Goal: Transaction & Acquisition: Purchase product/service

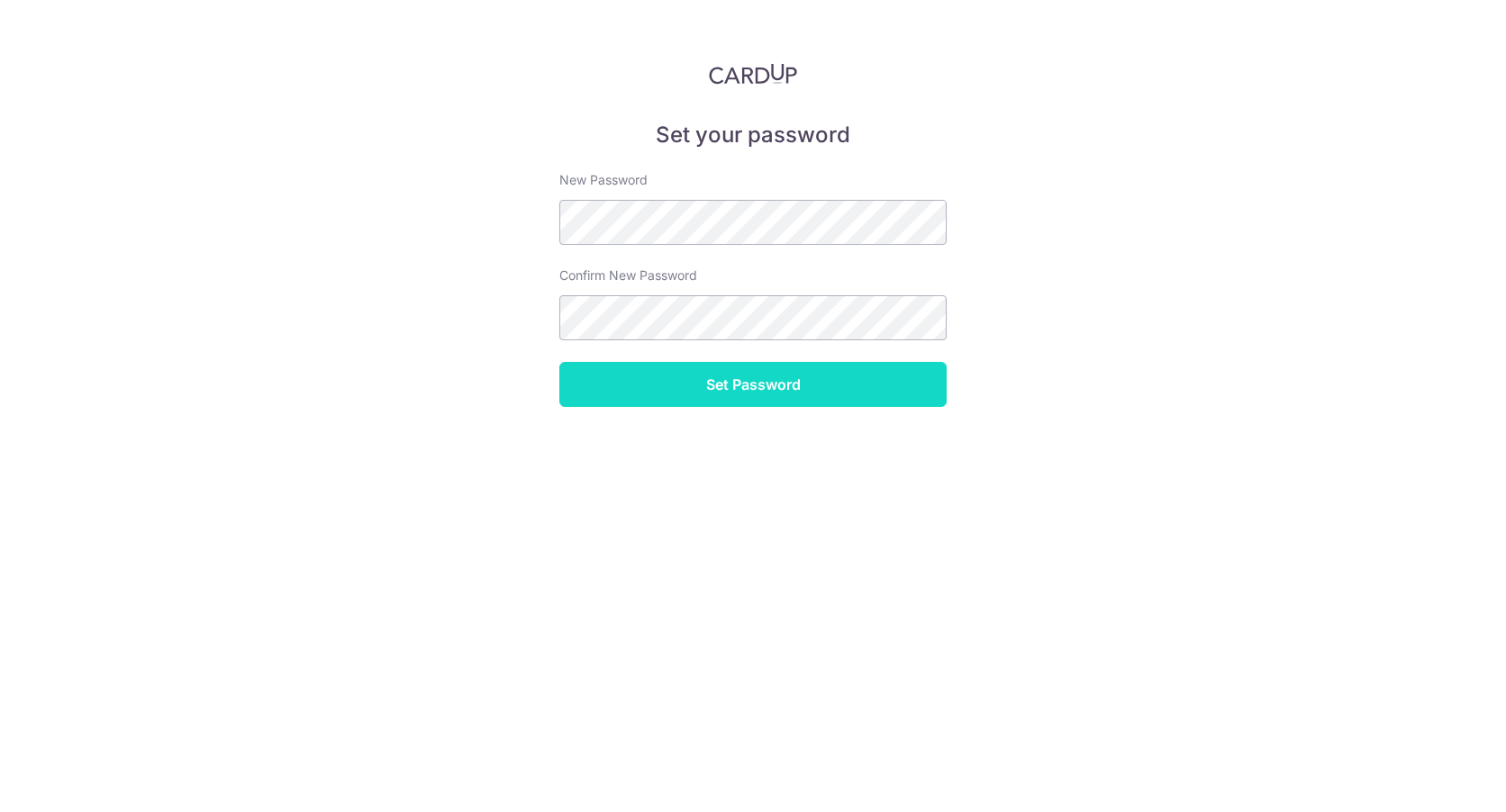
click at [764, 392] on input "Set Password" at bounding box center [753, 385] width 387 height 45
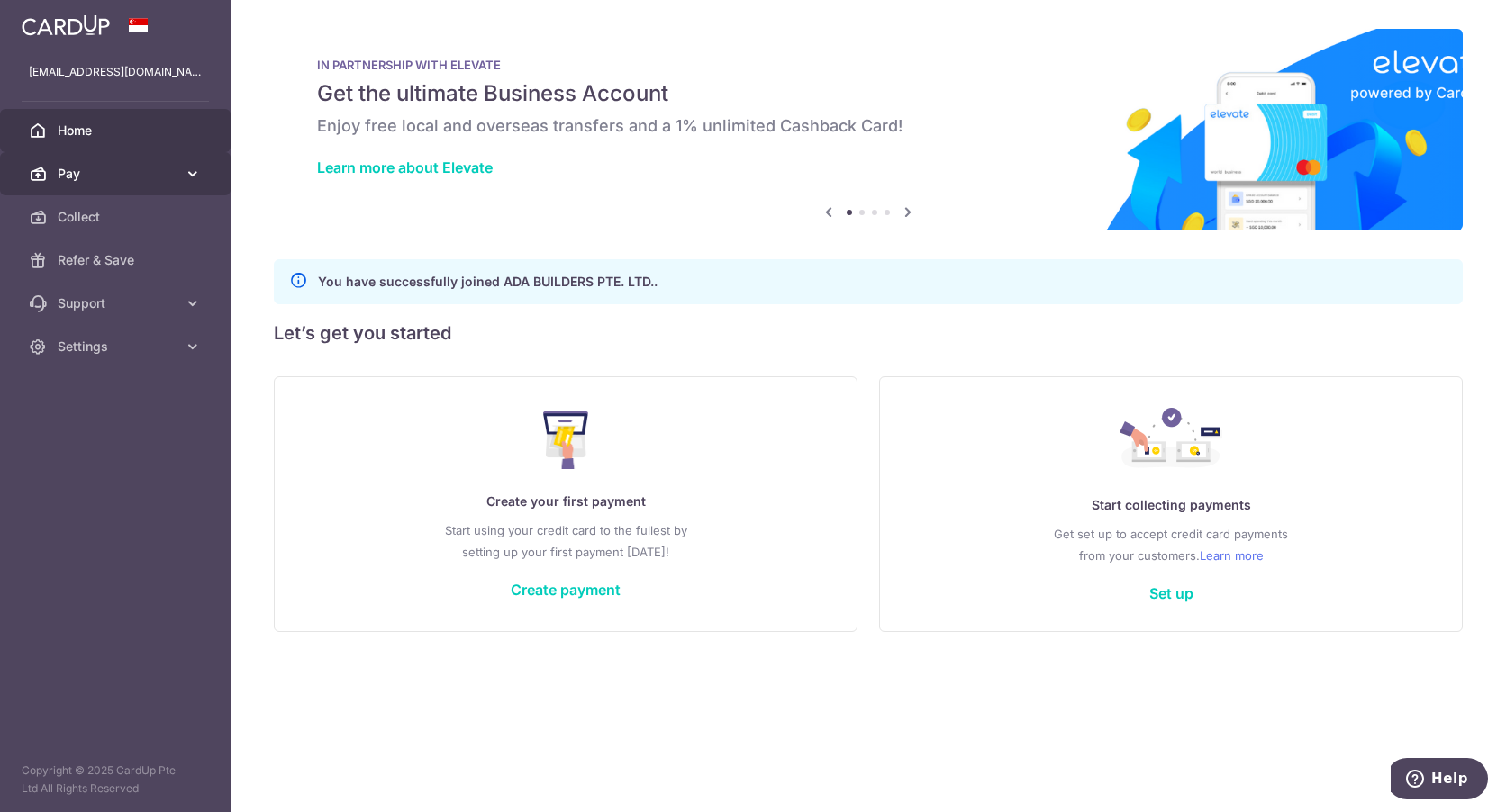
click at [186, 175] on icon at bounding box center [193, 174] width 18 height 18
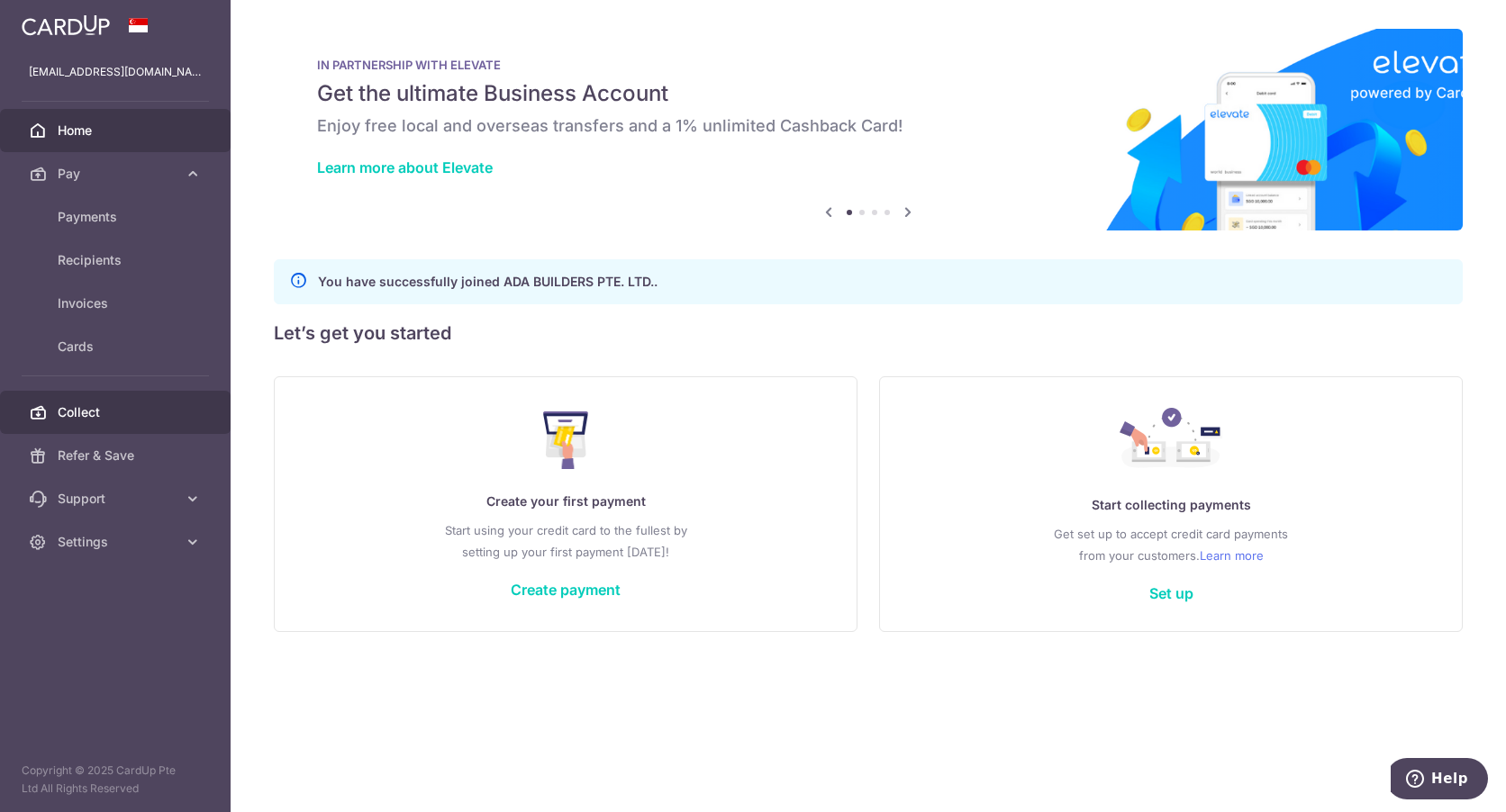
click at [114, 403] on link "Collect" at bounding box center [115, 413] width 231 height 44
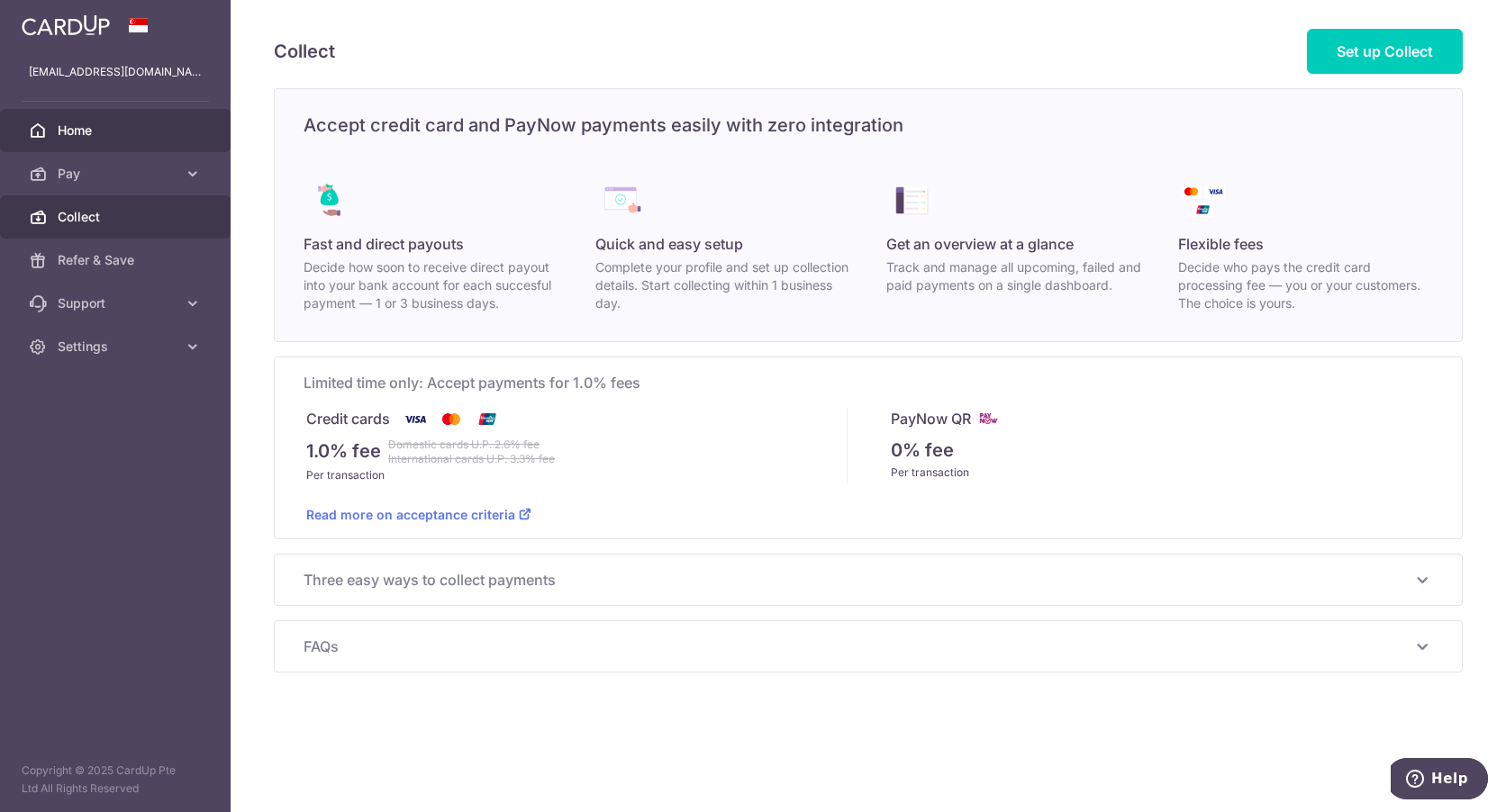
click at [108, 135] on span "Home" at bounding box center [116, 131] width 119 height 18
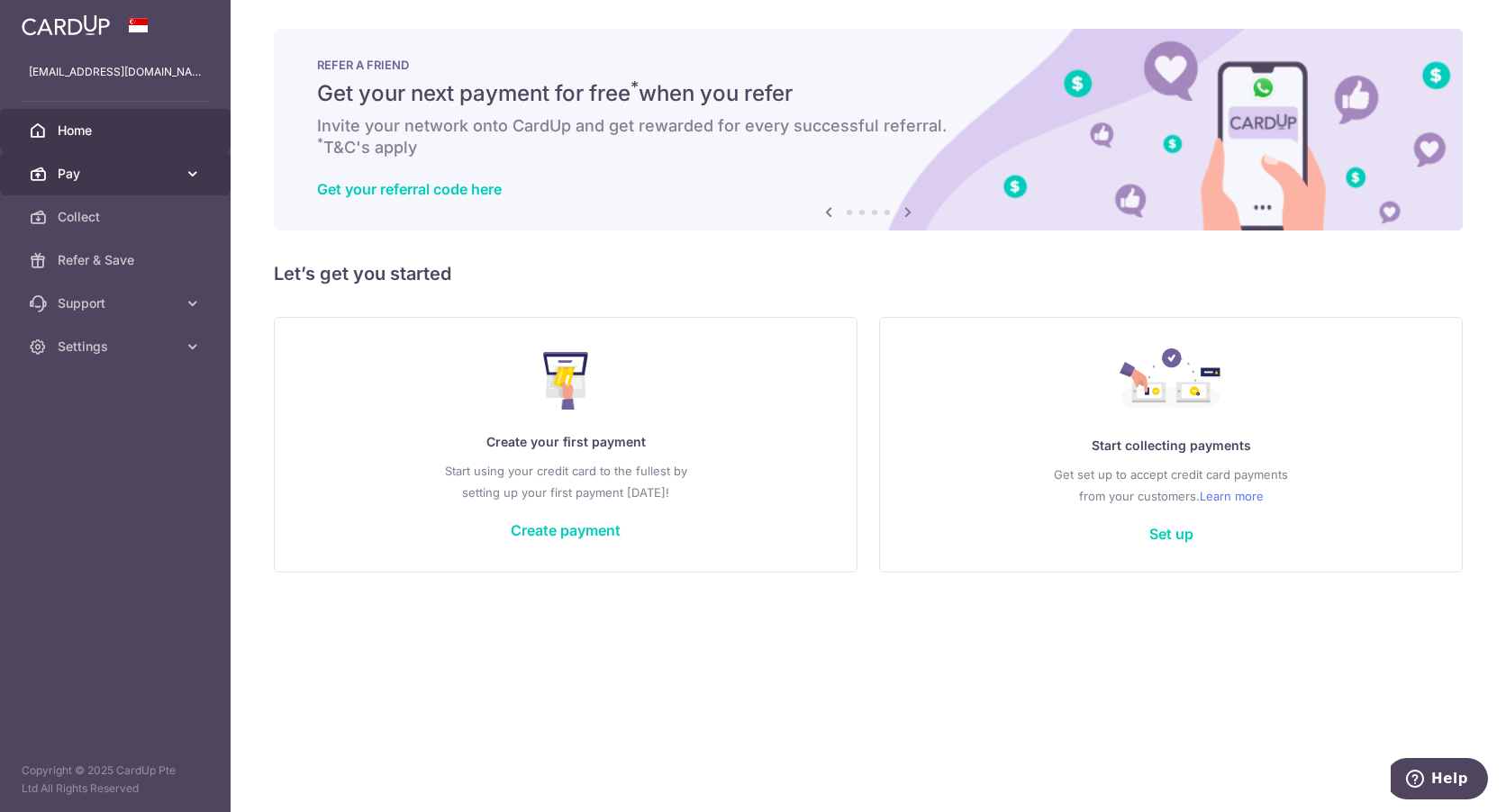
click at [138, 176] on span "Pay" at bounding box center [116, 174] width 119 height 18
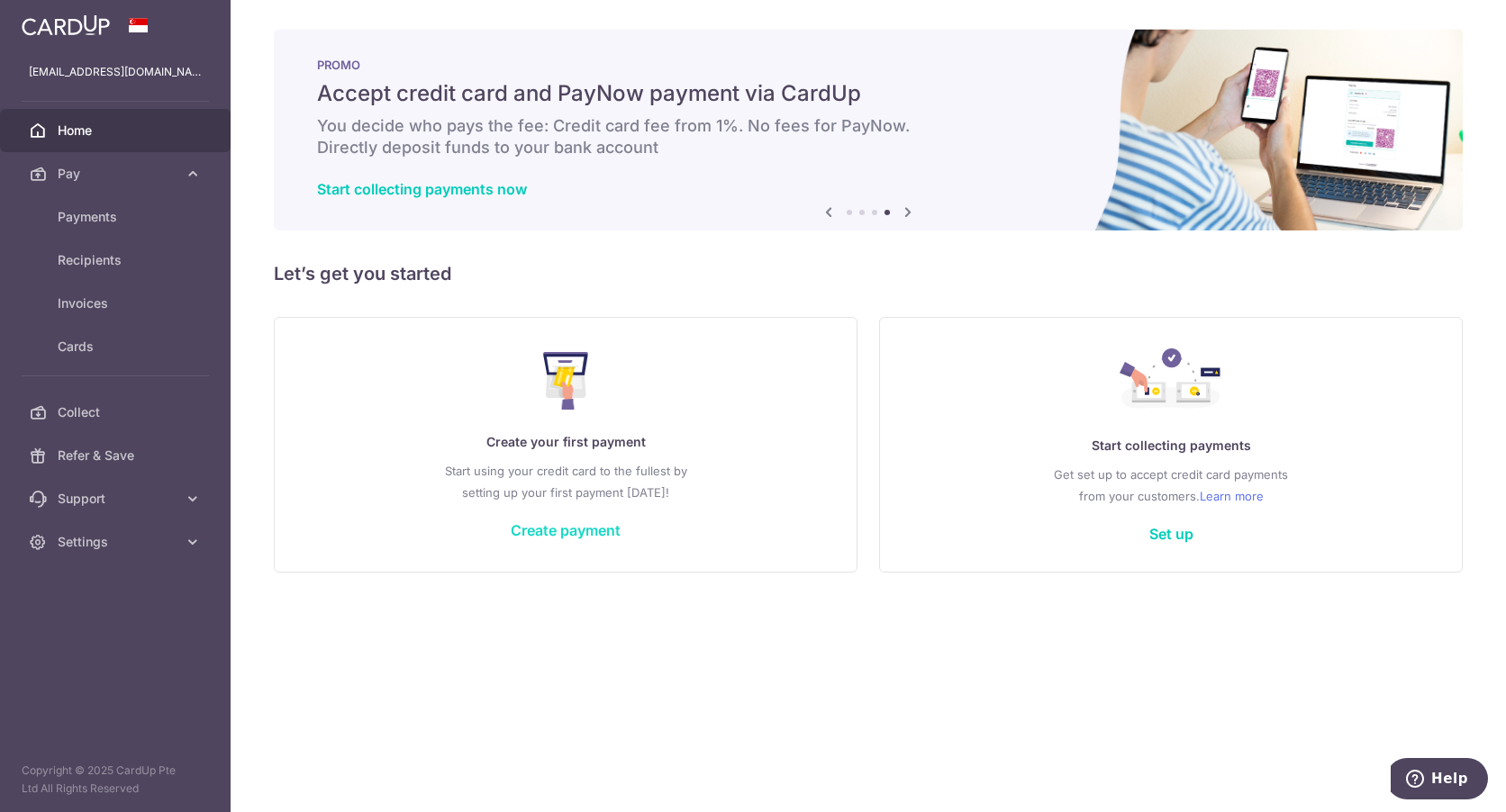
click at [589, 529] on link "Create payment" at bounding box center [566, 530] width 110 height 18
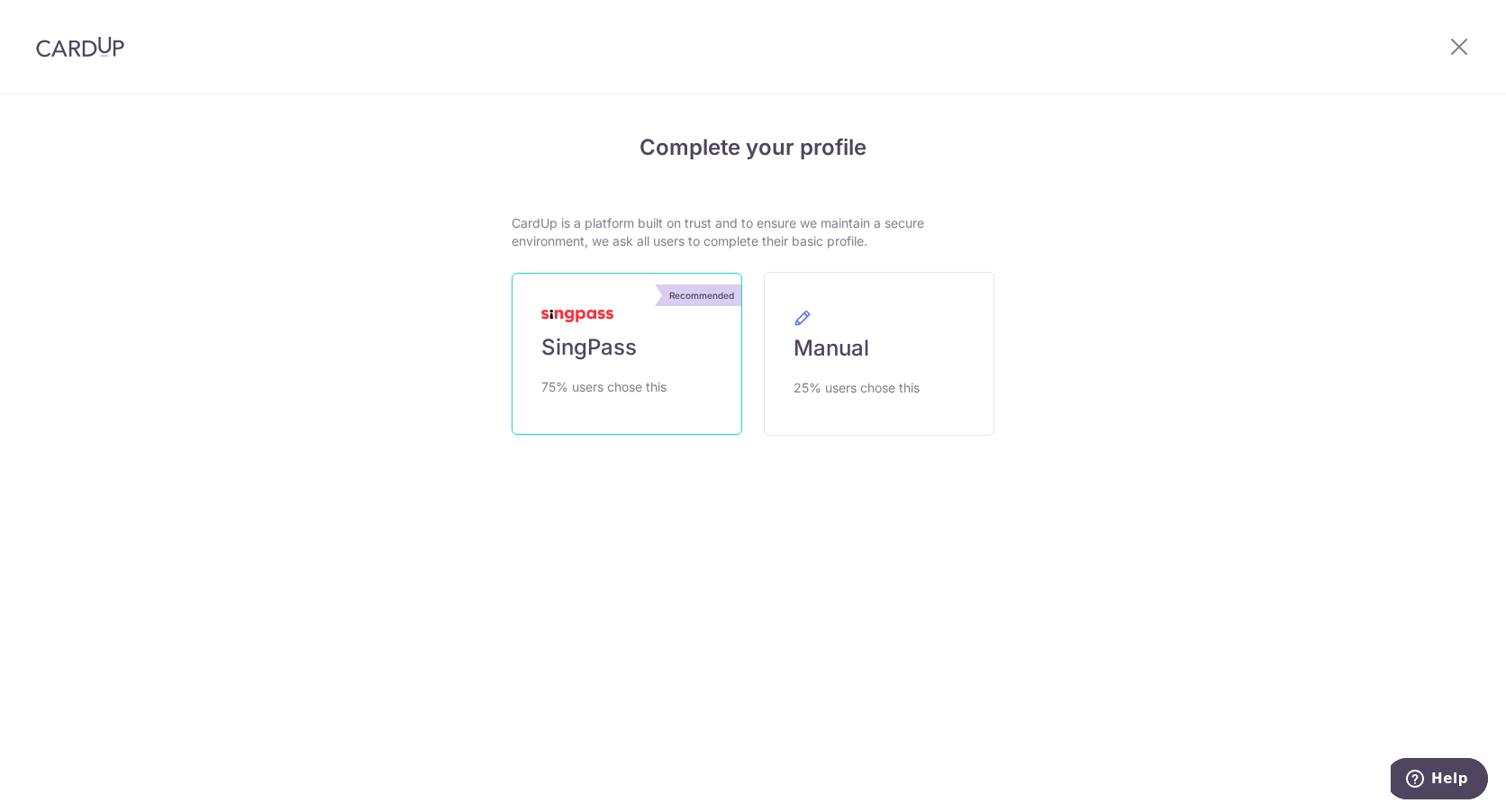
click at [626, 398] on link "Recommended SingPass 75% users chose this" at bounding box center [628, 354] width 231 height 162
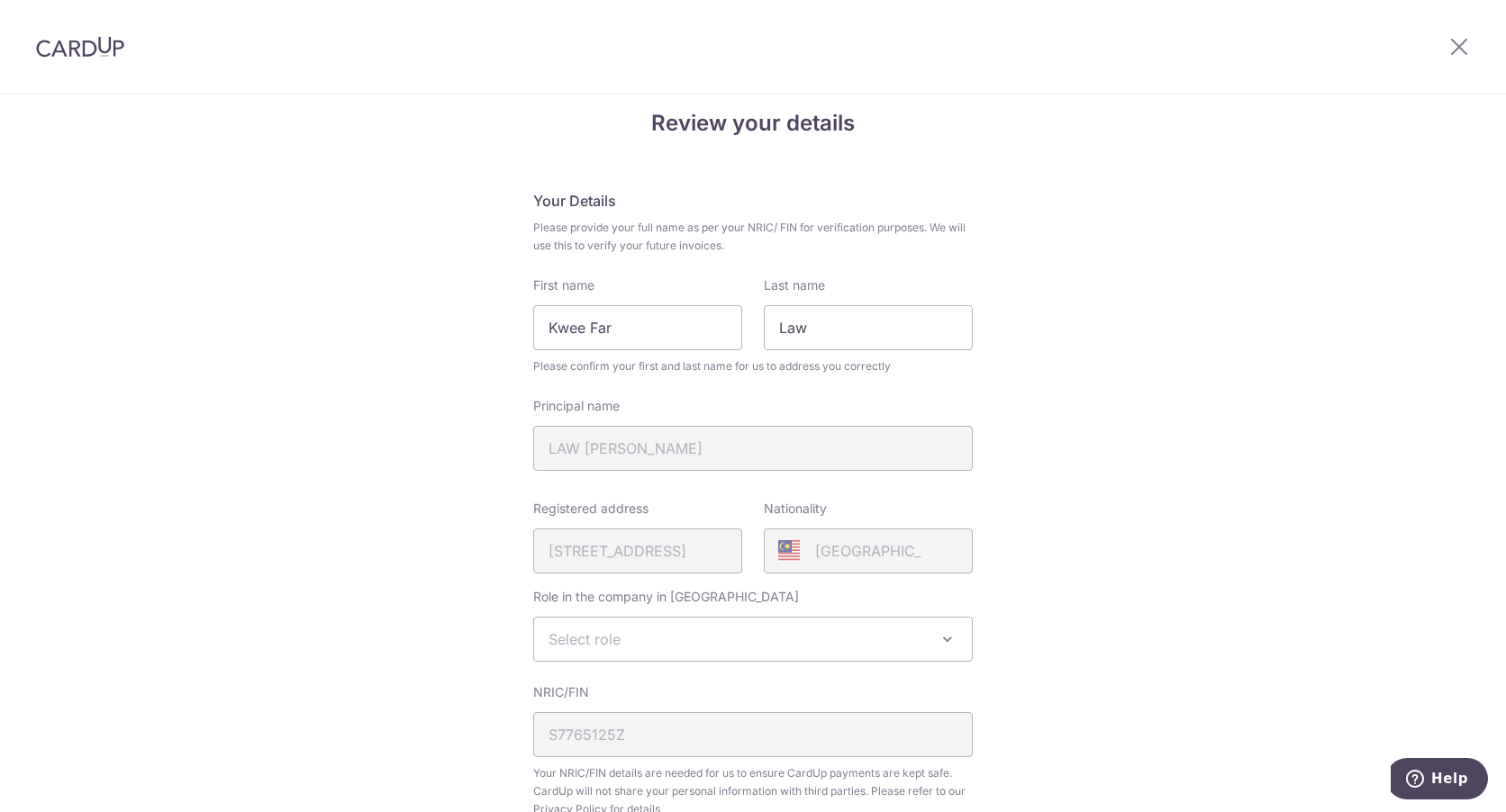
scroll to position [90, 0]
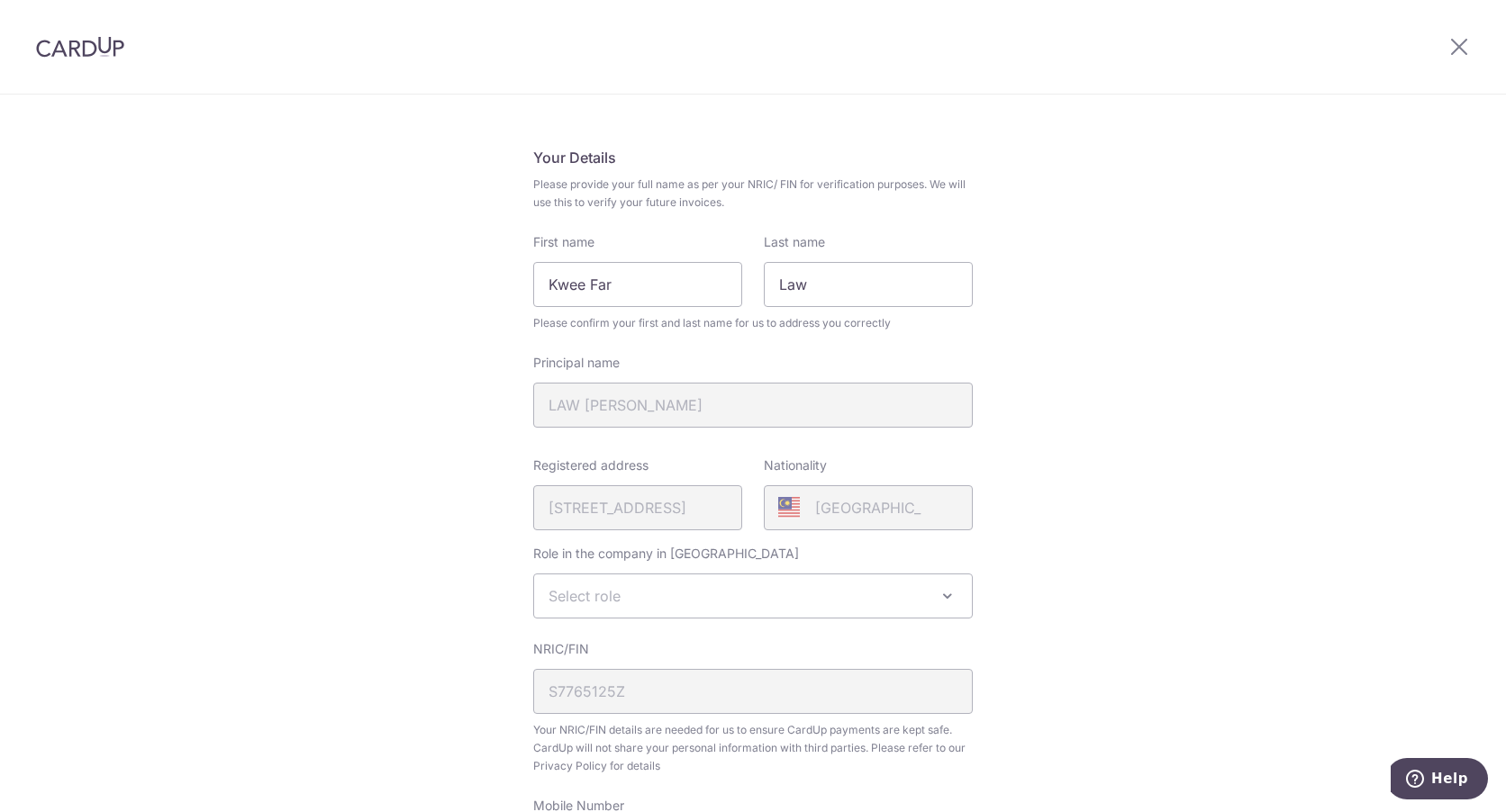
click at [701, 602] on span "Select role" at bounding box center [752, 596] width 437 height 44
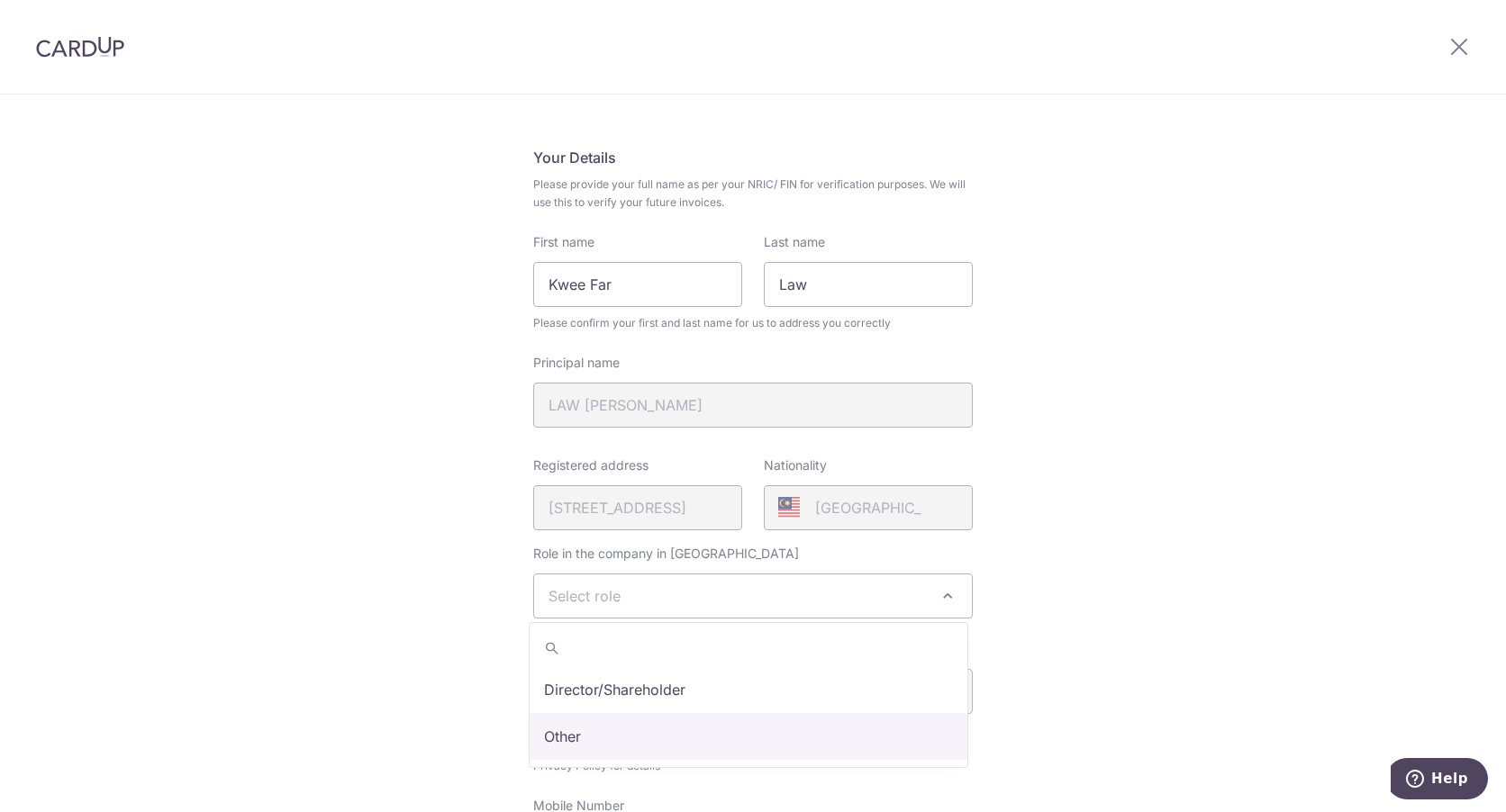
select select "other"
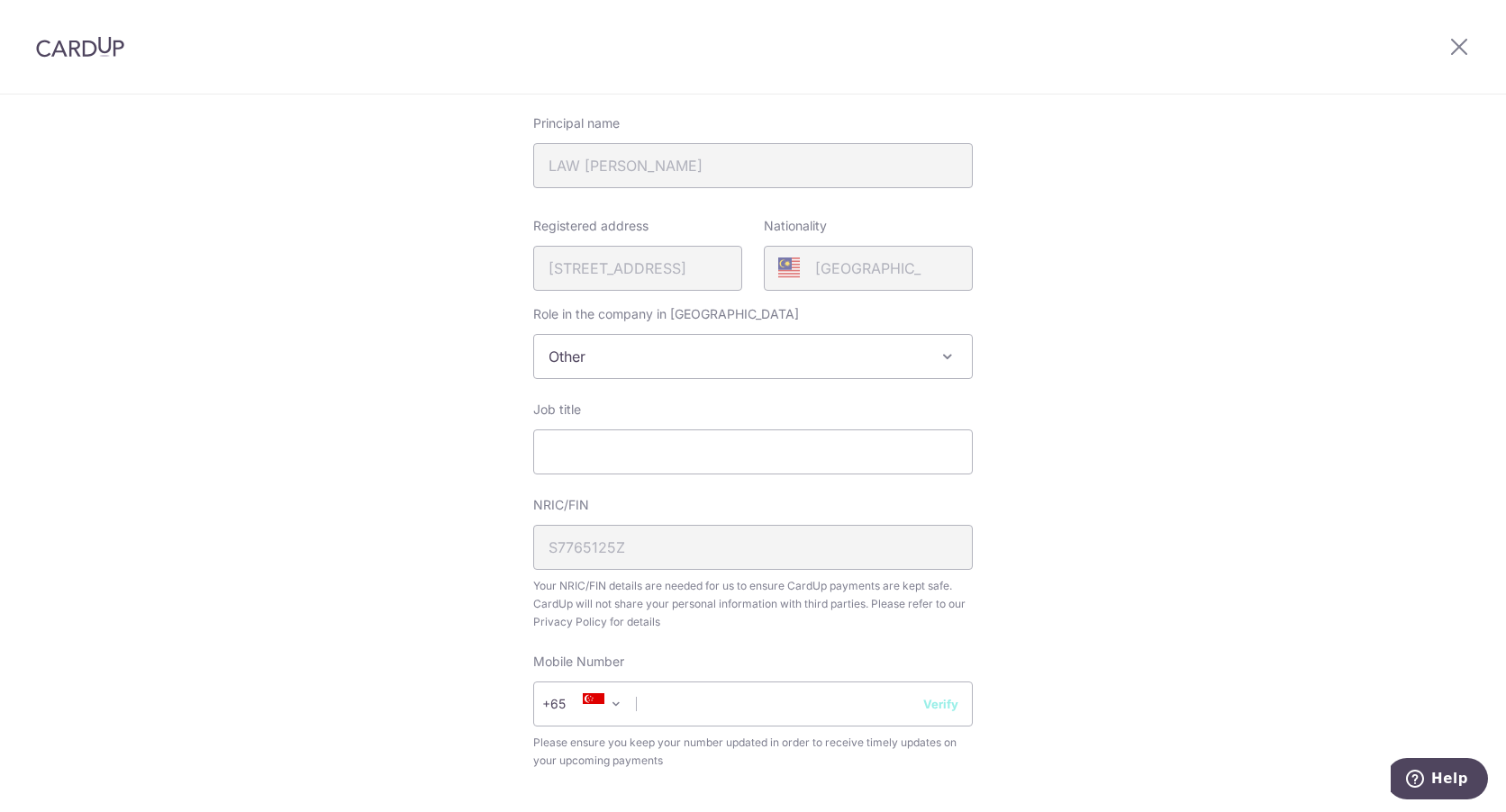
scroll to position [360, 0]
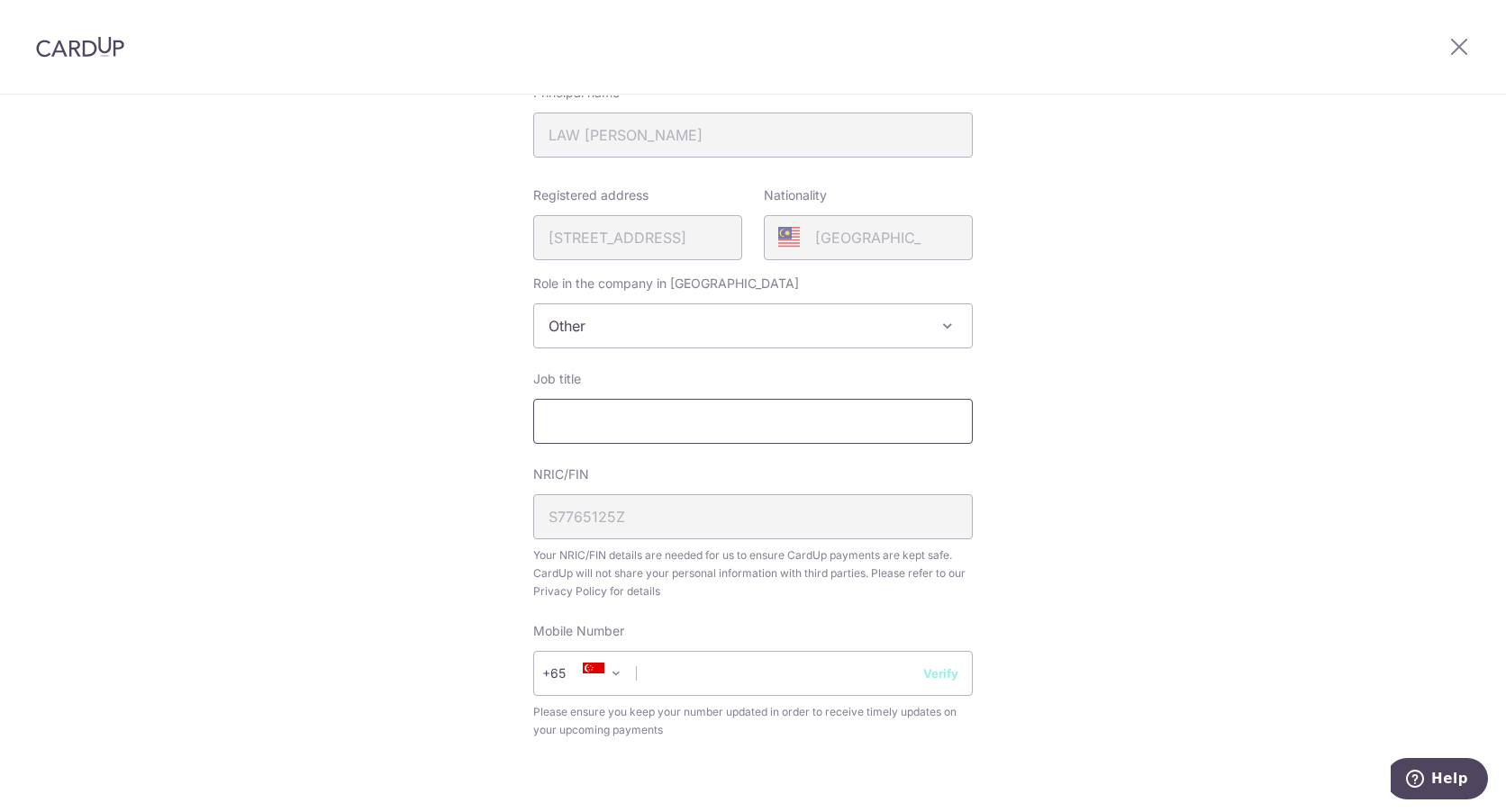
click at [697, 426] on input "Job title" at bounding box center [752, 422] width 439 height 45
type input "ADMIN MANAGER"
click at [683, 677] on input "text" at bounding box center [752, 674] width 439 height 45
type input "92399188"
select select "65"
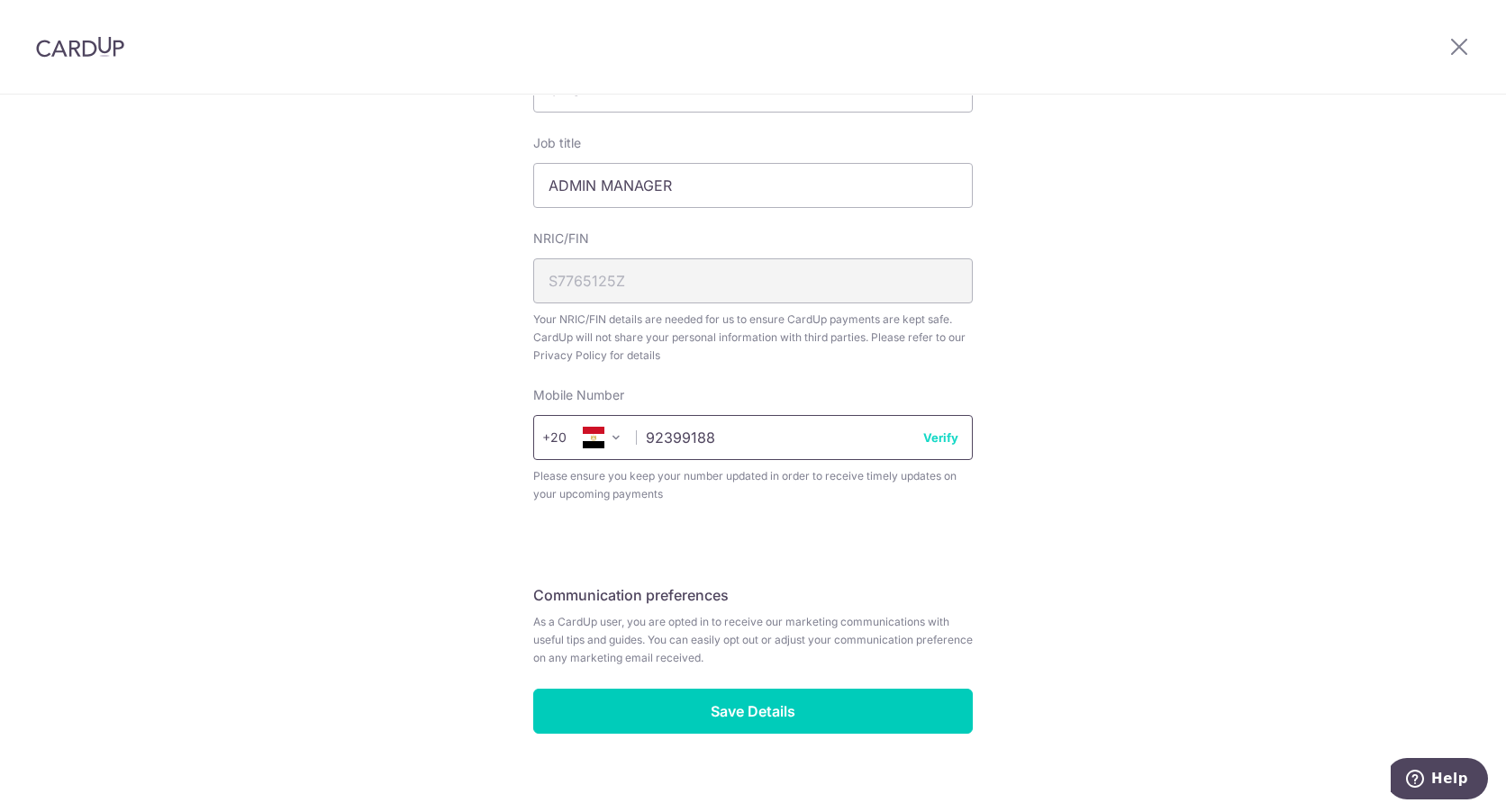
scroll to position [617, 0]
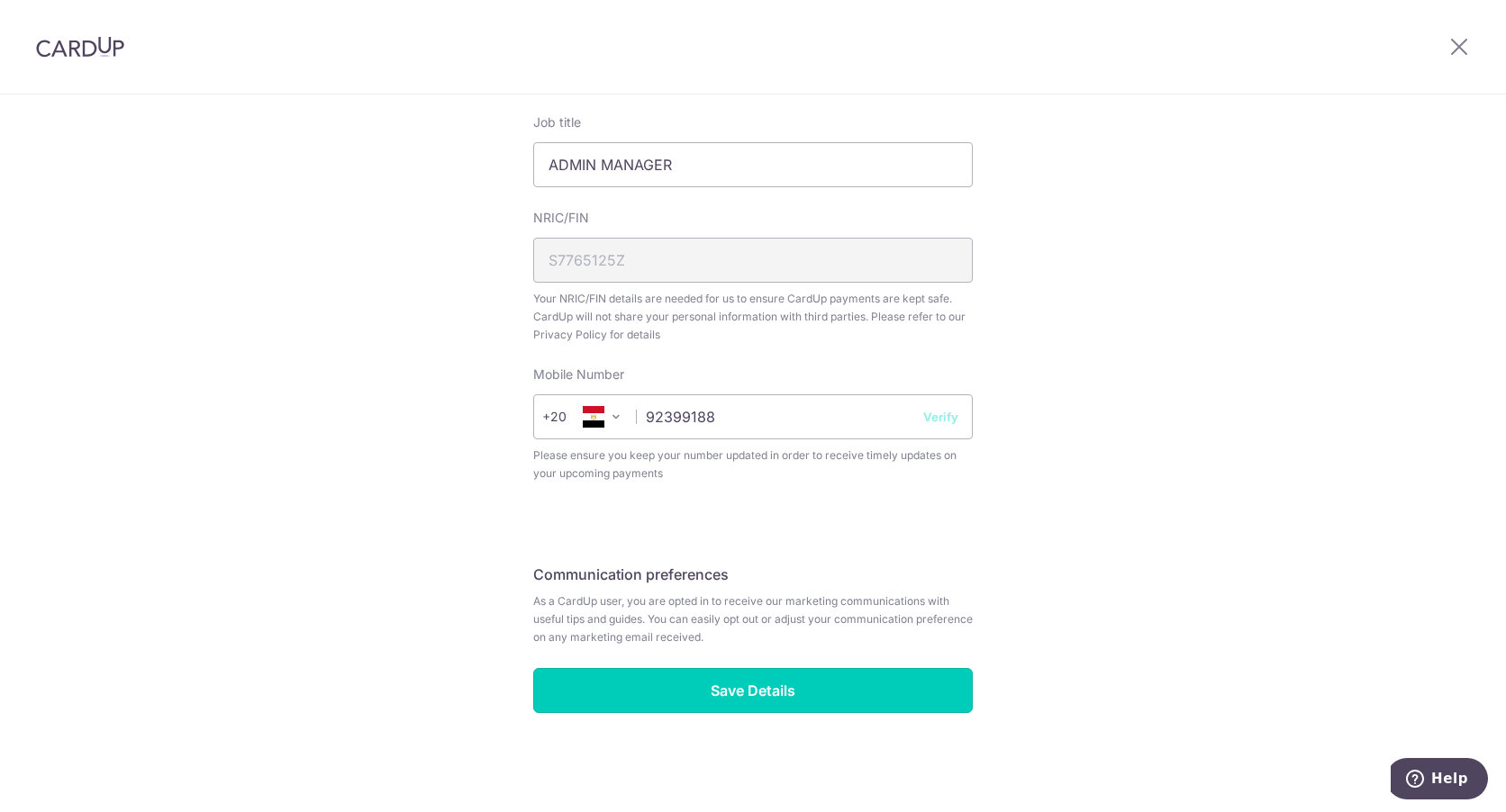
drag, startPoint x: 798, startPoint y: 703, endPoint x: 750, endPoint y: 683, distance: 52.0
click at [826, 811] on html "Profile details successfully retrieved from MyInfo. Fill up the remaining detai…" at bounding box center [753, 406] width 1506 height 812
click at [939, 423] on button "Verify" at bounding box center [940, 417] width 35 height 18
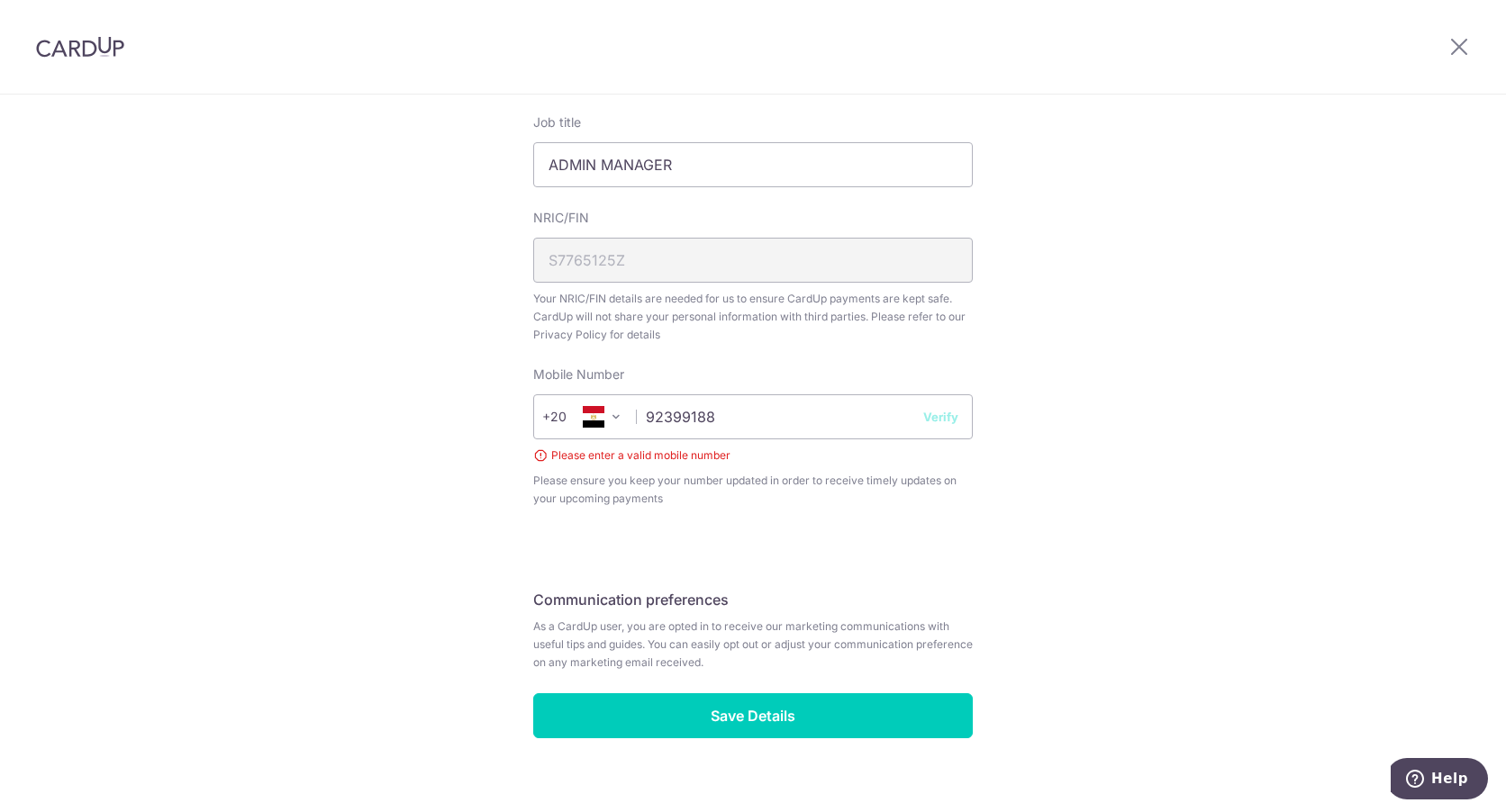
click at [606, 415] on span at bounding box center [617, 417] width 22 height 22
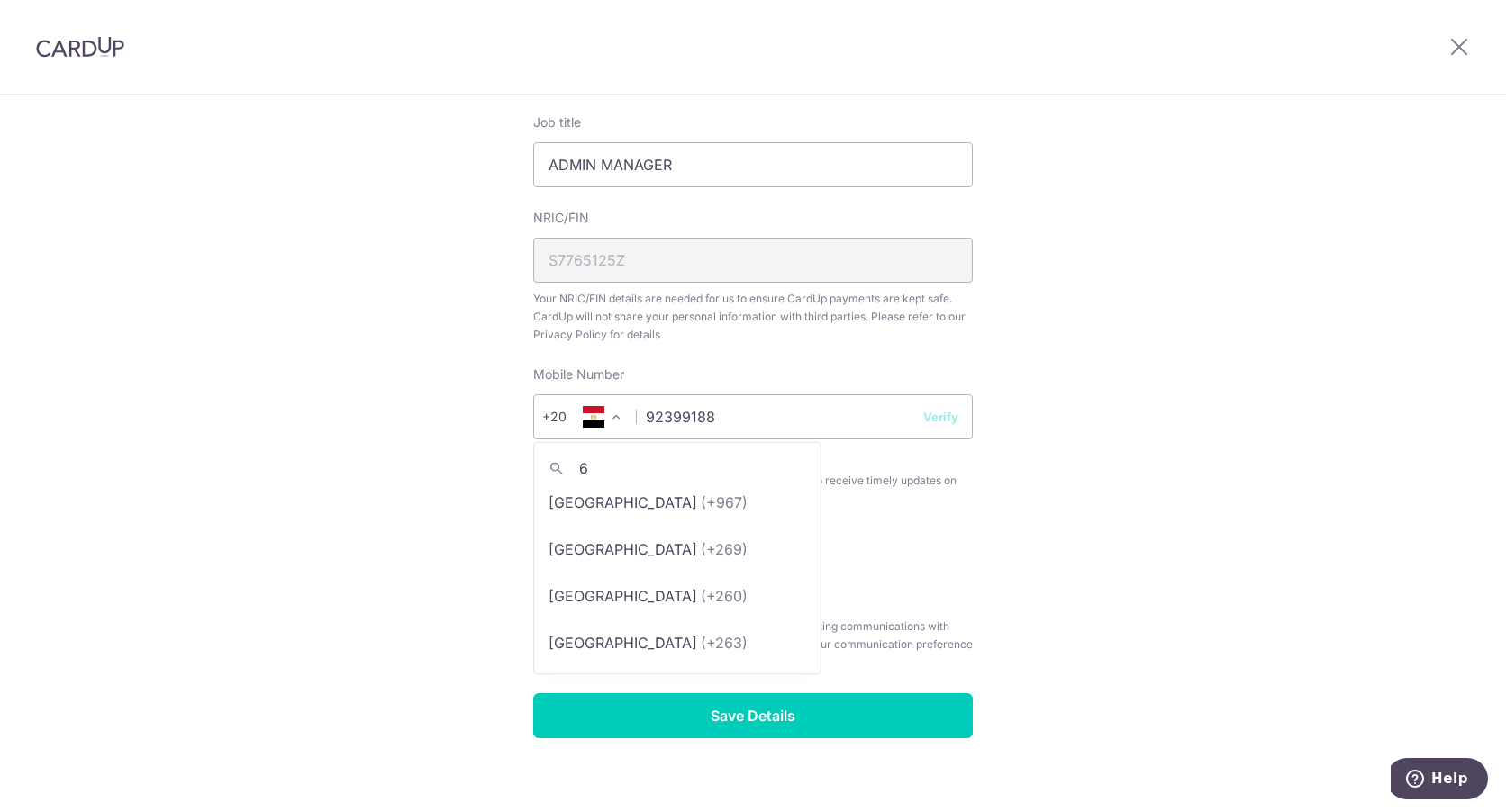
scroll to position [0, 0]
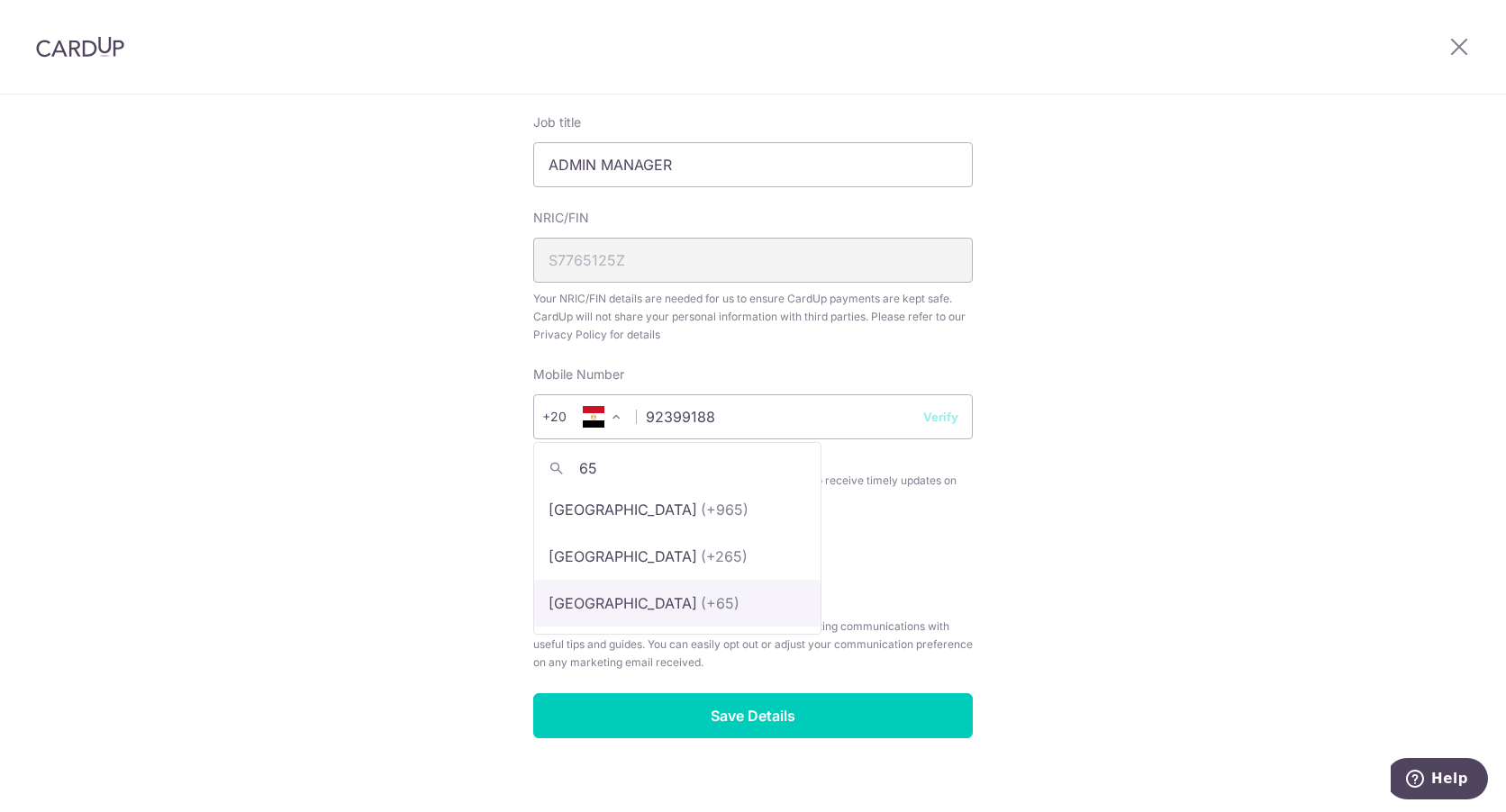
type input "65"
select select "199"
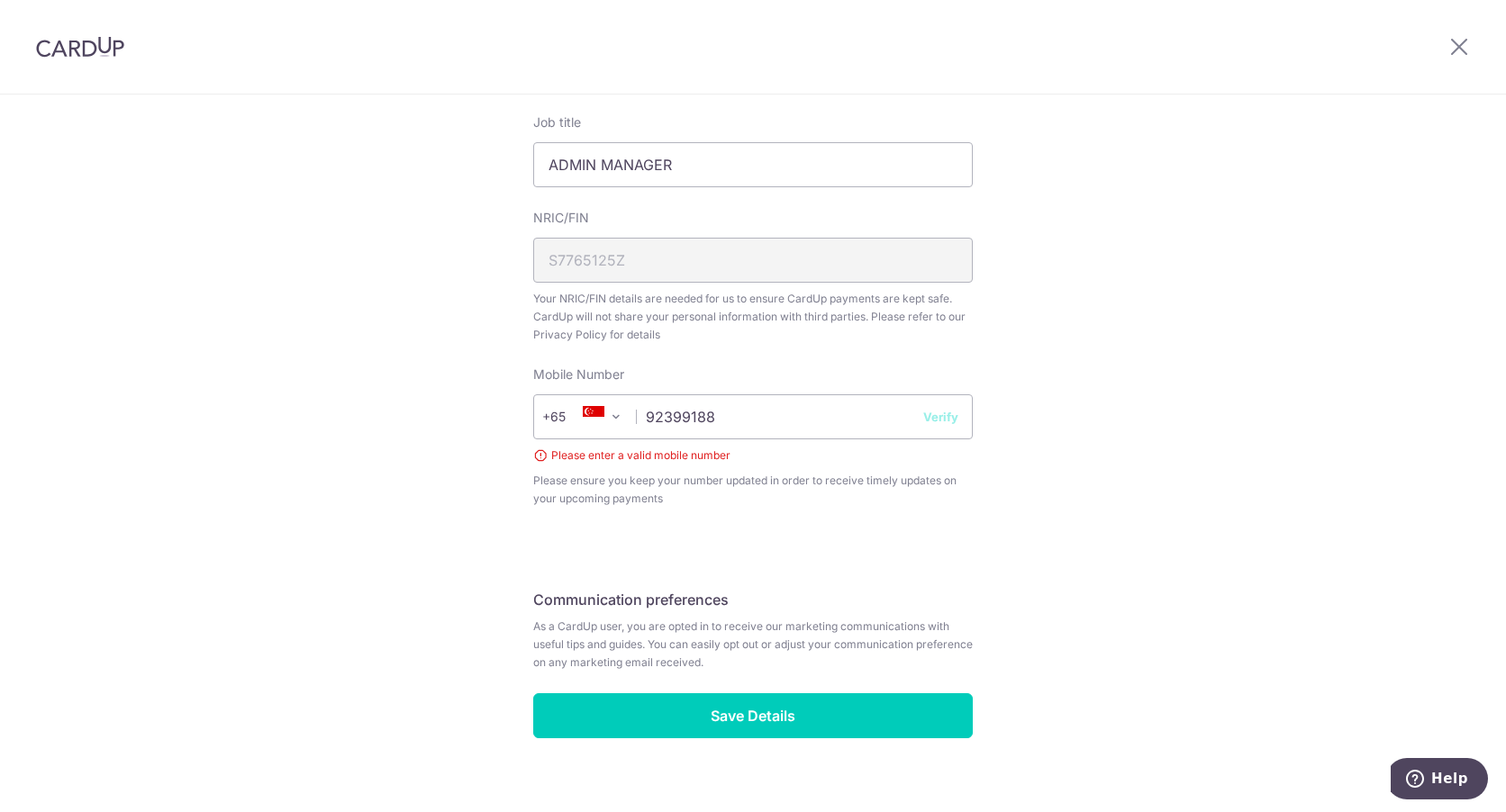
click at [940, 420] on button "Verify" at bounding box center [940, 417] width 35 height 18
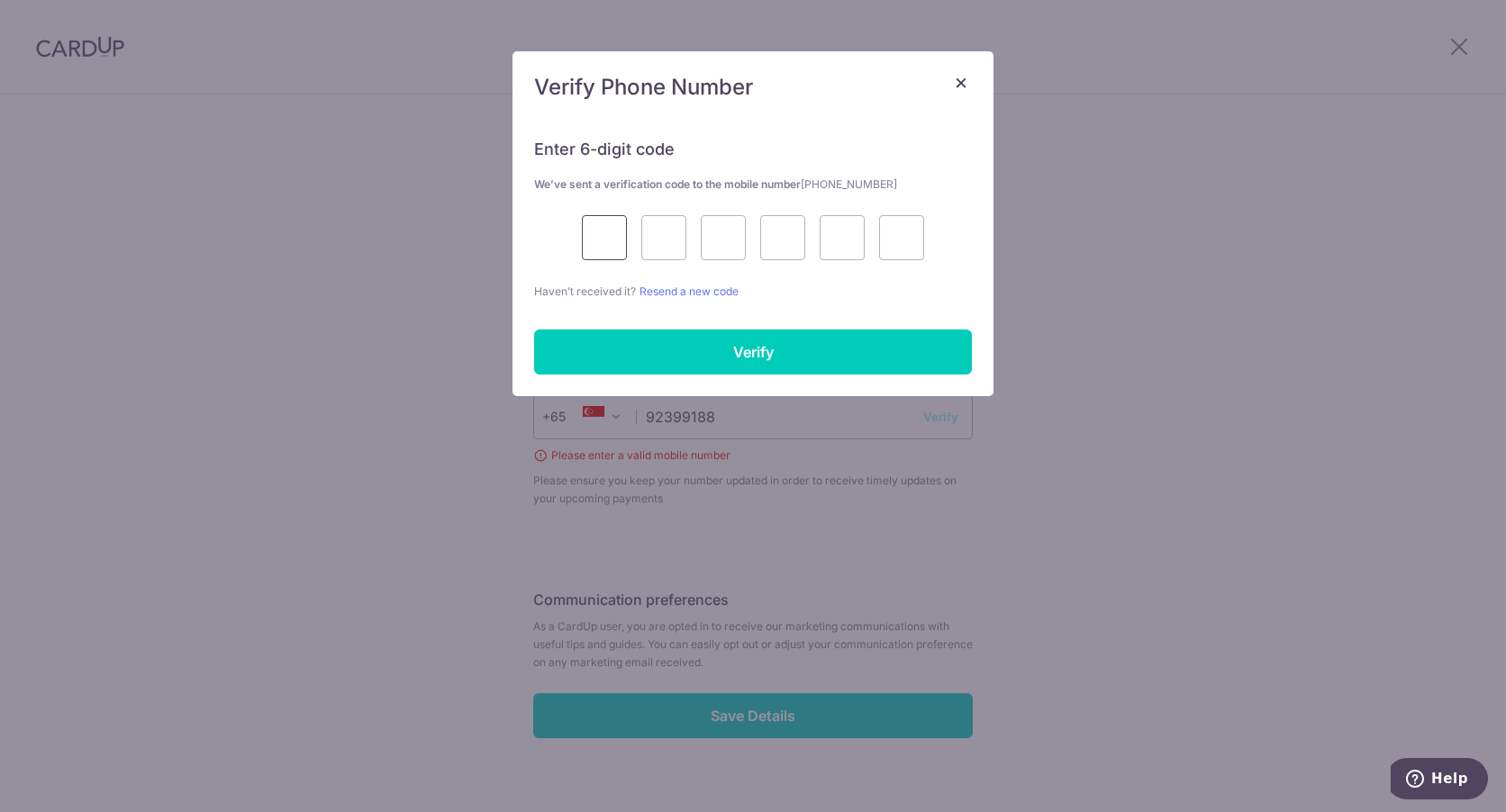
click at [614, 238] on input "text" at bounding box center [605, 238] width 45 height 45
type input "9"
type input "4"
type input "2"
type input "0"
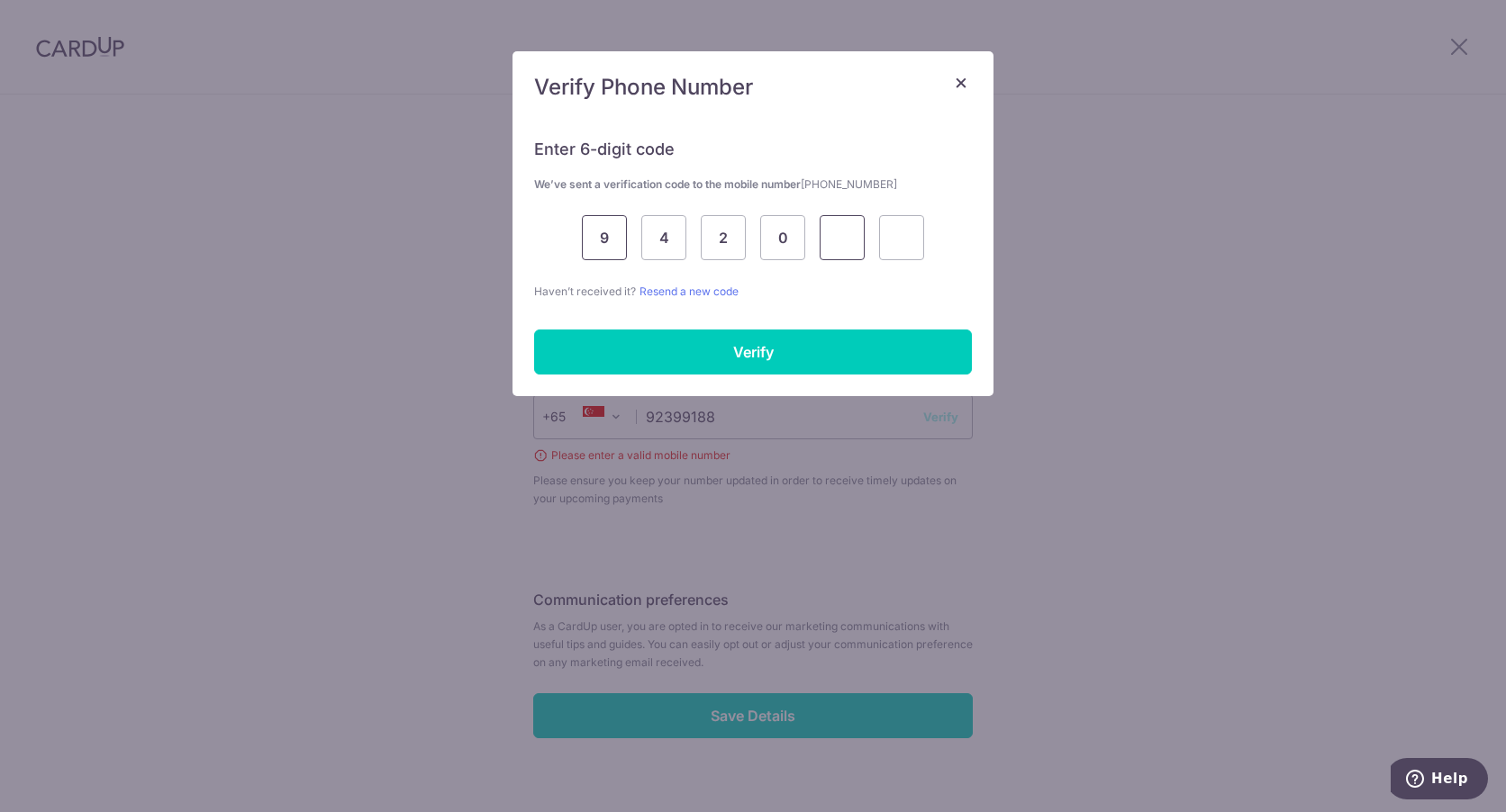
type input "8"
type input "3"
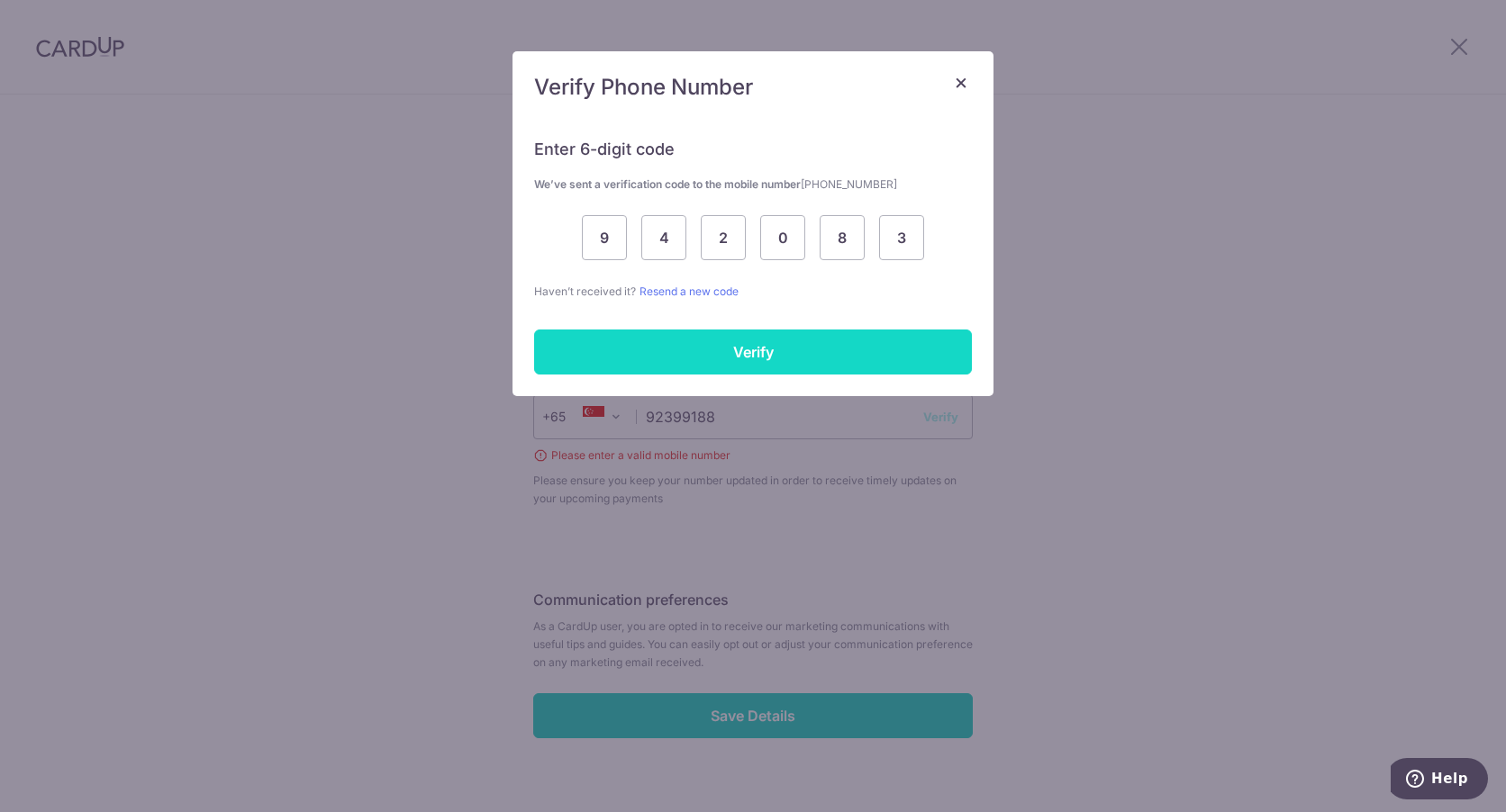
click at [668, 339] on input "Verify" at bounding box center [752, 352] width 437 height 45
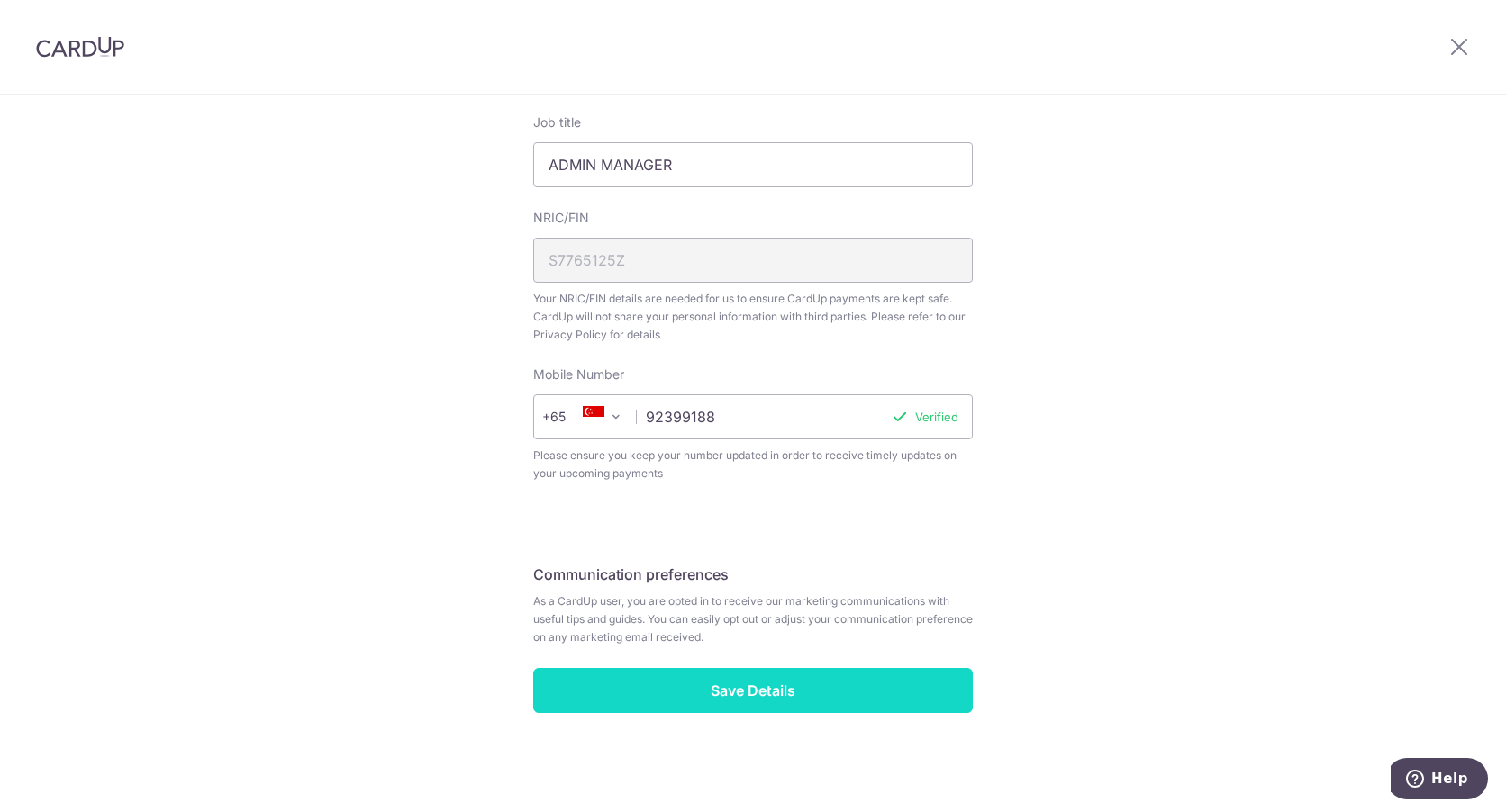
click at [768, 698] on input "Save Details" at bounding box center [752, 691] width 439 height 45
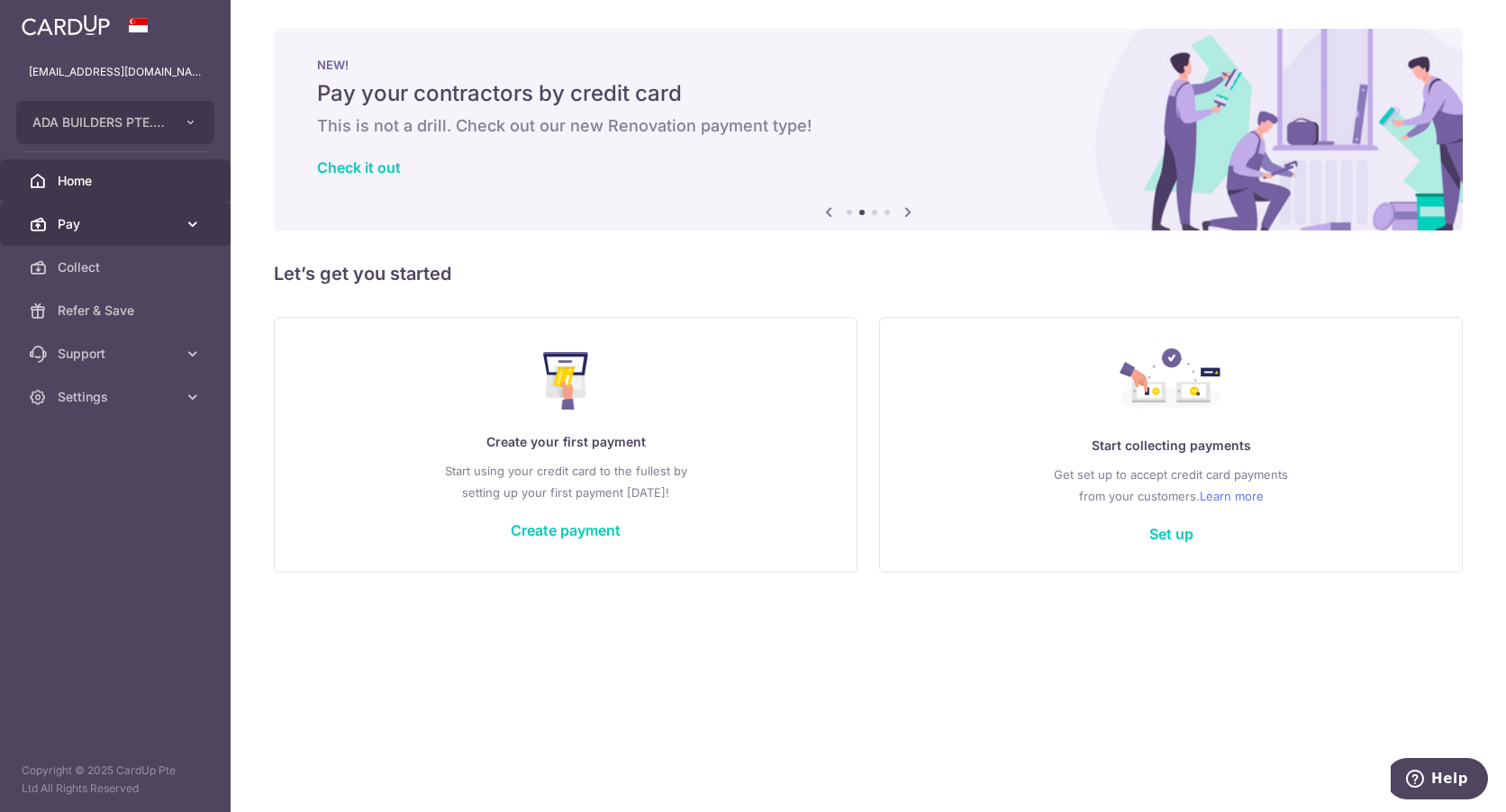
click at [148, 236] on link "Pay" at bounding box center [115, 225] width 231 height 44
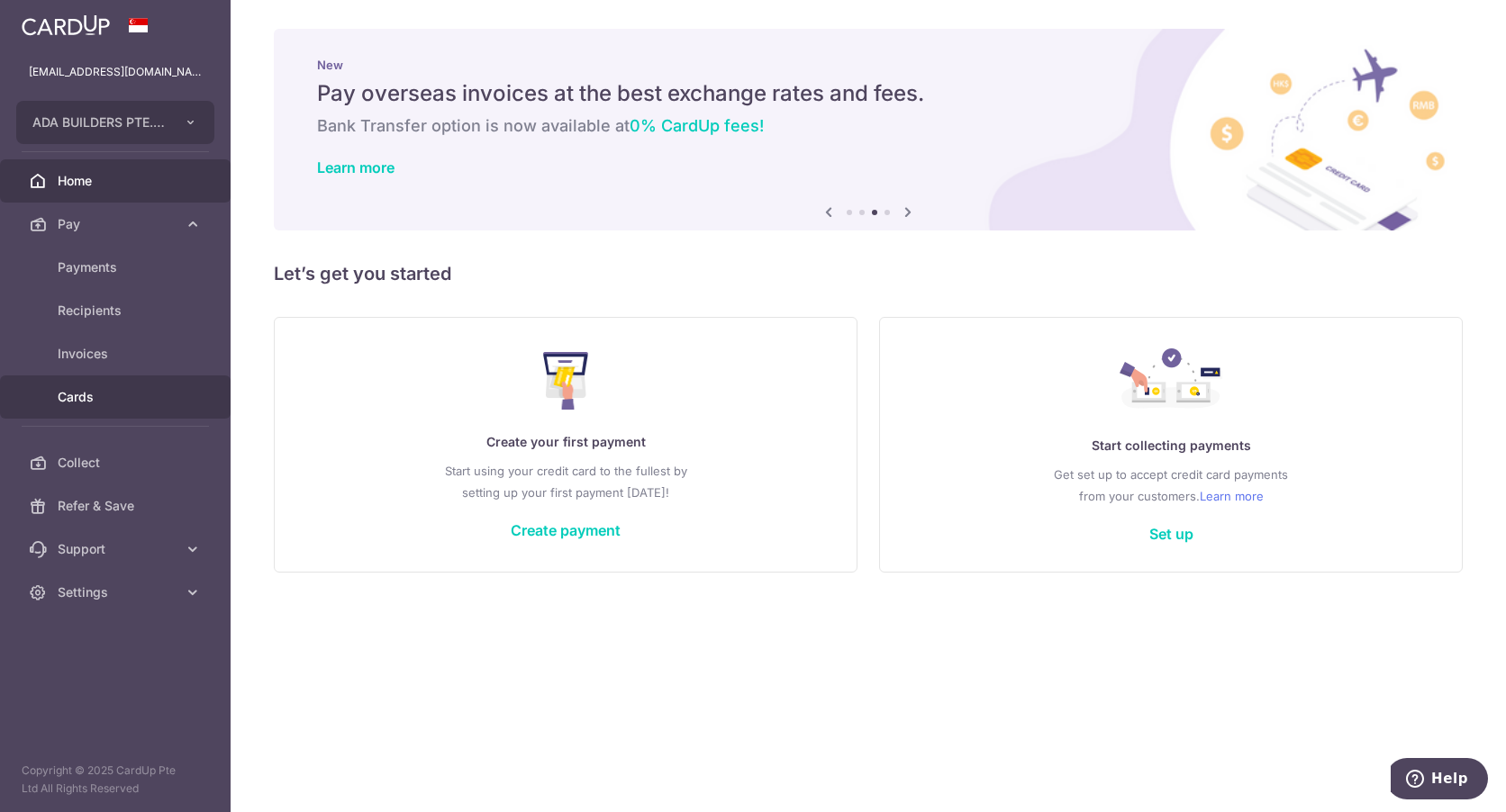
click at [125, 401] on span "Cards" at bounding box center [116, 397] width 119 height 18
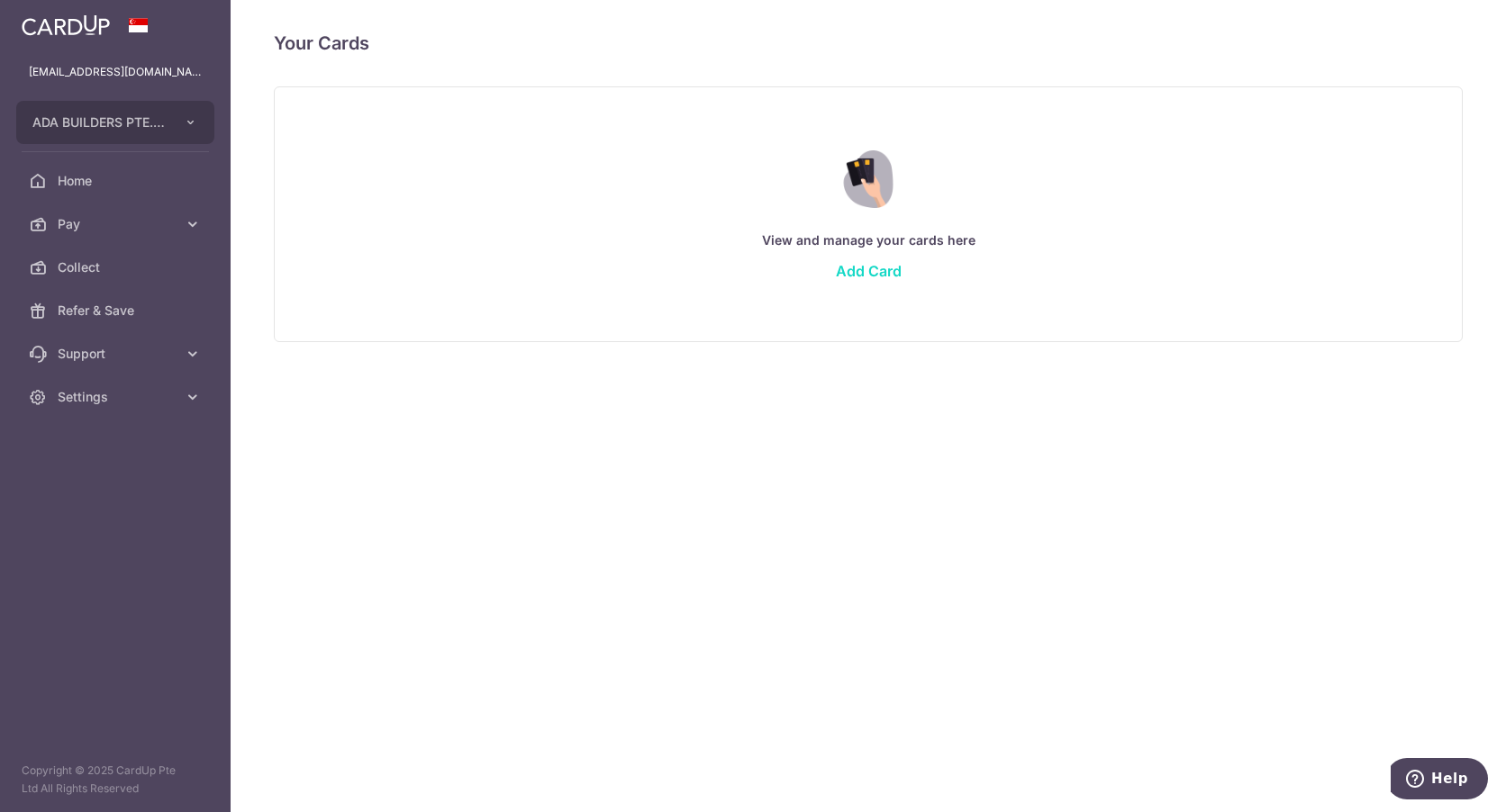
click at [878, 267] on link "Add Card" at bounding box center [868, 271] width 65 height 18
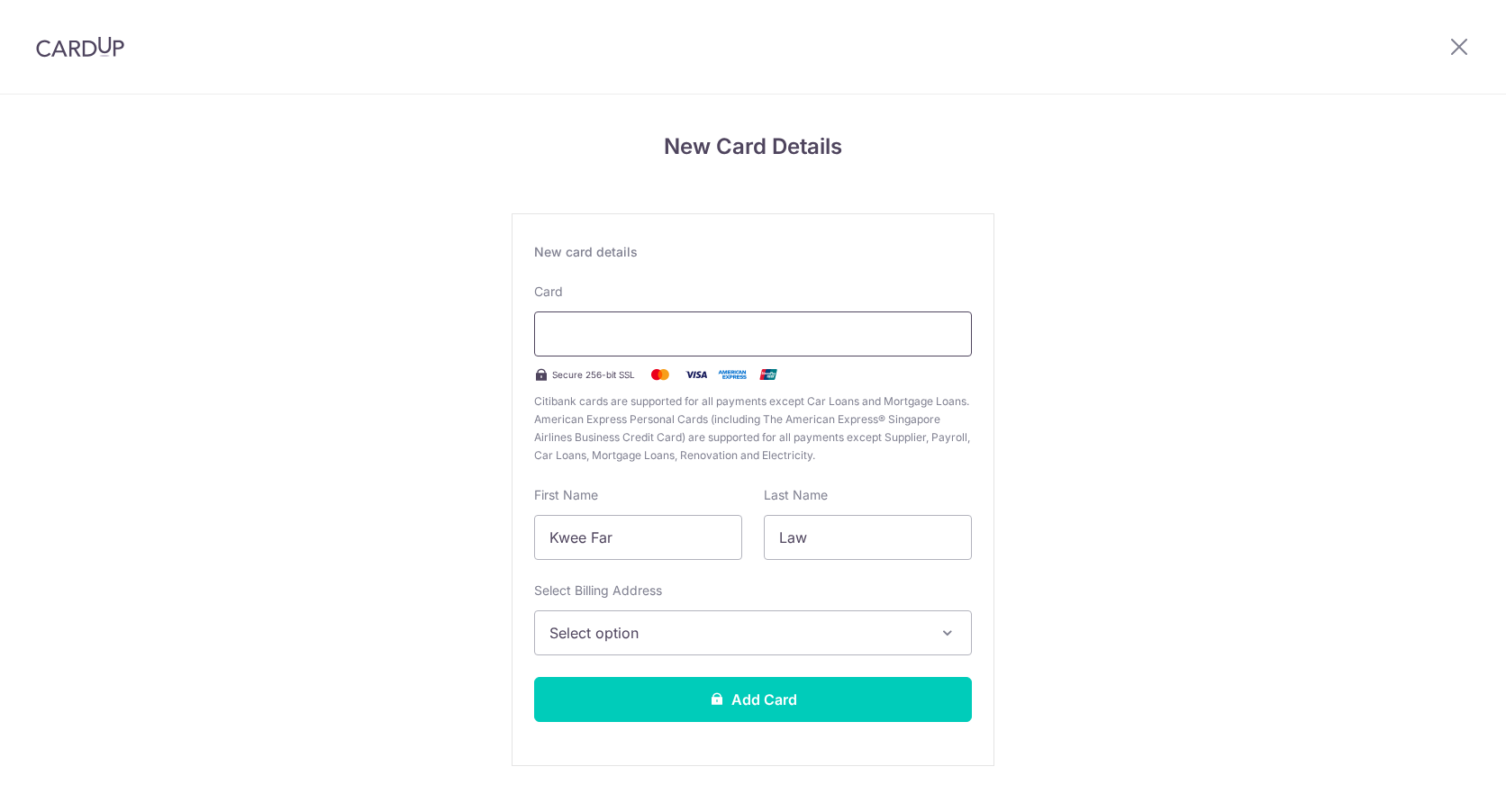
click at [730, 351] on div at bounding box center [752, 335] width 437 height 45
drag, startPoint x: 671, startPoint y: 549, endPoint x: 422, endPoint y: 512, distance: 251.7
click at [422, 512] on div "New Card Details New card details Card Secure 256-bit SSL Citibank cards are su…" at bounding box center [753, 473] width 1506 height 757
type input "ANRICK"
type input "GOH"
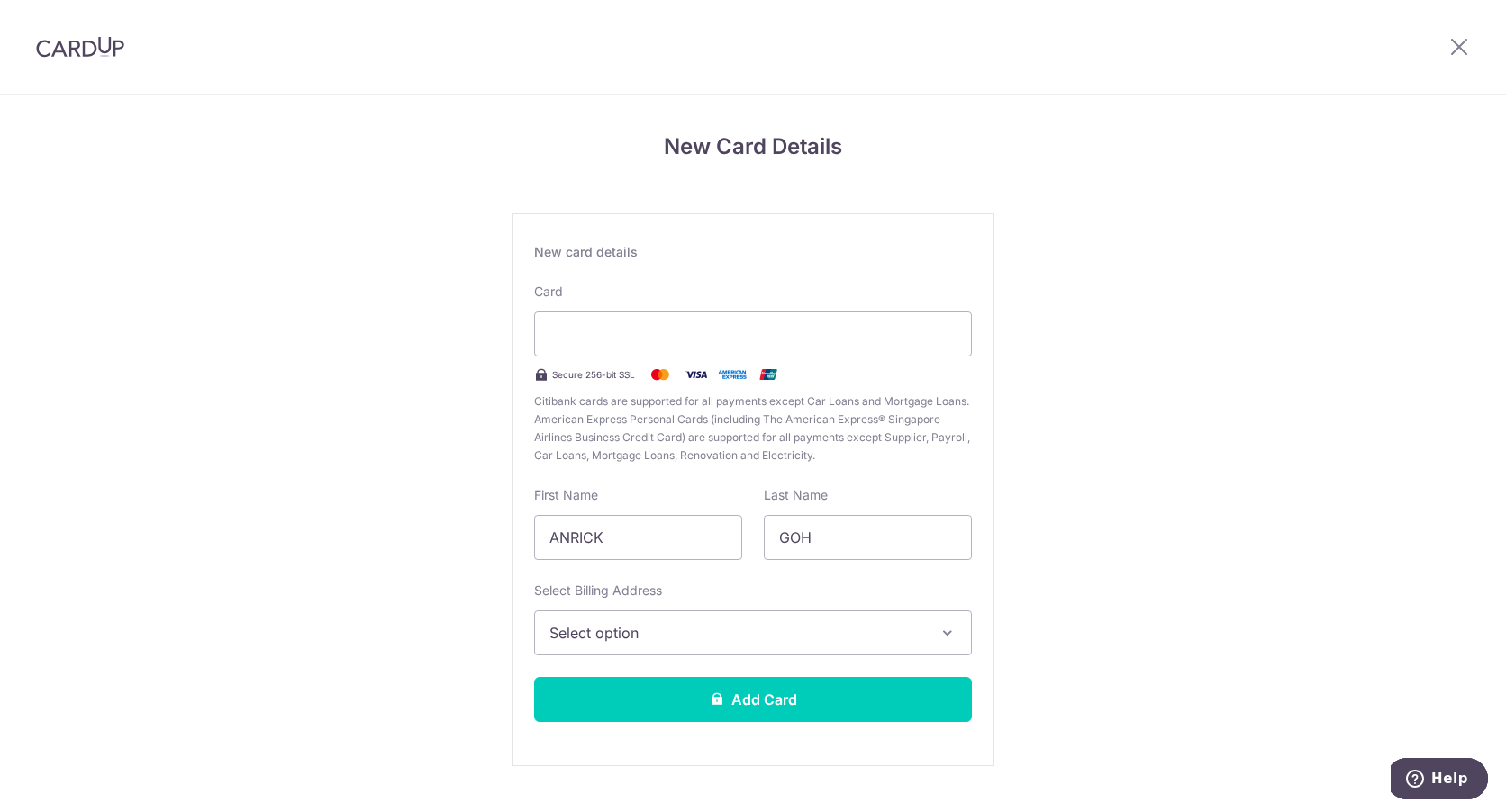
click at [628, 626] on span "Select option" at bounding box center [737, 633] width 375 height 22
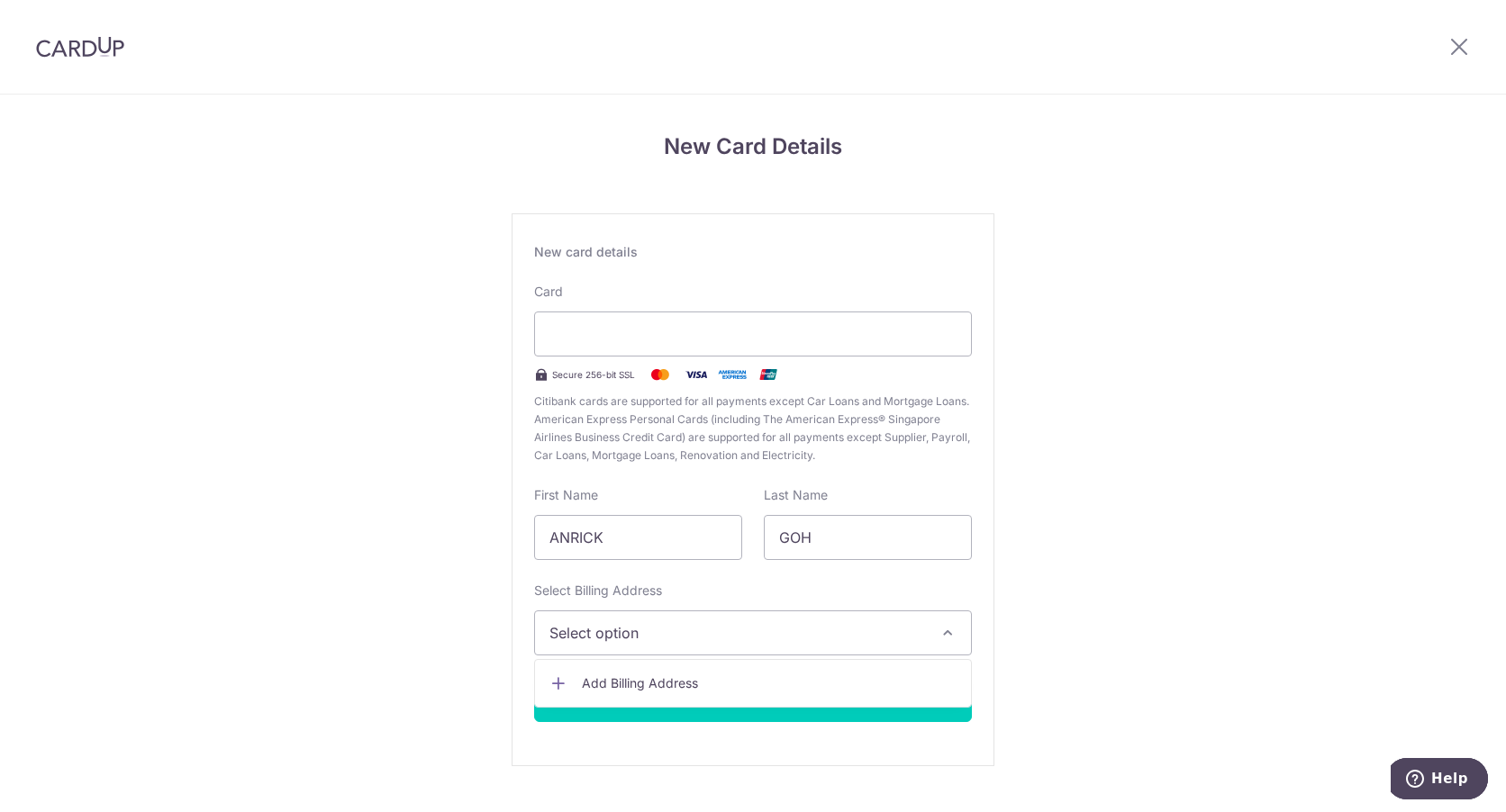
click at [638, 678] on span "Add Billing Address" at bounding box center [769, 684] width 375 height 18
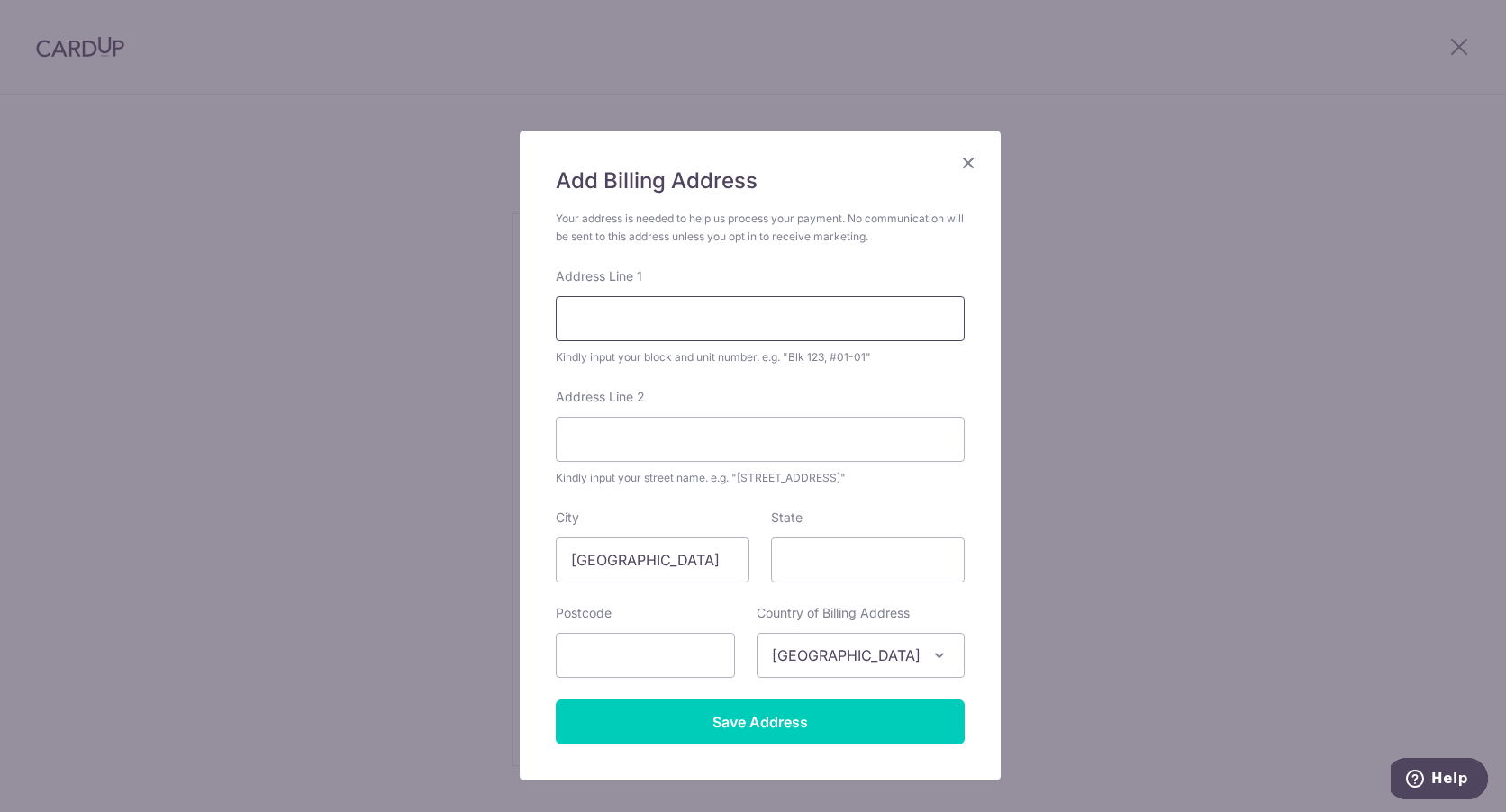
click at [648, 328] on input "Address Line 1" at bounding box center [760, 319] width 409 height 45
type input "NO 273 KAKI BUKIT AVENUE 1 SHUN LI INDUSTRIAL PARK"
type input "416071"
click at [828, 333] on input "NO 273 KAKI BUKIT AVENUE 1 SHUN LI INDUSTRIAL PARK" at bounding box center [760, 319] width 409 height 45
click at [1116, 495] on div "Add Billing Address Your address is needed to help us process your payment. No …" at bounding box center [753, 406] width 1506 height 812
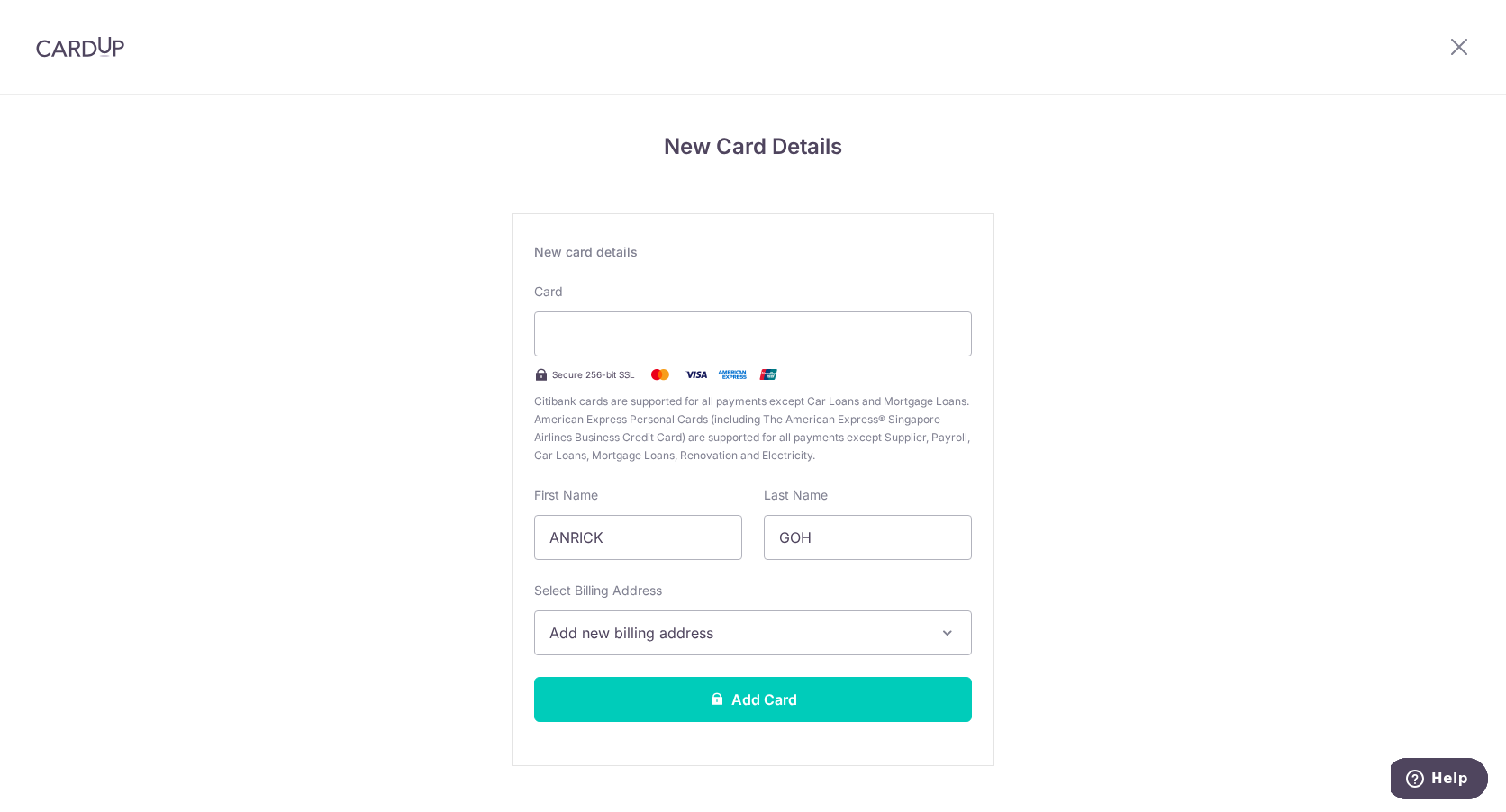
click at [729, 643] on span "Add new billing address" at bounding box center [737, 633] width 375 height 22
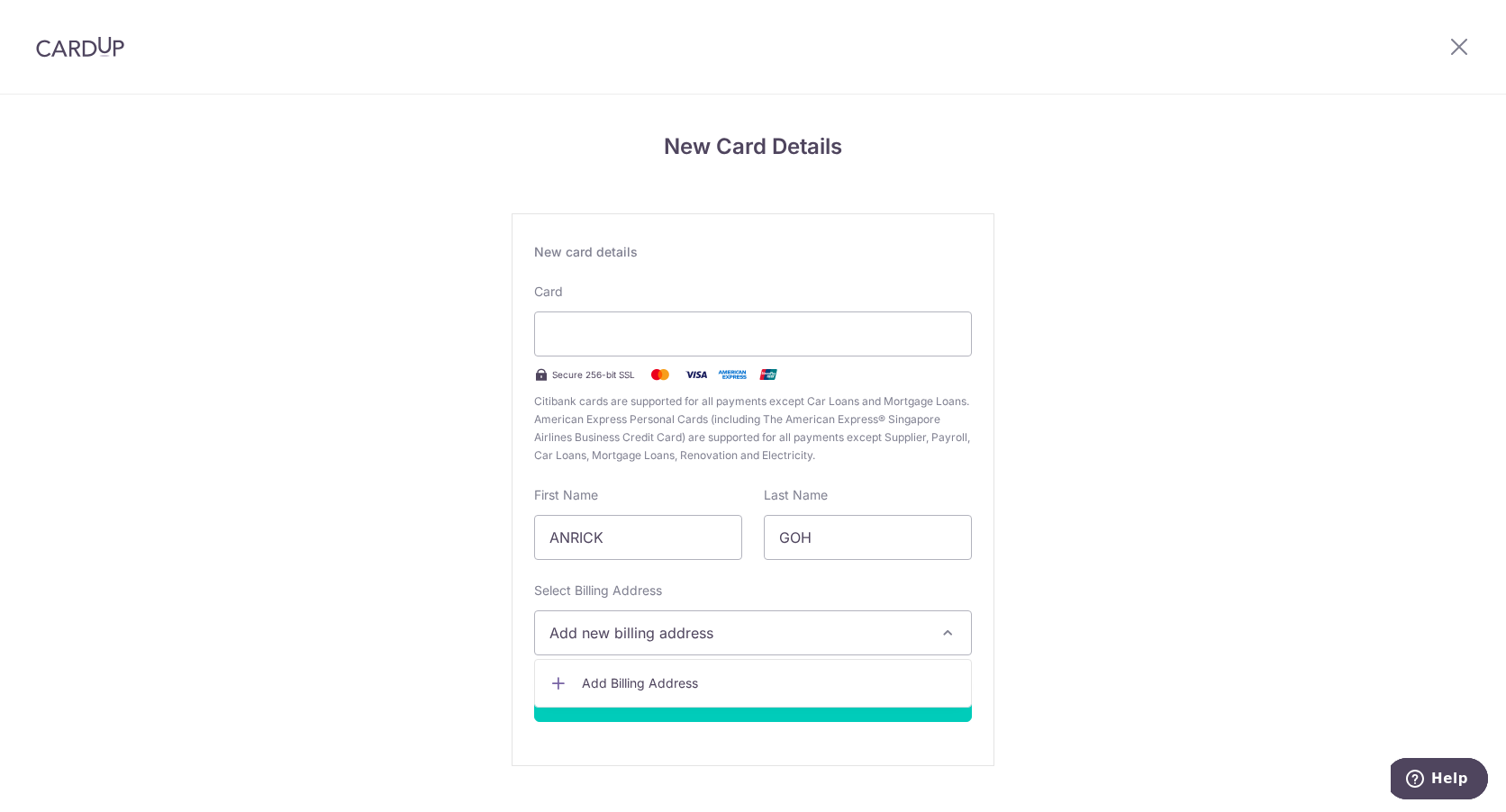
scroll to position [39, 0]
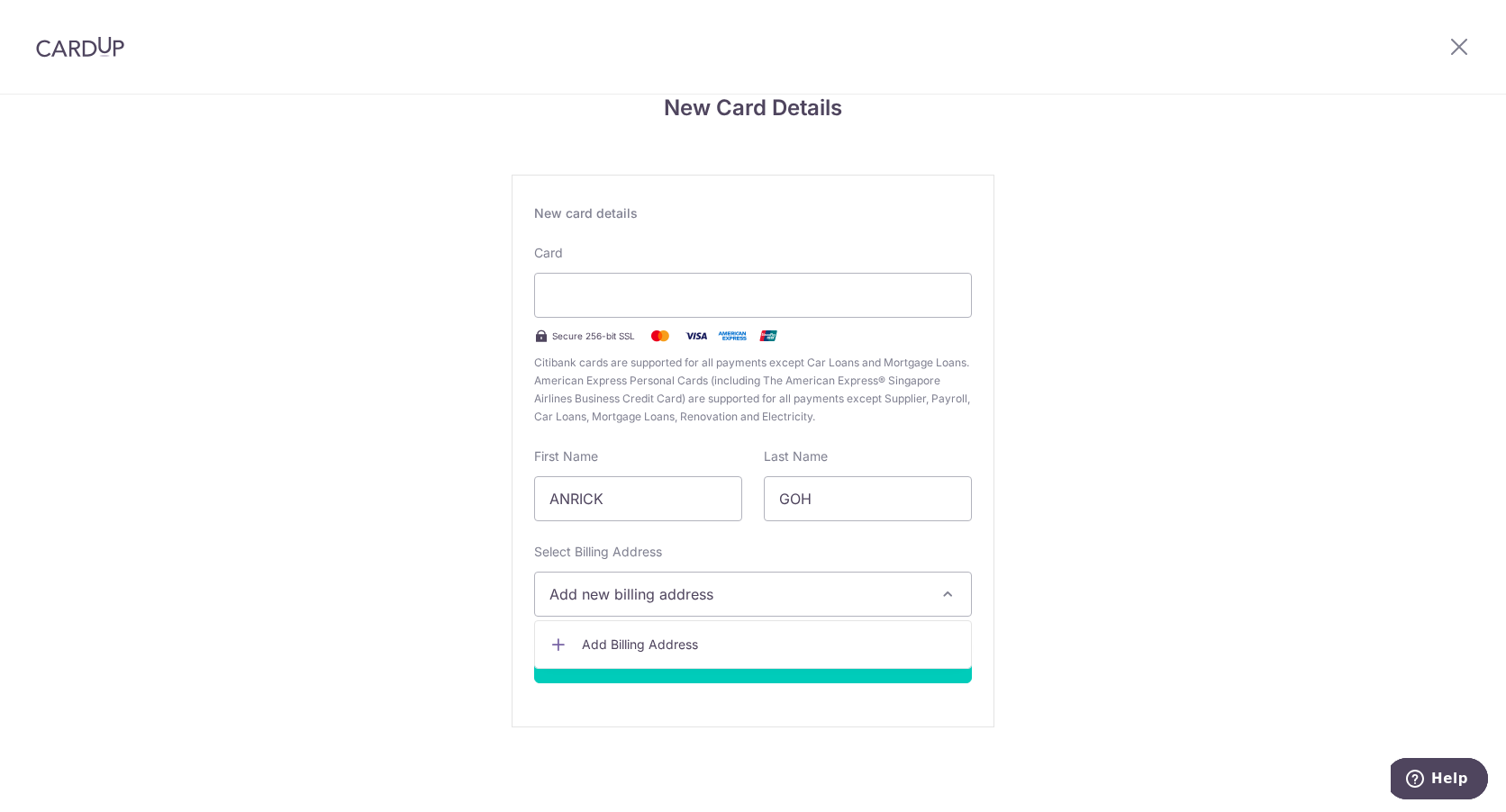
click at [784, 598] on span "Add new billing address" at bounding box center [737, 595] width 375 height 22
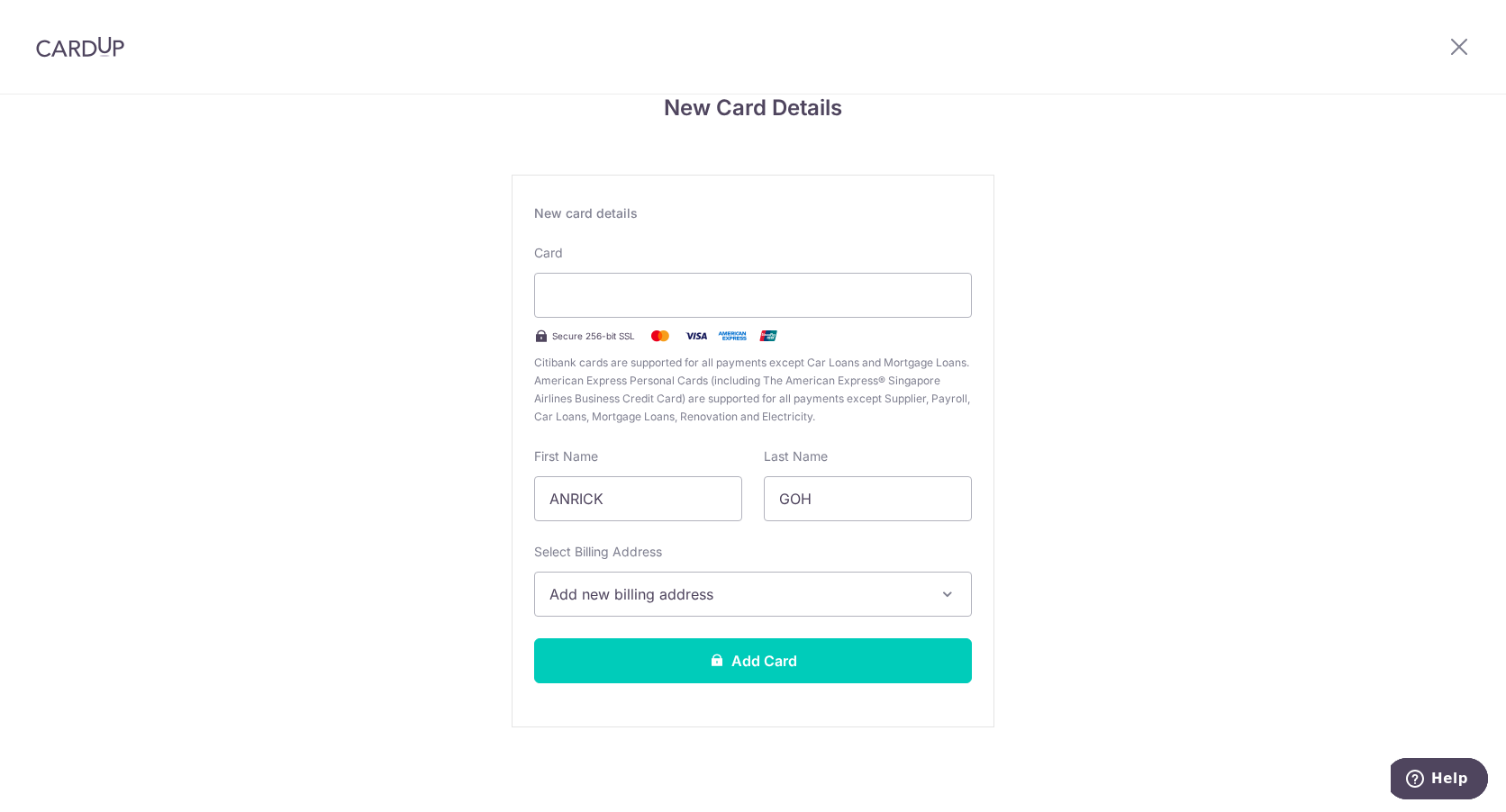
click at [1054, 590] on div "New Card Details New card details Card Secure 256-bit SSL Citibank cards are su…" at bounding box center [753, 434] width 1506 height 757
click at [690, 590] on span "Add new billing address" at bounding box center [737, 595] width 375 height 22
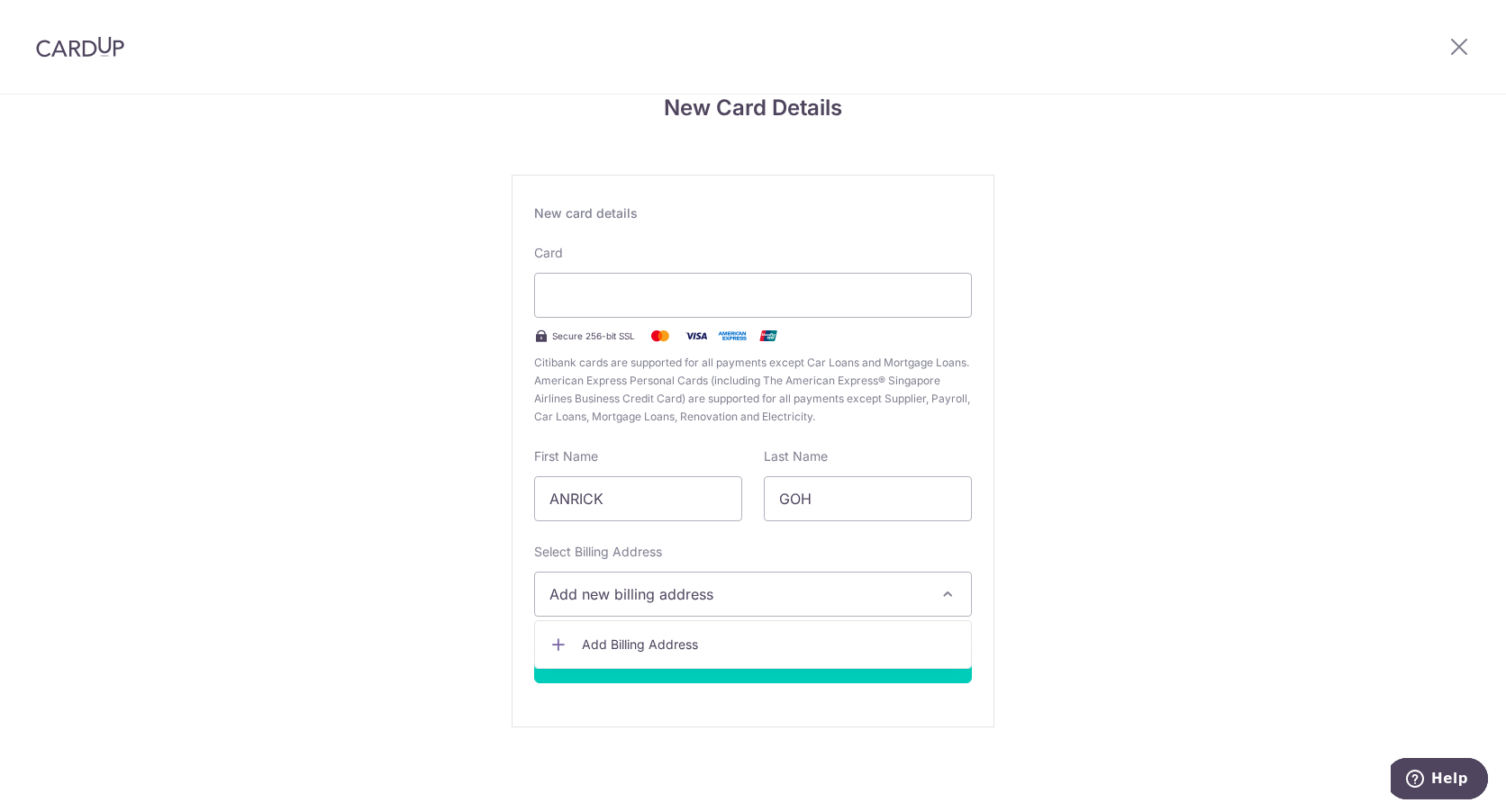
click at [666, 643] on span "Add Billing Address" at bounding box center [769, 645] width 375 height 18
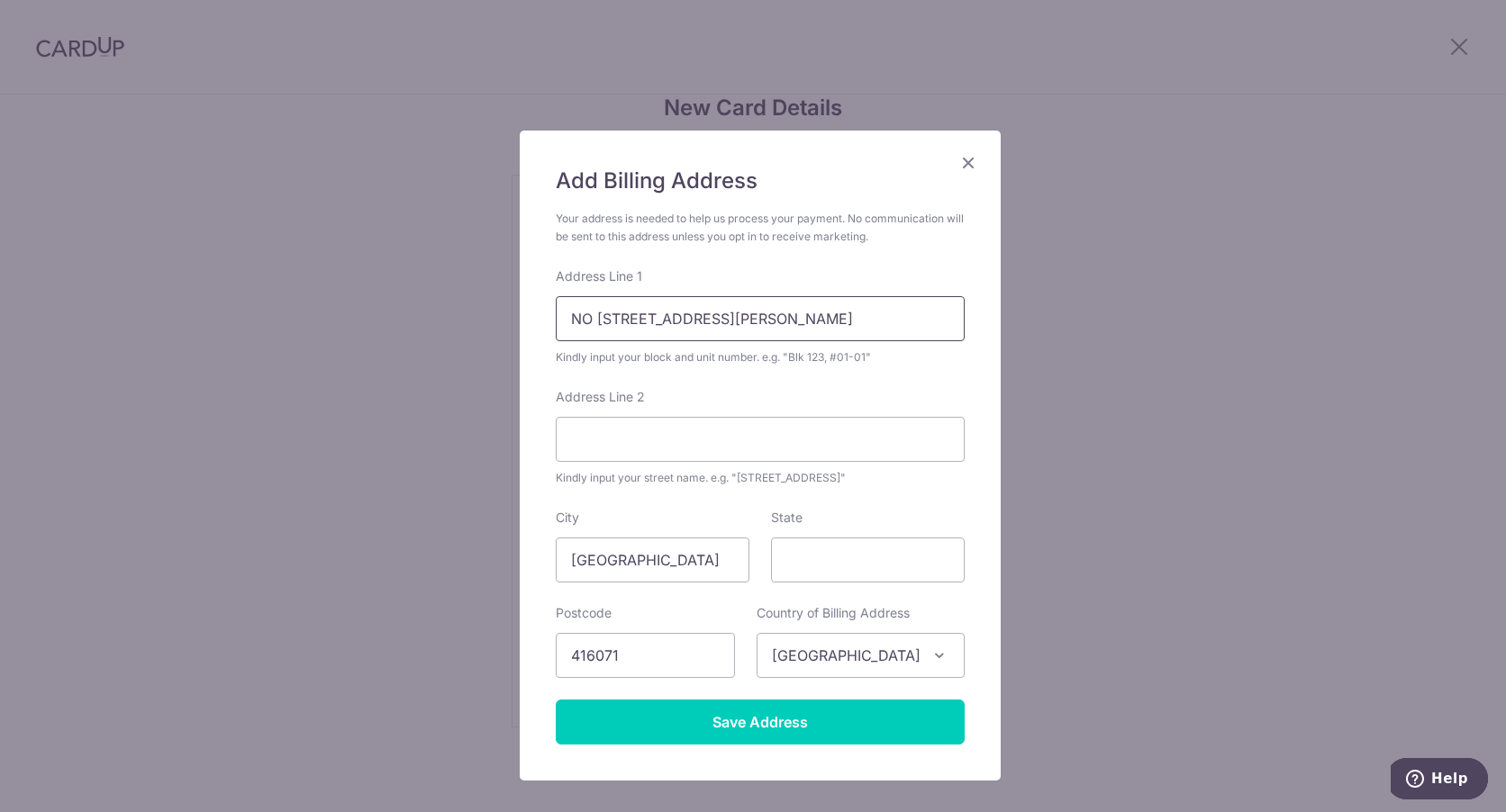
scroll to position [0, 22]
drag, startPoint x: 565, startPoint y: 315, endPoint x: 1038, endPoint y: 335, distance: 473.4
click at [1038, 335] on div "Add Billing Address Your address is needed to help us process your payment. No …" at bounding box center [753, 406] width 1506 height 812
click at [856, 557] on input "State" at bounding box center [868, 560] width 194 height 45
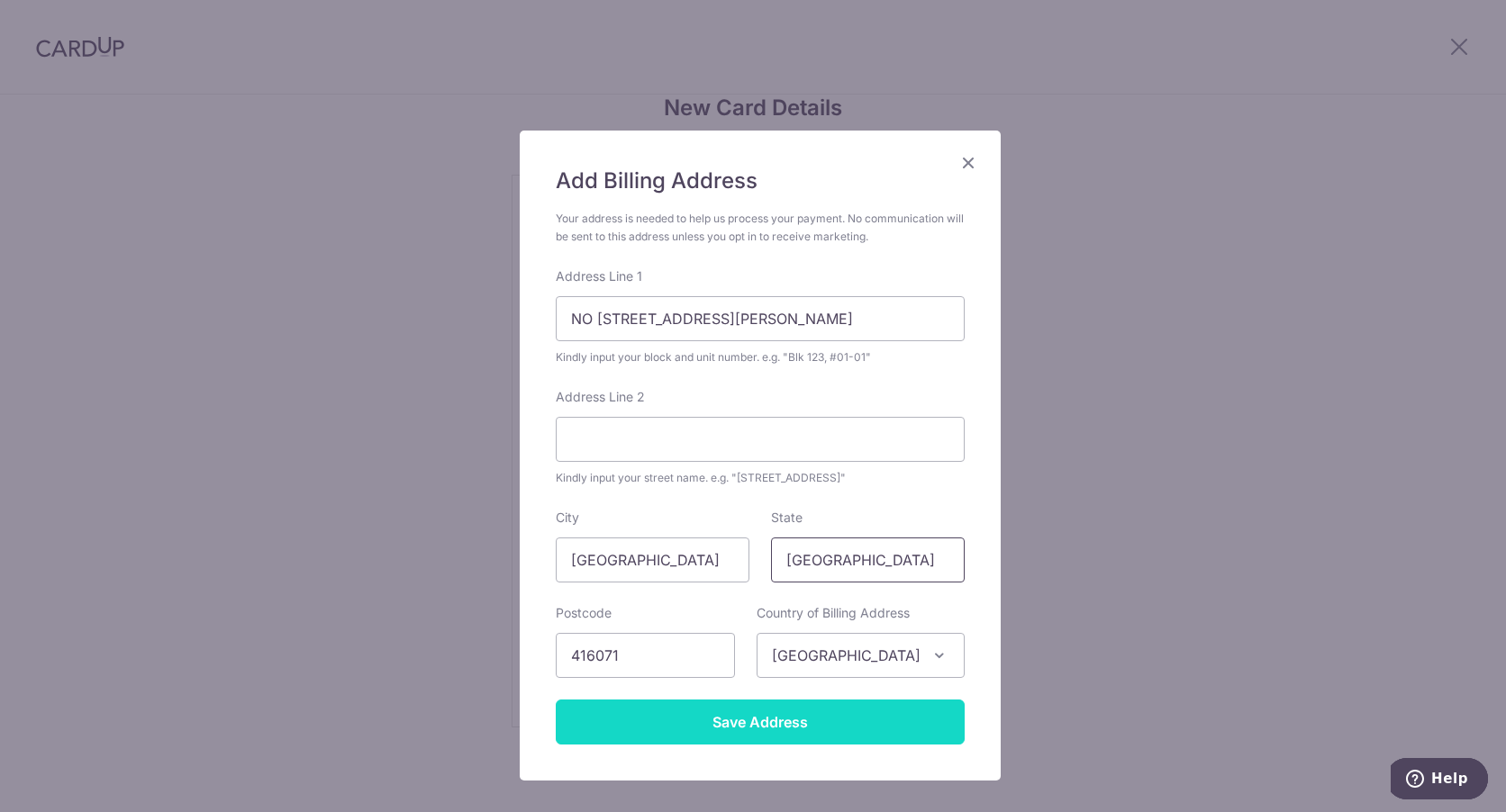
type input "SINGAPORE"
click at [791, 722] on input "Save Address" at bounding box center [760, 723] width 409 height 45
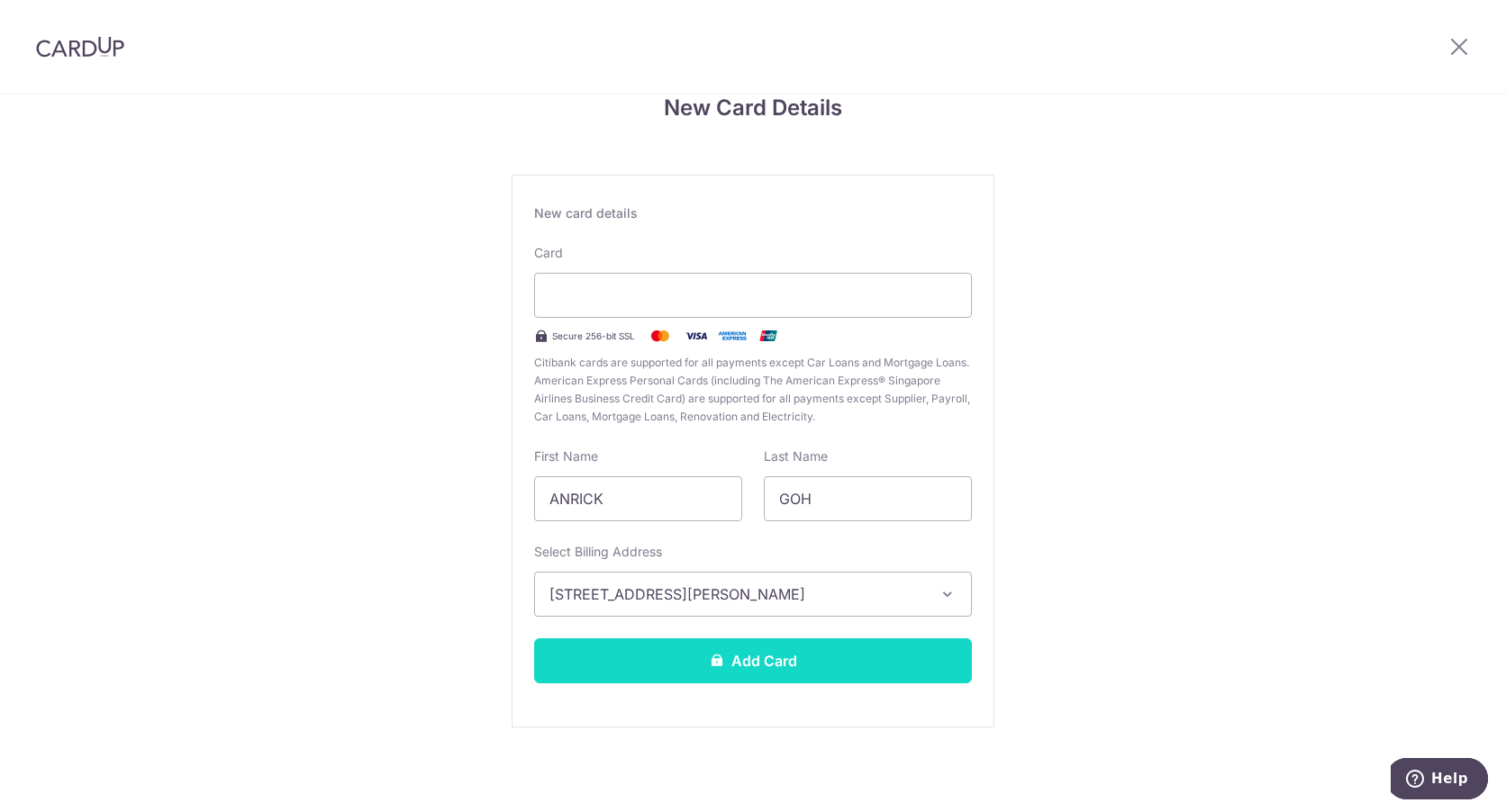
click at [763, 663] on button "Add Card" at bounding box center [752, 661] width 437 height 45
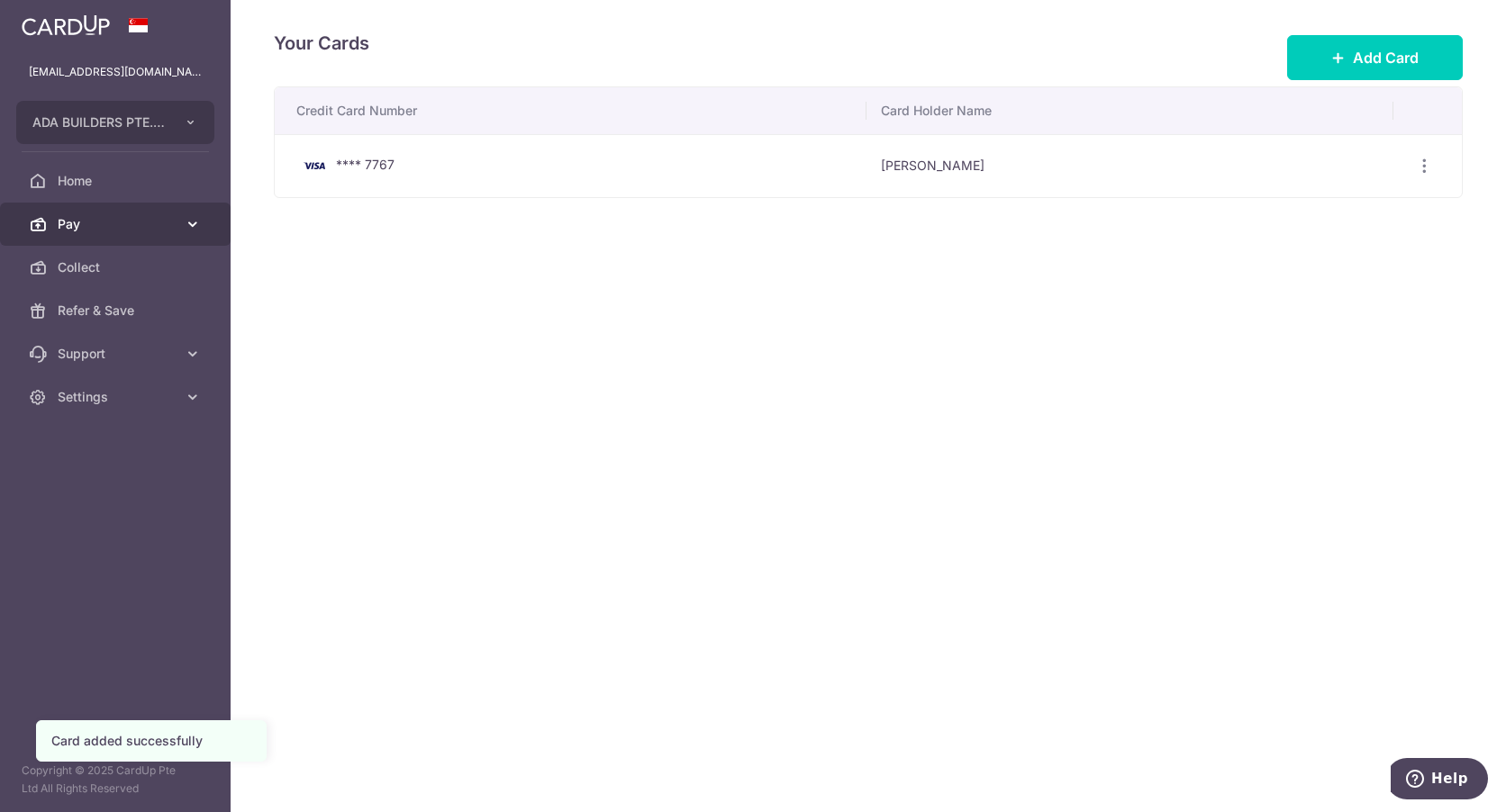
click at [158, 231] on span "Pay" at bounding box center [116, 225] width 119 height 18
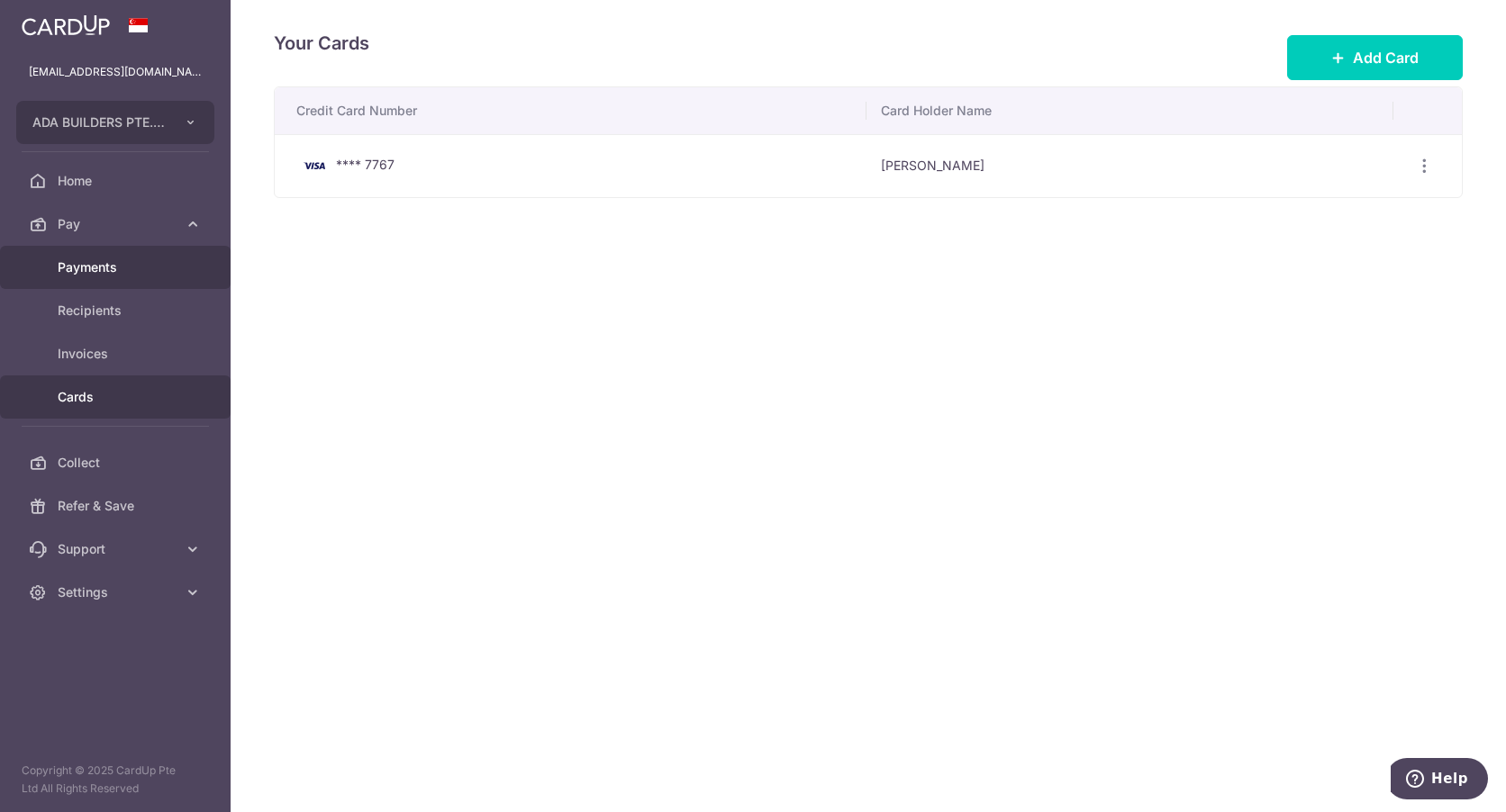
click at [118, 276] on span "Payments" at bounding box center [116, 267] width 119 height 18
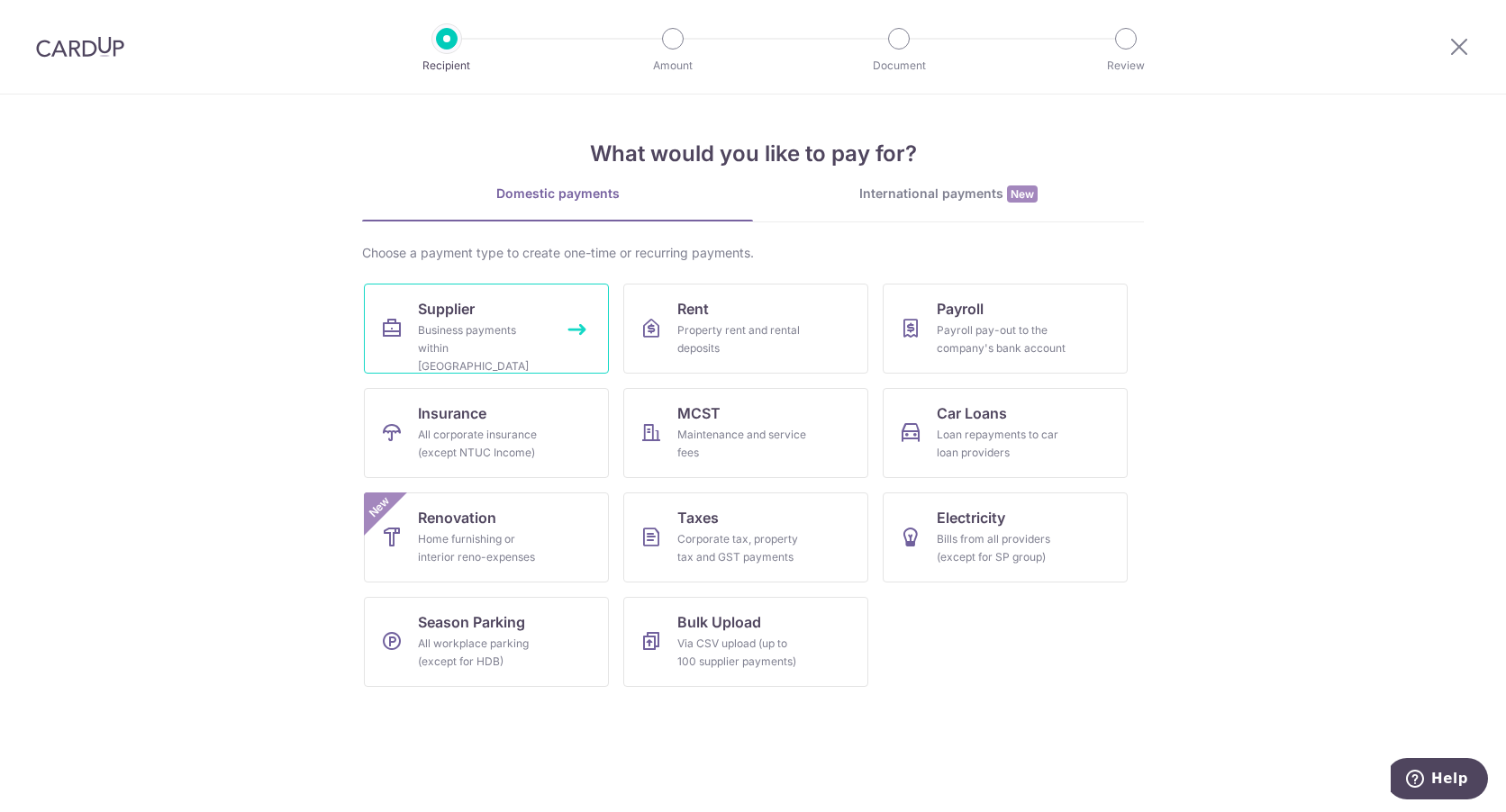
click at [476, 322] on div "Business payments within [GEOGRAPHIC_DATA]" at bounding box center [483, 348] width 130 height 54
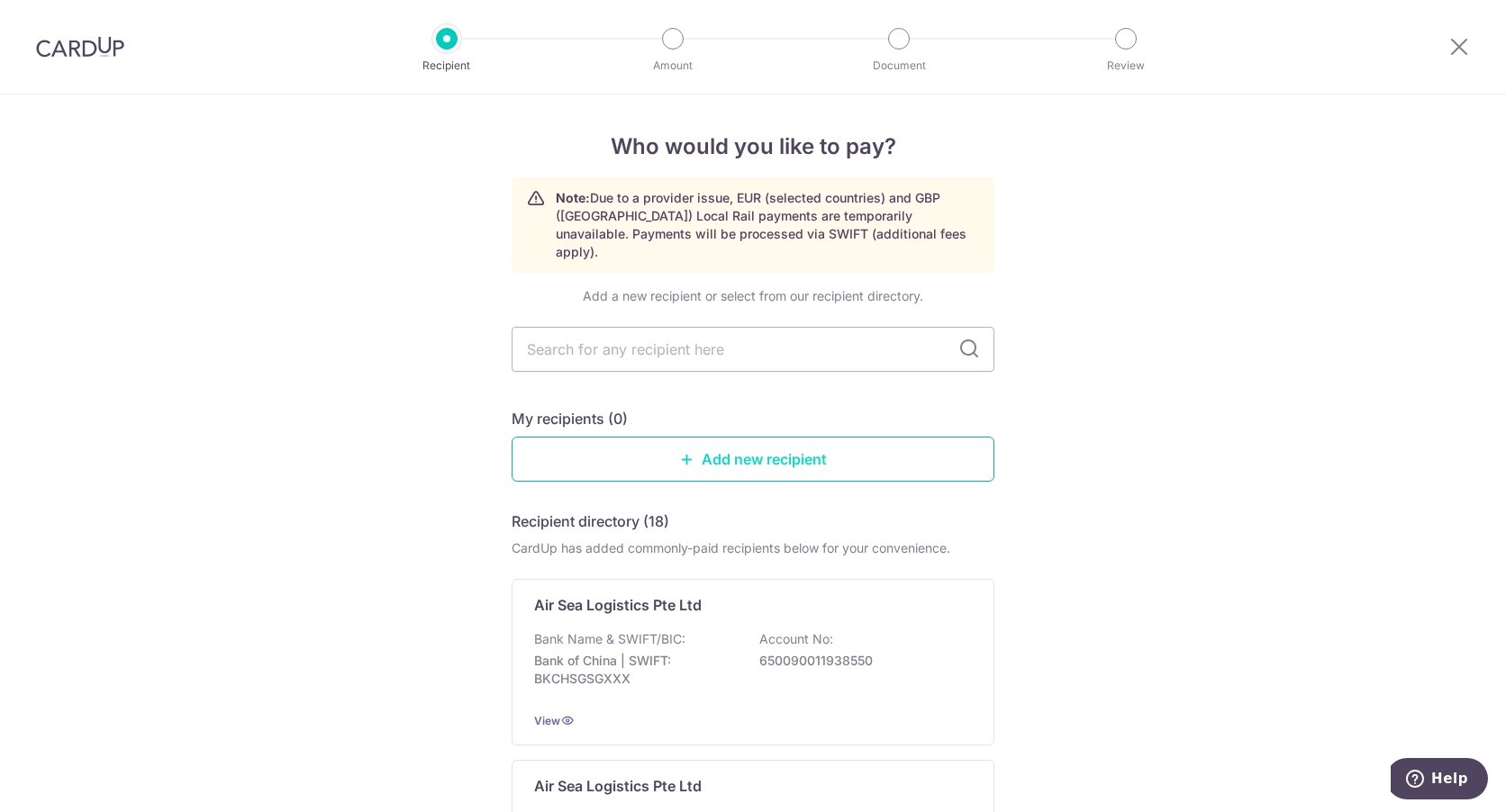
click at [719, 443] on link "Add new recipient" at bounding box center [753, 459] width 483 height 45
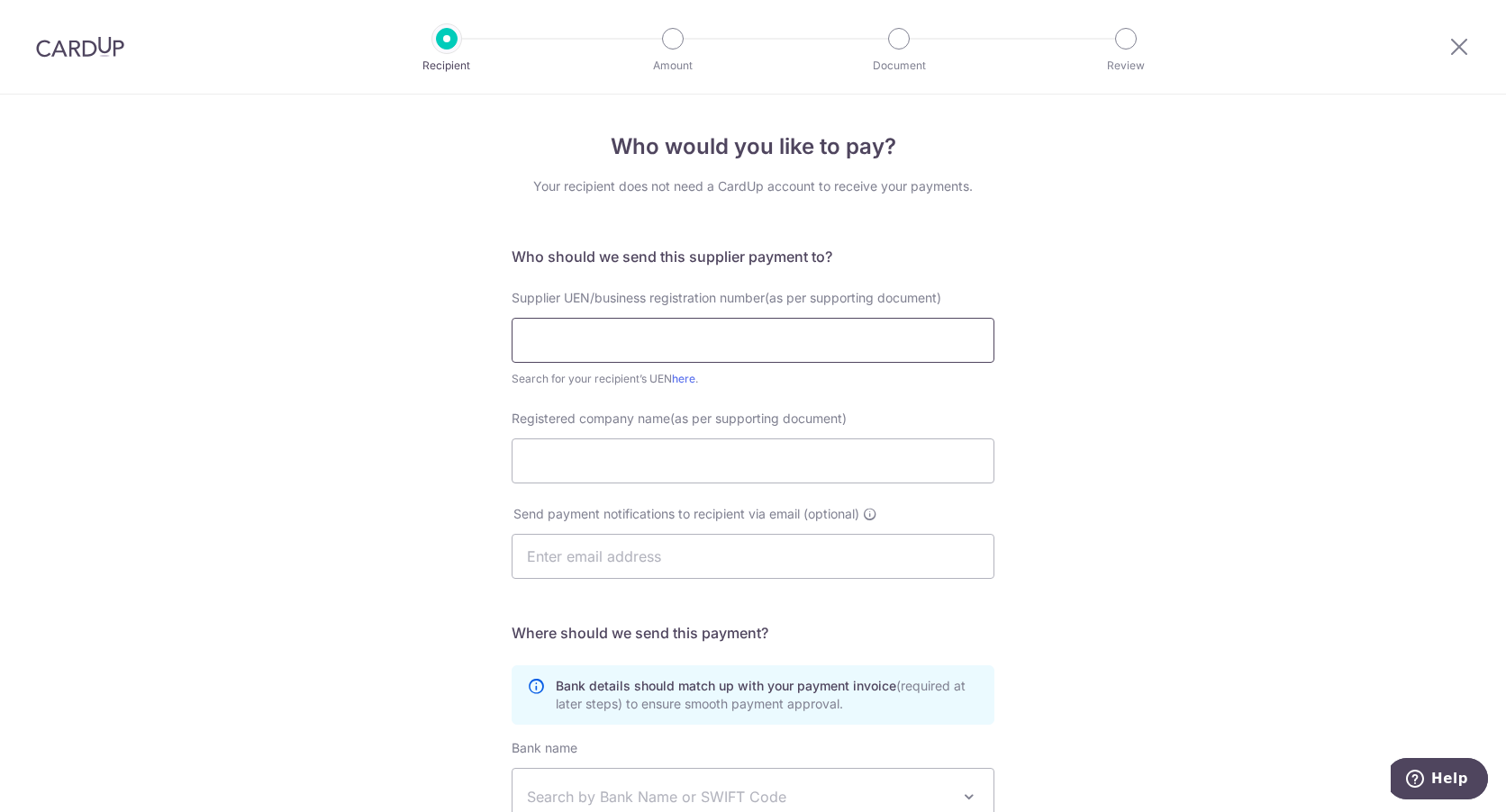
click at [616, 338] on input "text" at bounding box center [753, 341] width 483 height 45
click at [1171, 402] on div "Who would you like to pay? Your recipient does not need a CardUp account to rec…" at bounding box center [753, 592] width 1506 height 996
click at [659, 327] on input "text" at bounding box center [753, 341] width 483 height 45
type input "201404418C"
click at [610, 467] on input "Registered company name(as per supporting document)" at bounding box center [753, 461] width 483 height 45
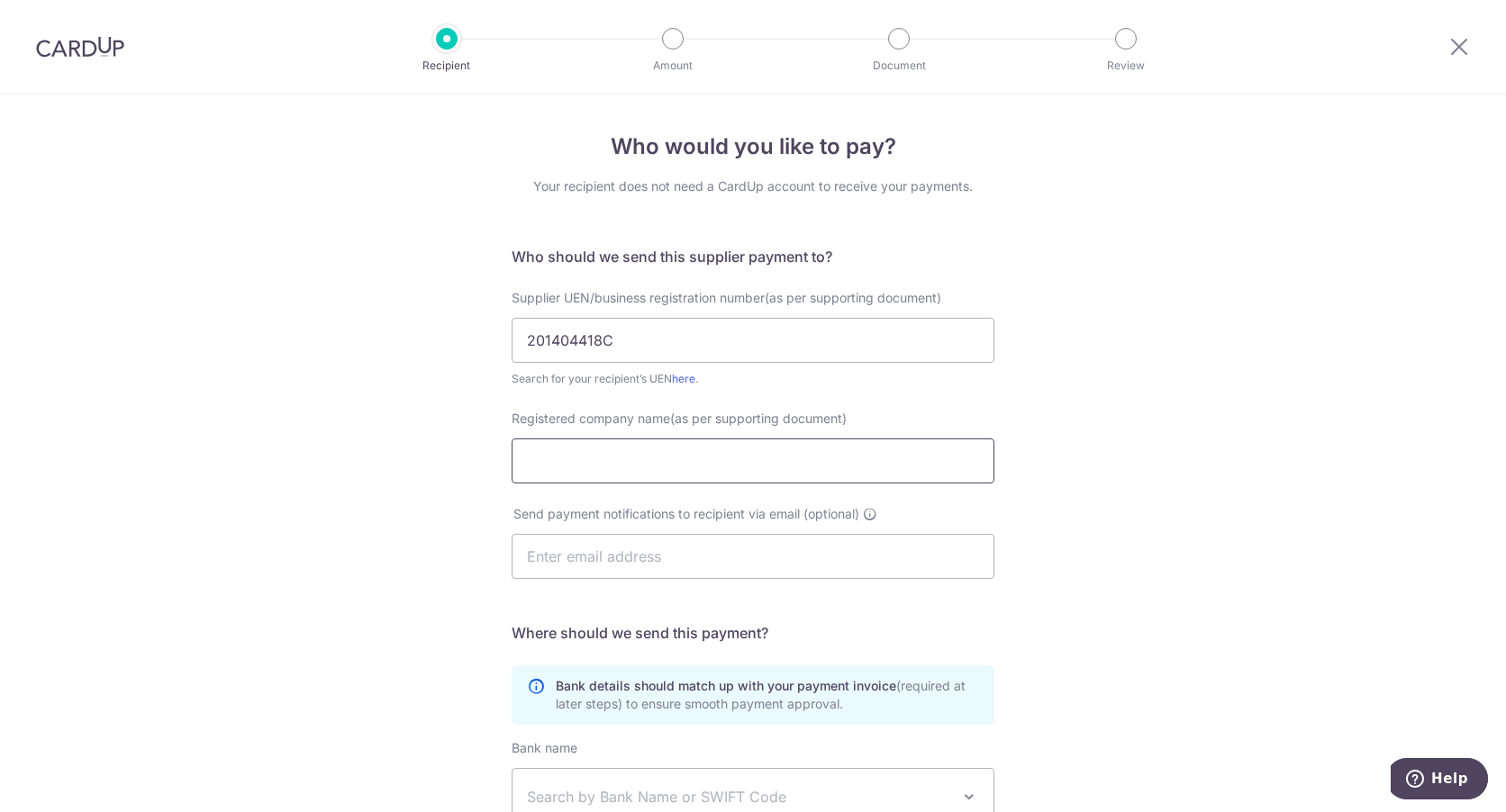
paste input "SENJA PLUMBING GENERAL CONTRACTORS P/L"
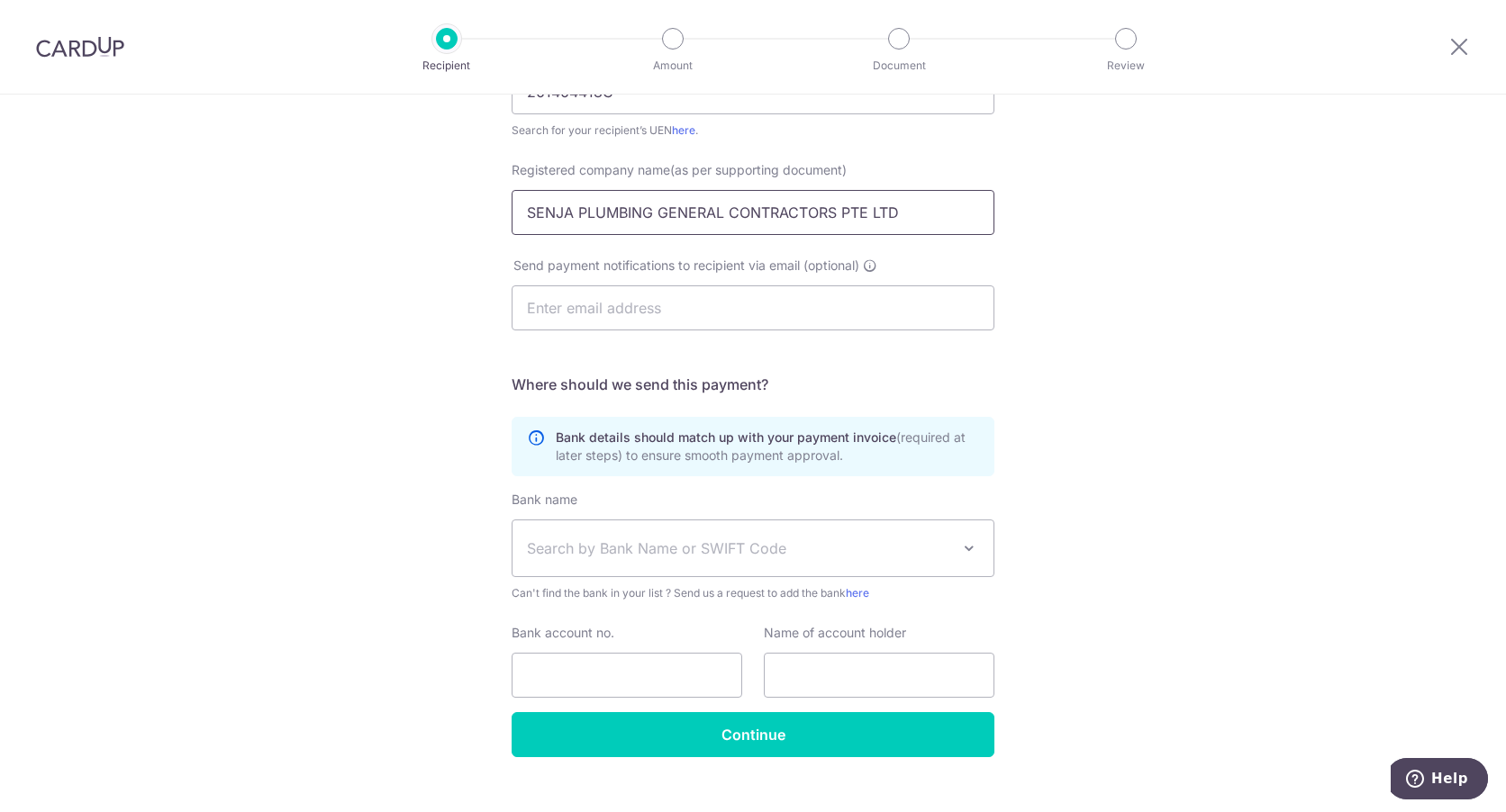
scroll to position [270, 0]
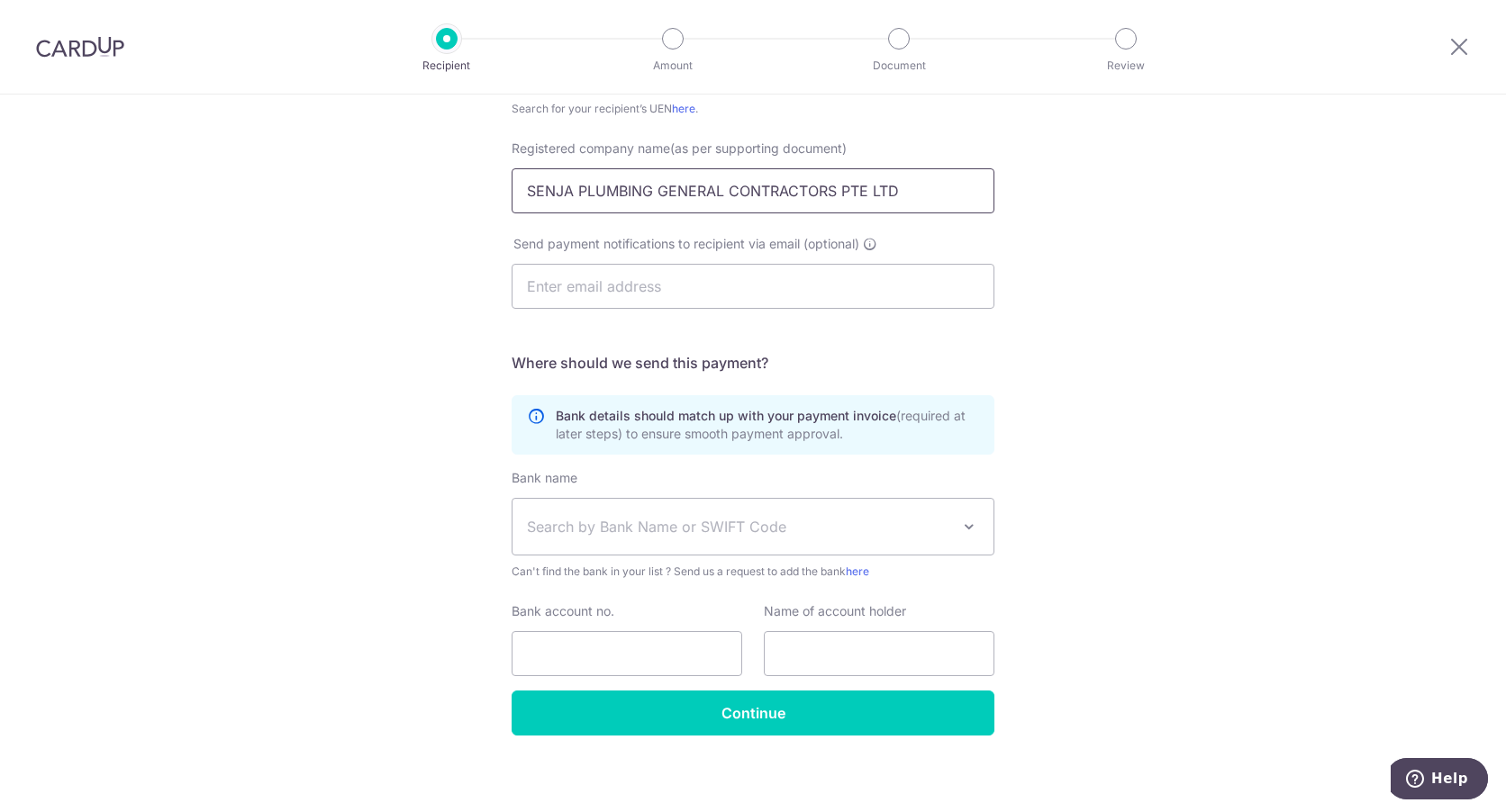
type input "SENJA PLUMBING GENERAL CONTRACTORS PTE LTD"
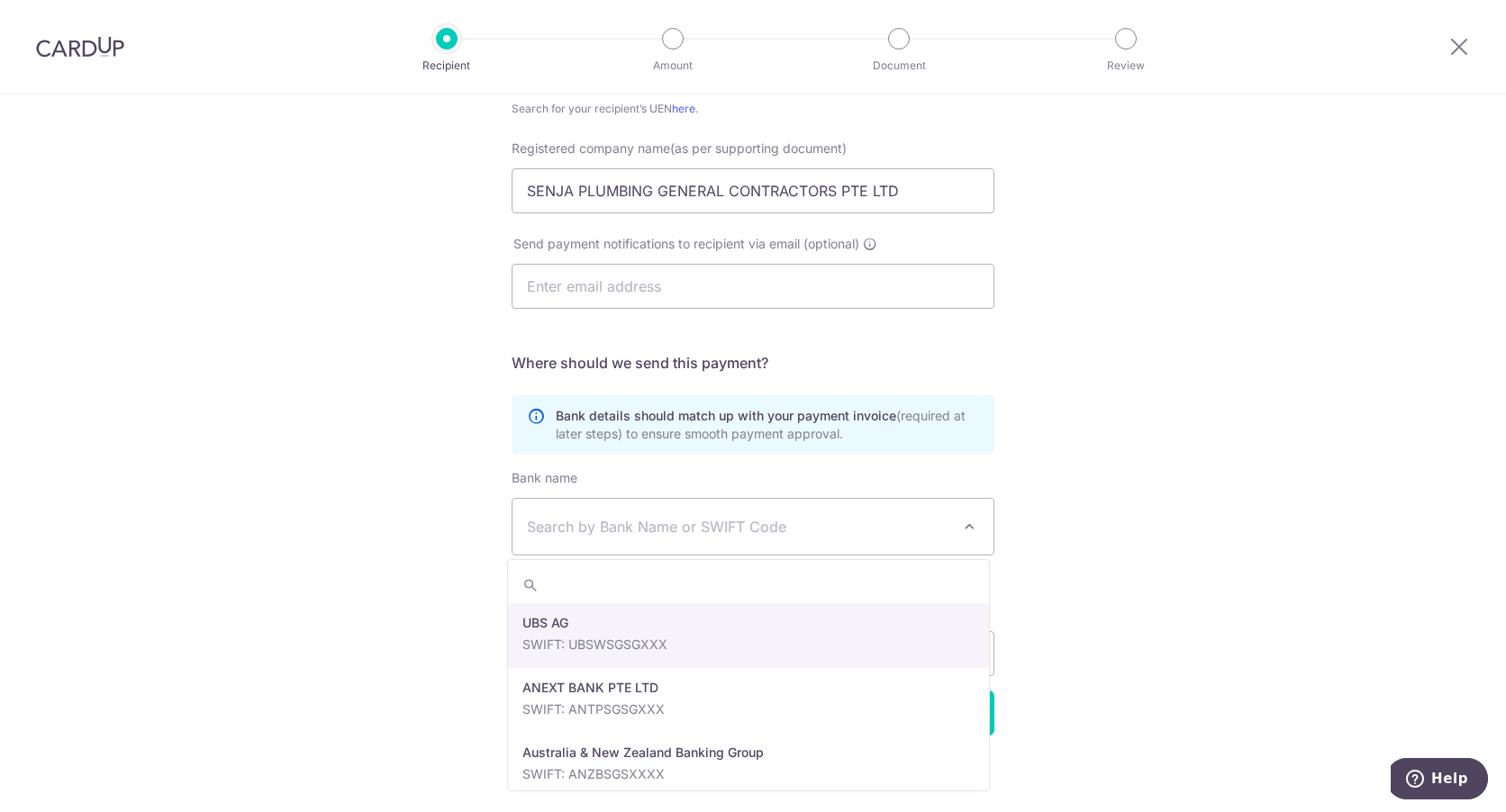
click at [756, 532] on span "Search by Bank Name or SWIFT Code" at bounding box center [738, 526] width 423 height 22
click at [709, 540] on span "Search by Bank Name or SWIFT Code" at bounding box center [753, 526] width 481 height 55
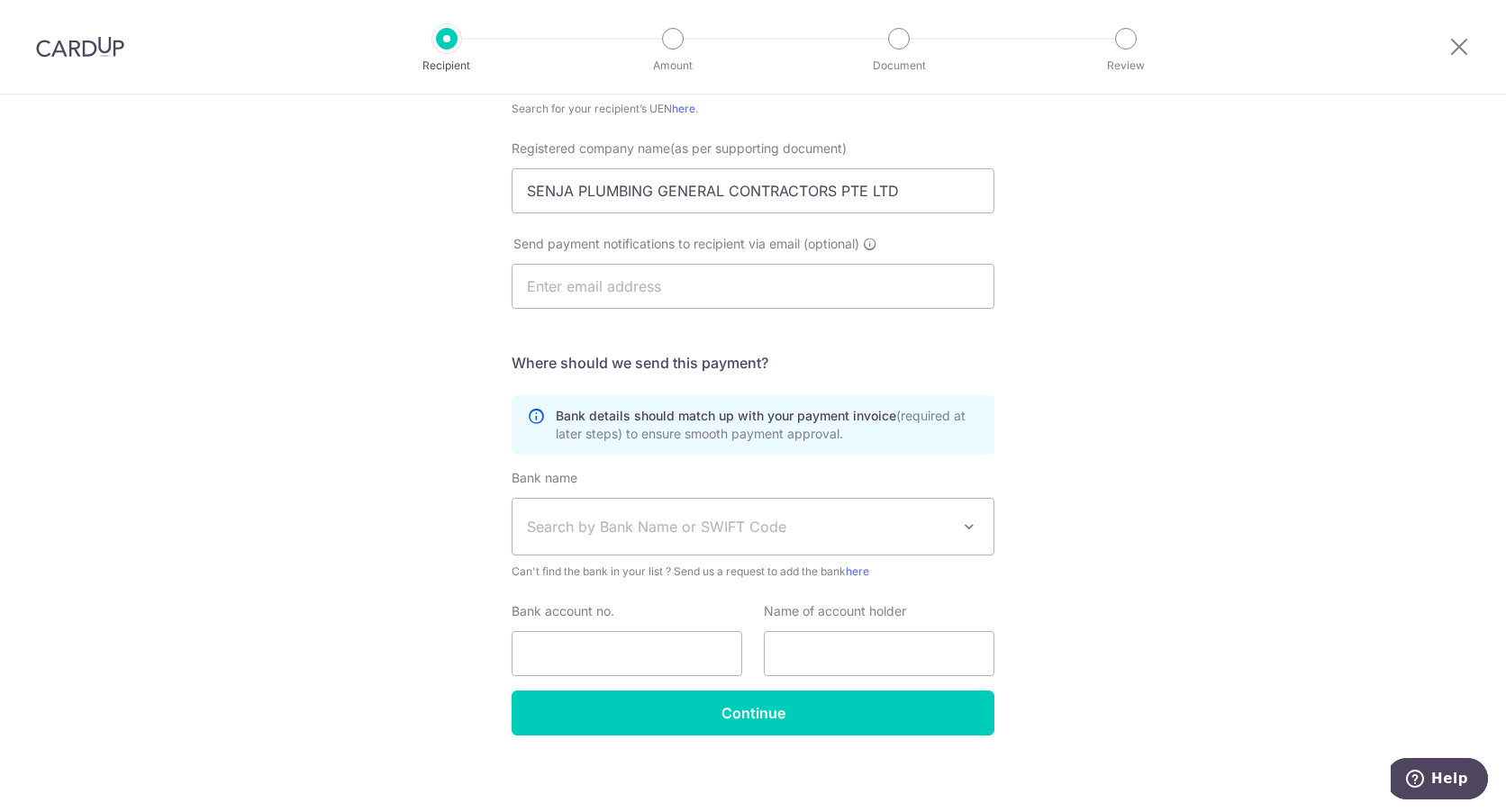
click at [777, 526] on span "Search by Bank Name or SWIFT Code" at bounding box center [738, 526] width 423 height 22
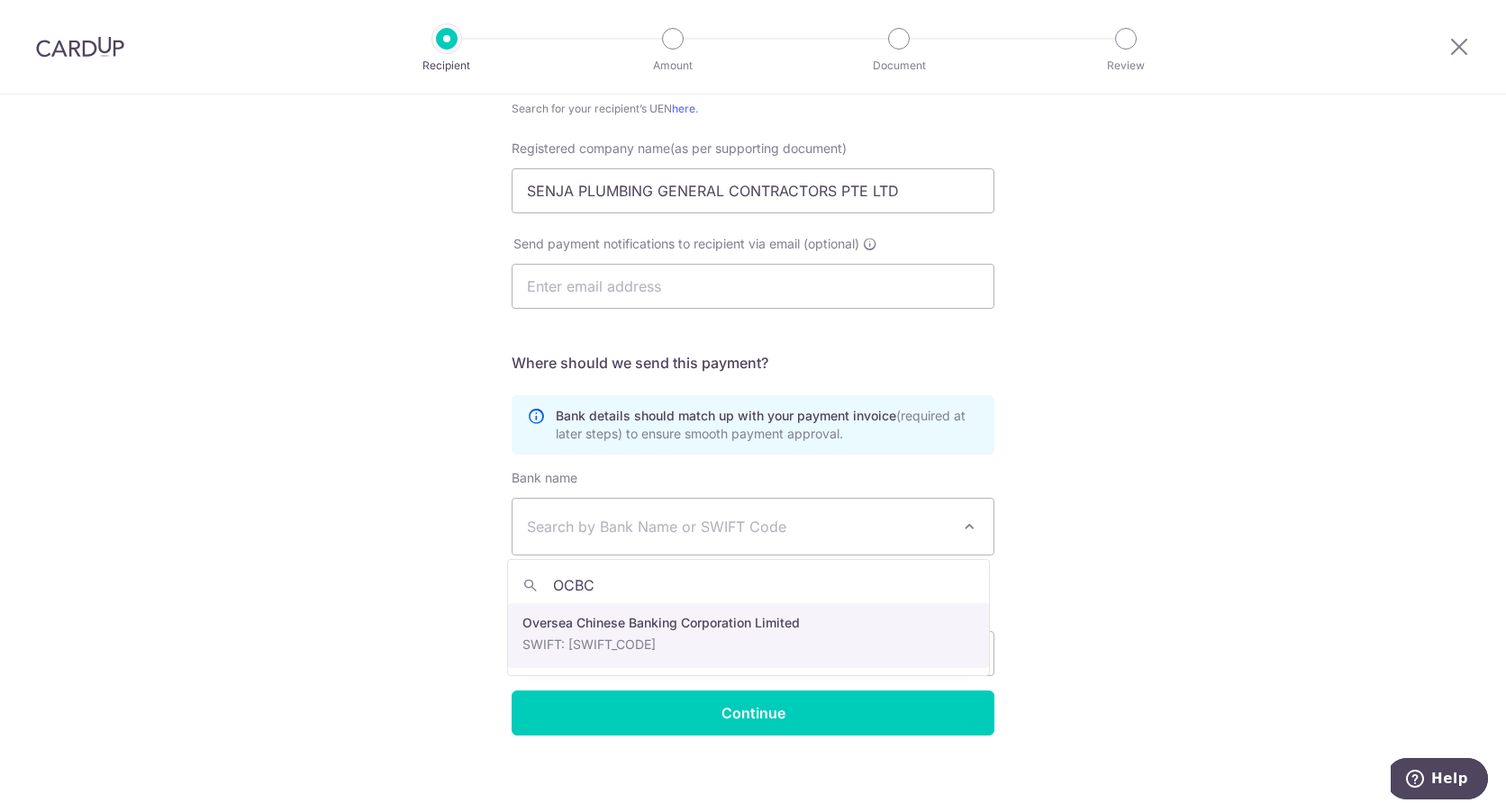
type input "OCBC"
select select "12"
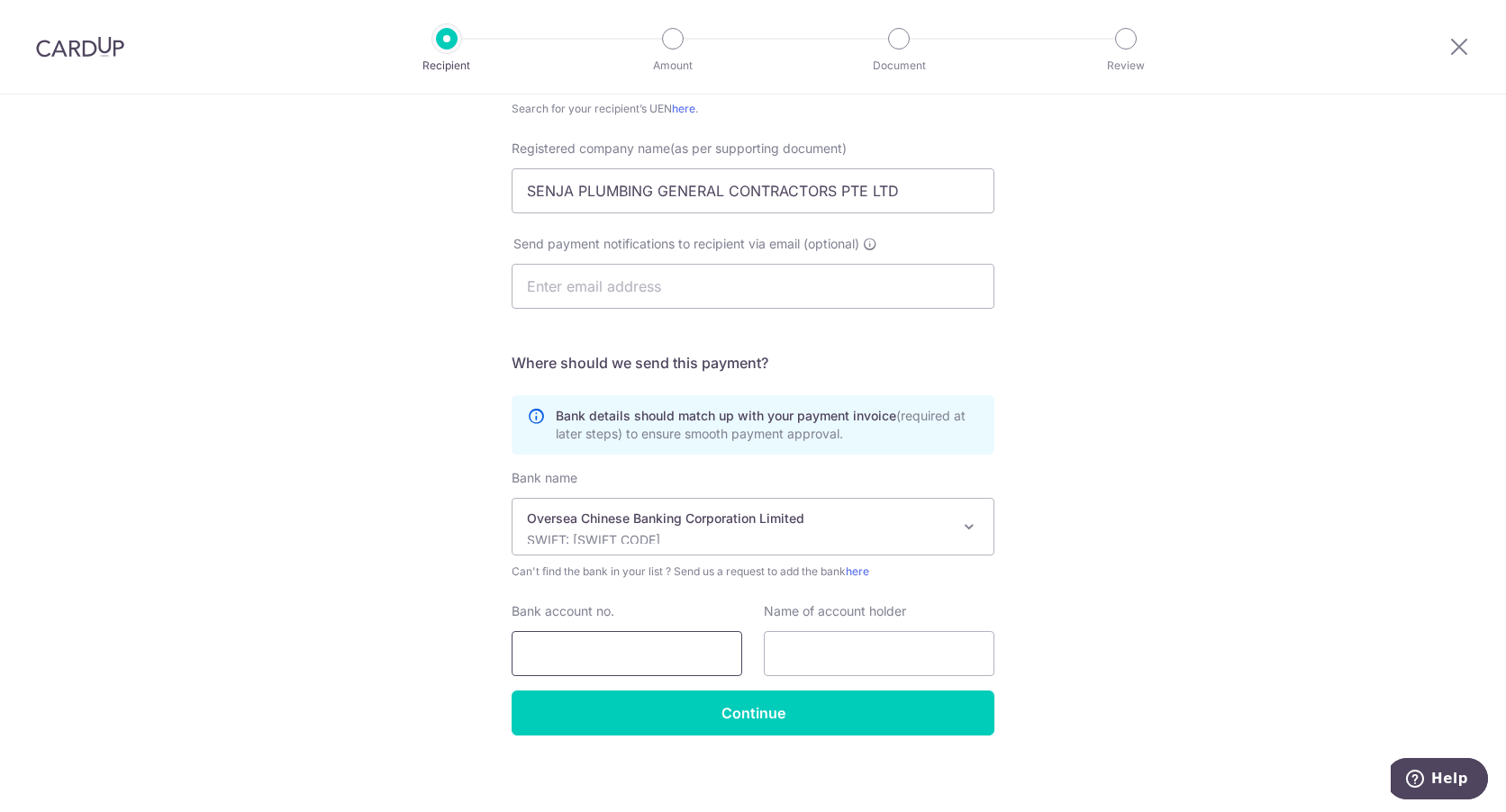
click at [655, 655] on input "Bank account no." at bounding box center [628, 654] width 231 height 45
type input "686315003001"
click at [798, 657] on input "text" at bounding box center [879, 654] width 231 height 45
drag, startPoint x: 936, startPoint y: 192, endPoint x: 337, endPoint y: 132, distance: 602.0
click at [337, 132] on div "Who would you like to pay? Your recipient does not need a CardUp account to rec…" at bounding box center [753, 322] width 1506 height 996
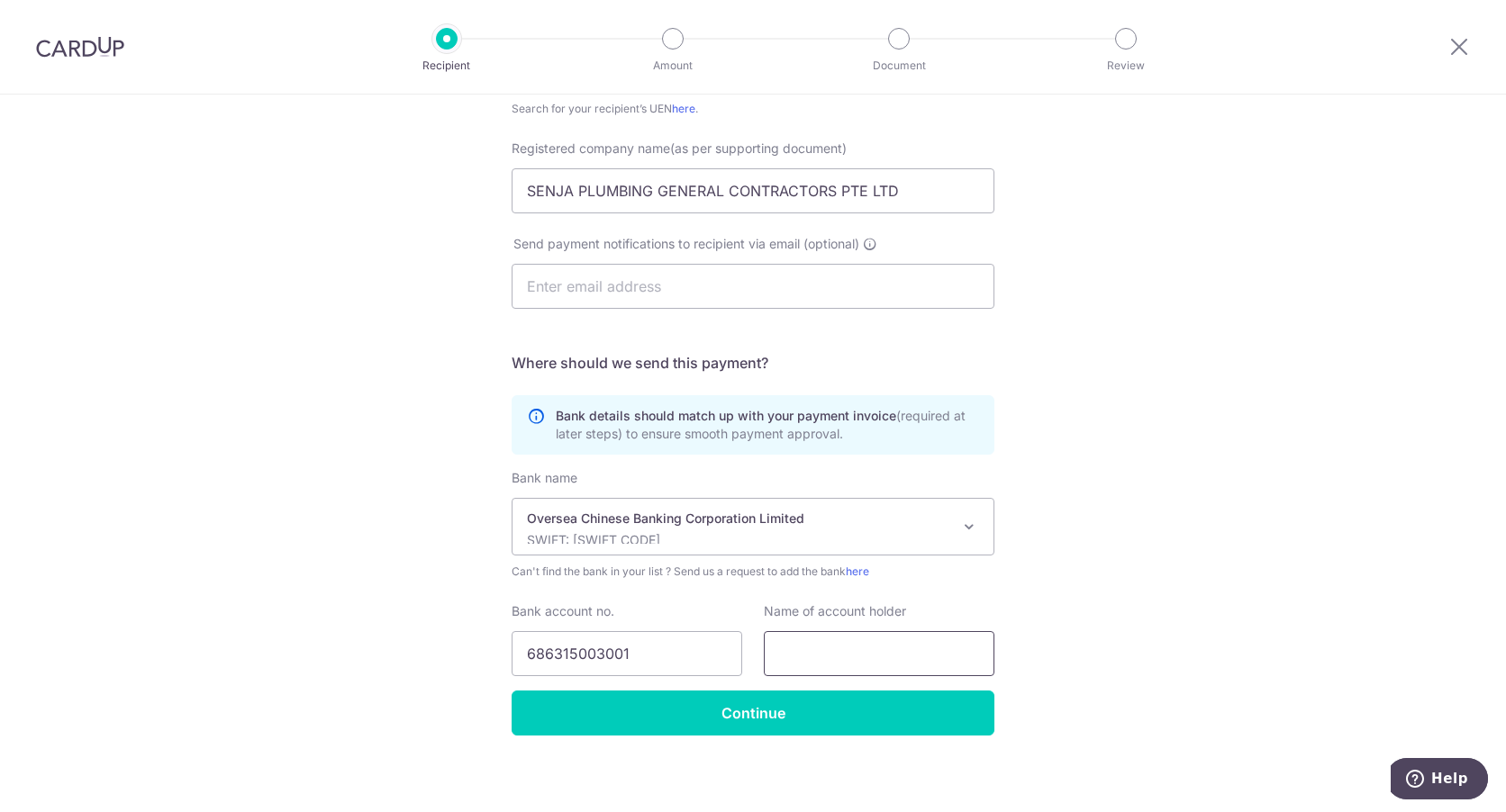
click at [883, 646] on input "text" at bounding box center [879, 654] width 231 height 45
paste input "SENJA PLUMBING GENERAL CONTRACTORS PTE LTD"
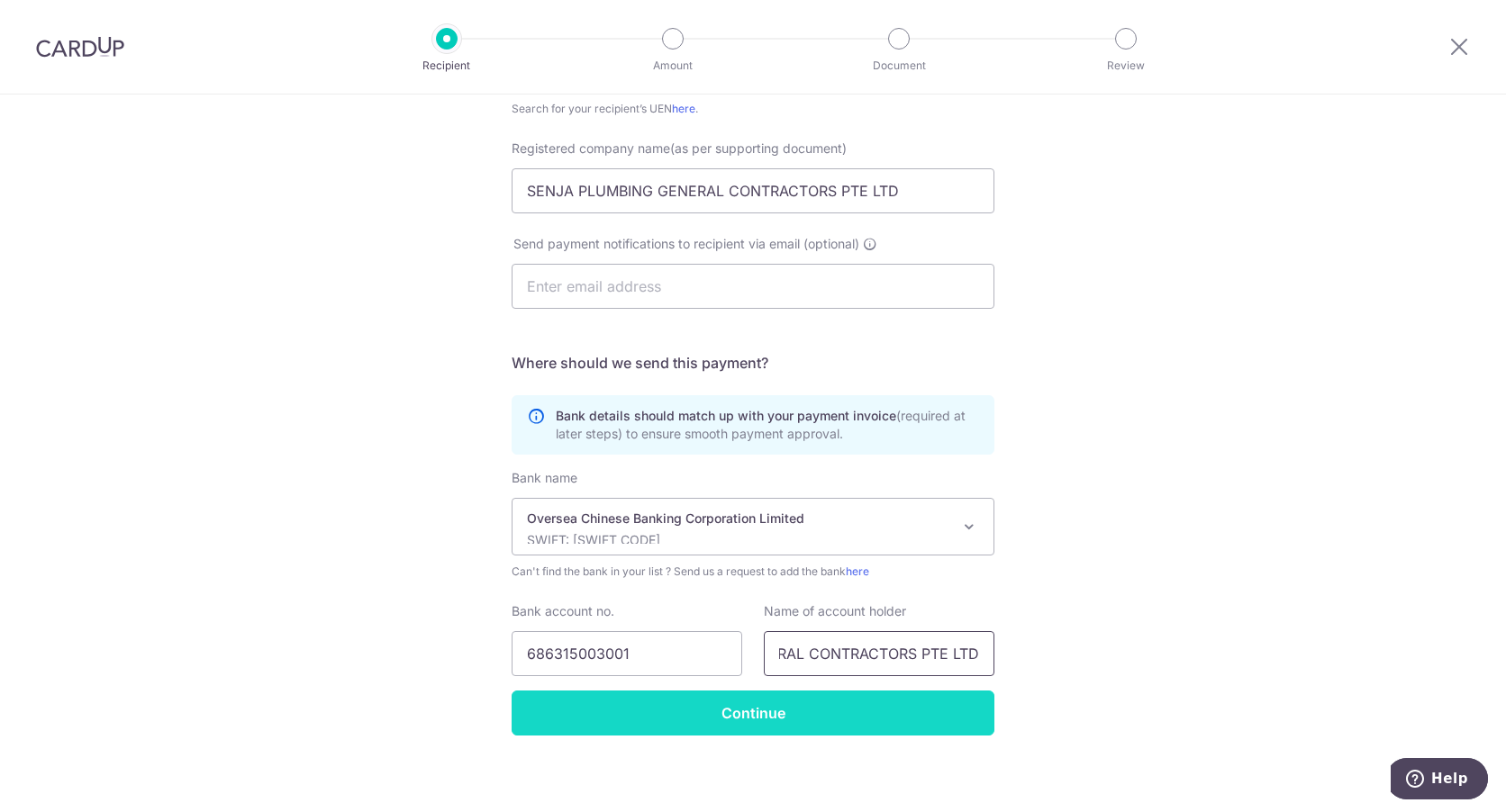
type input "SENJA PLUMBING GENERAL CONTRACTORS PTE LTD"
click at [828, 709] on input "Continue" at bounding box center [753, 714] width 483 height 45
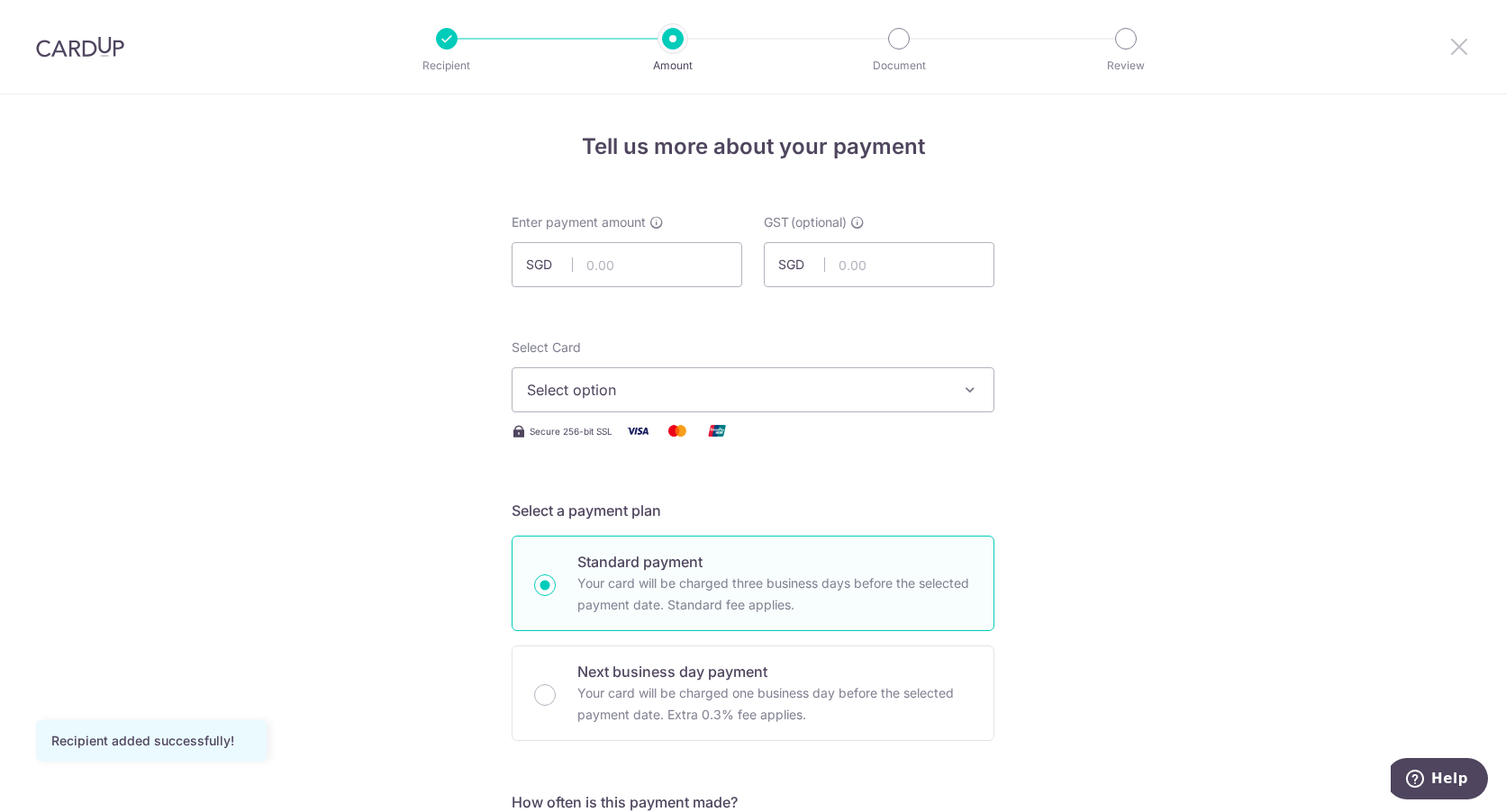
click at [1457, 43] on icon at bounding box center [1460, 46] width 22 height 23
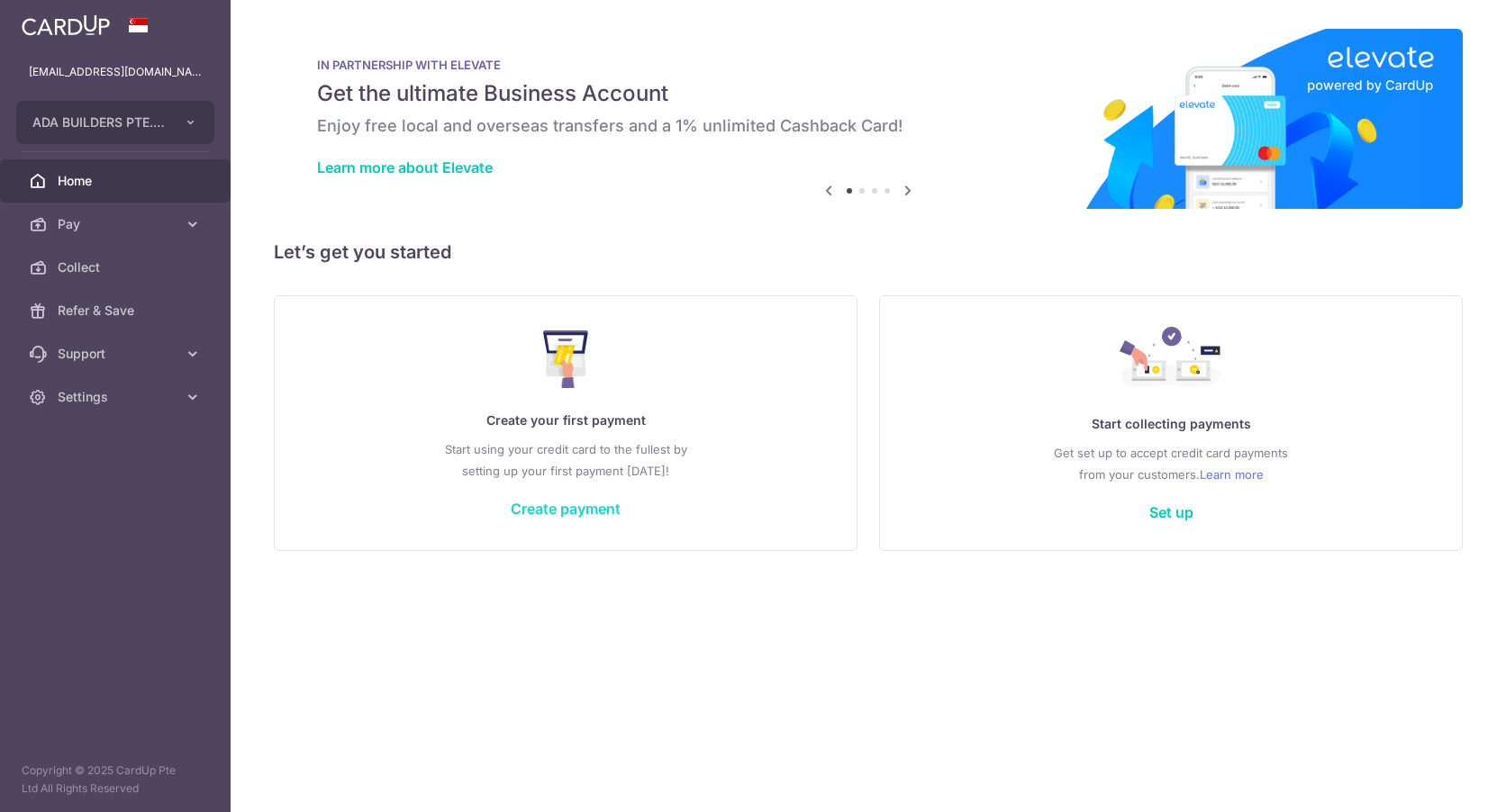
click at [590, 510] on link "Create payment" at bounding box center [566, 509] width 110 height 18
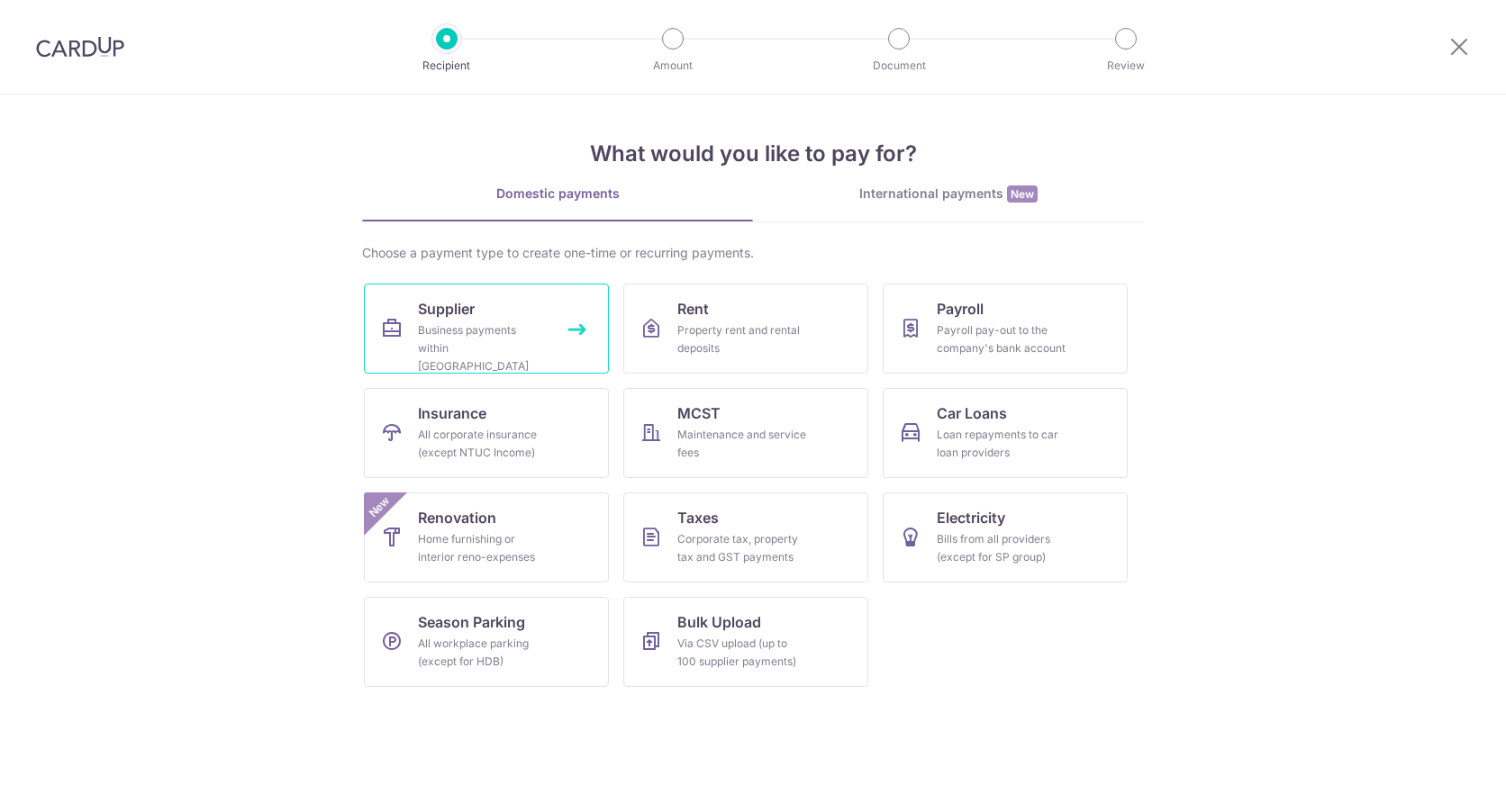
click at [492, 343] on div "Business payments within Singapore" at bounding box center [483, 348] width 130 height 54
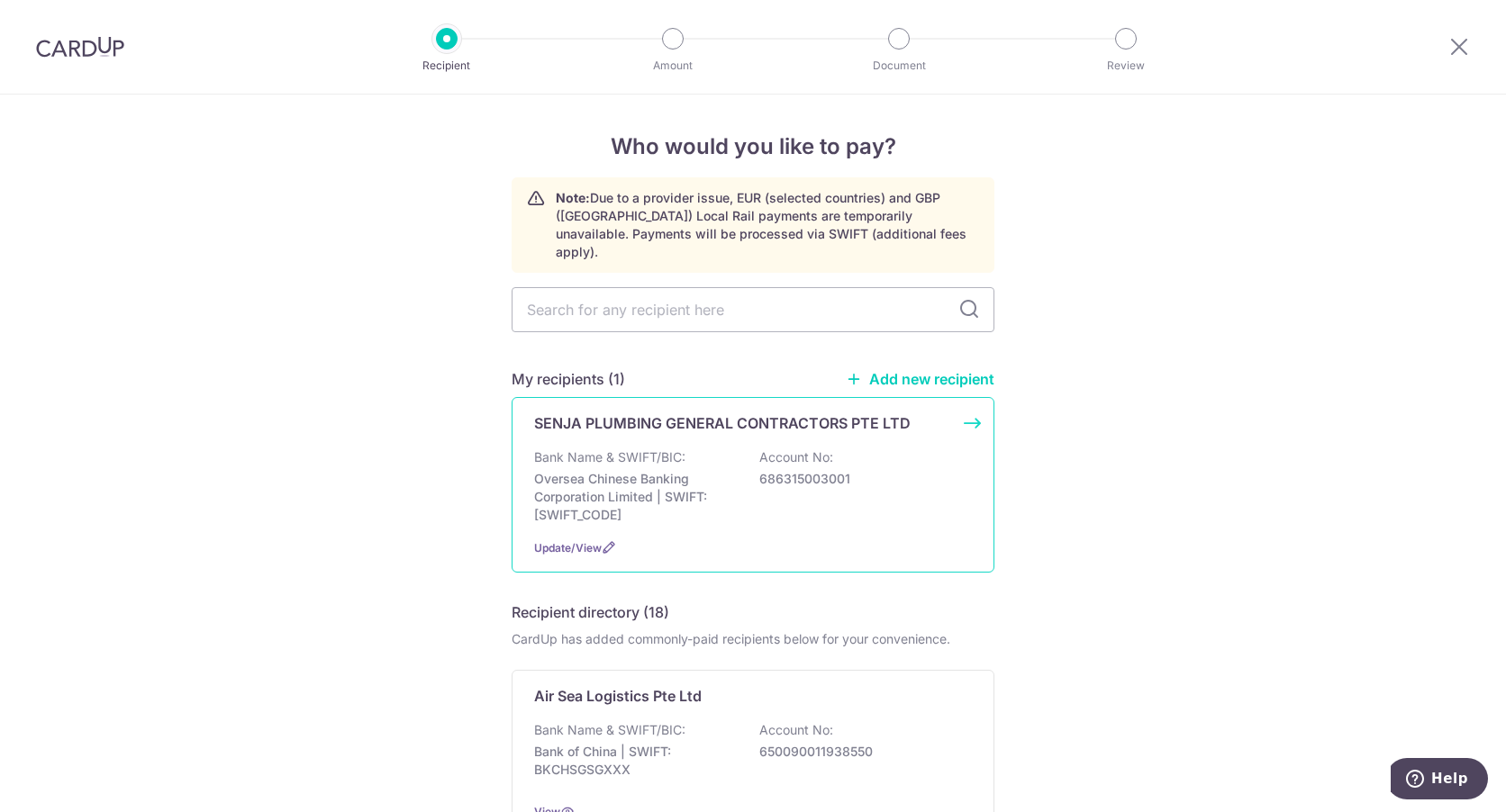
click at [669, 470] on p "Oversea Chinese Banking Corporation Limited | SWIFT: [SWIFT_CODE]" at bounding box center [635, 496] width 202 height 54
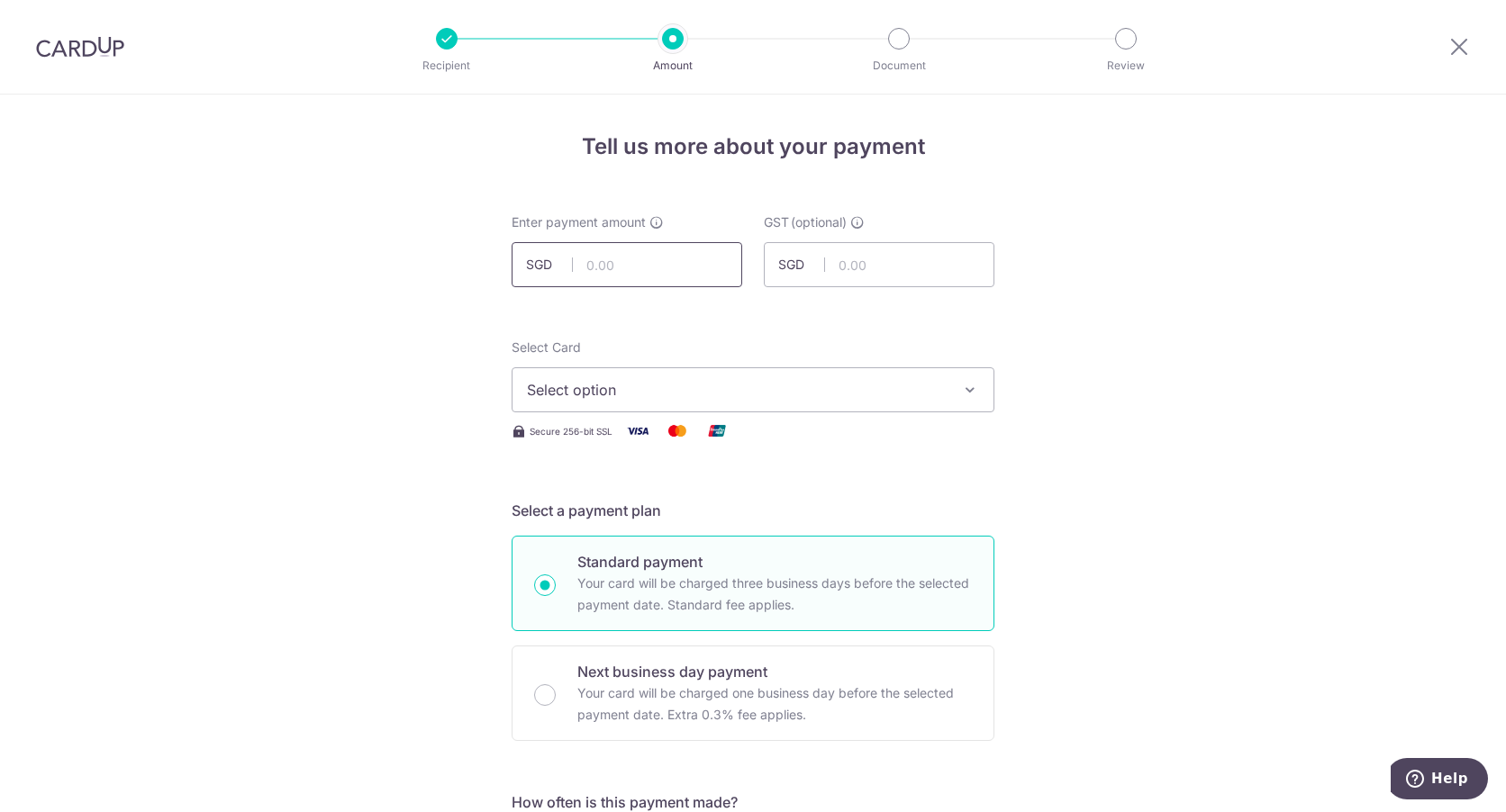
click at [630, 256] on input "text" at bounding box center [628, 265] width 231 height 45
type input "300.00"
click at [758, 346] on div "Select Card Select option Add credit card Your Cards **** 7767" at bounding box center [753, 375] width 483 height 74
click at [723, 401] on button "Select option" at bounding box center [753, 390] width 483 height 45
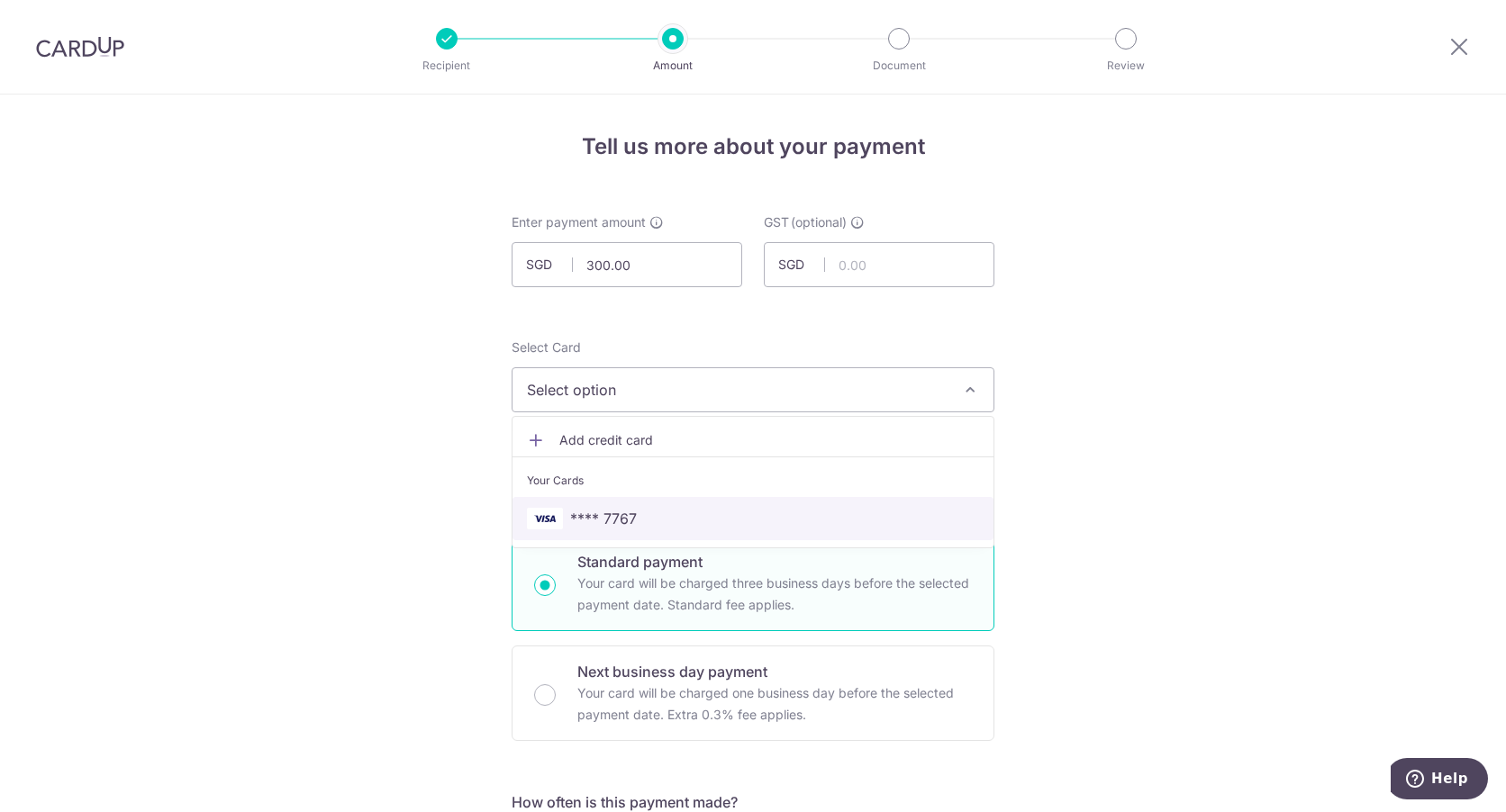
click at [699, 515] on span "**** 7767" at bounding box center [752, 519] width 452 height 22
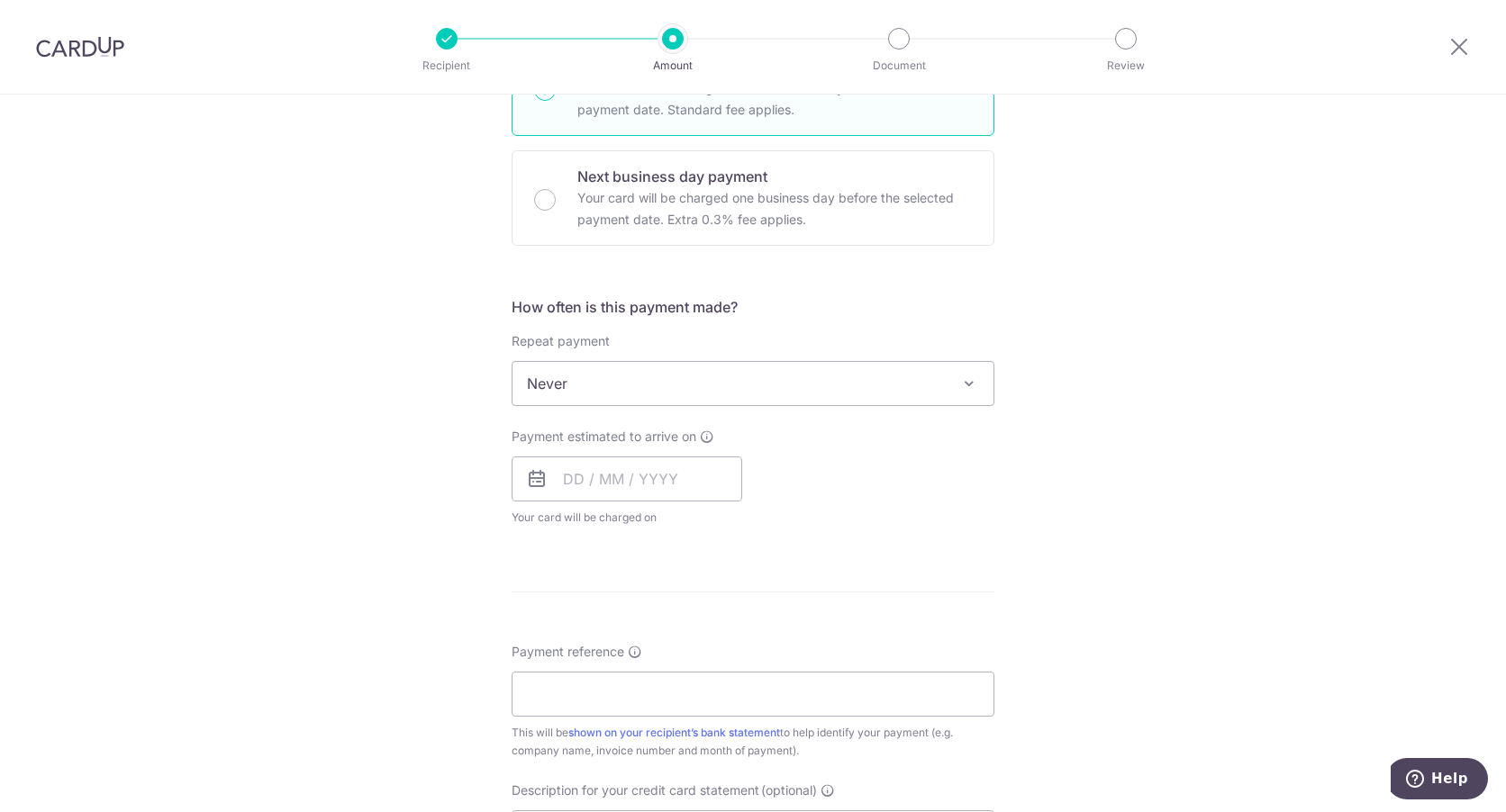
scroll to position [540, 0]
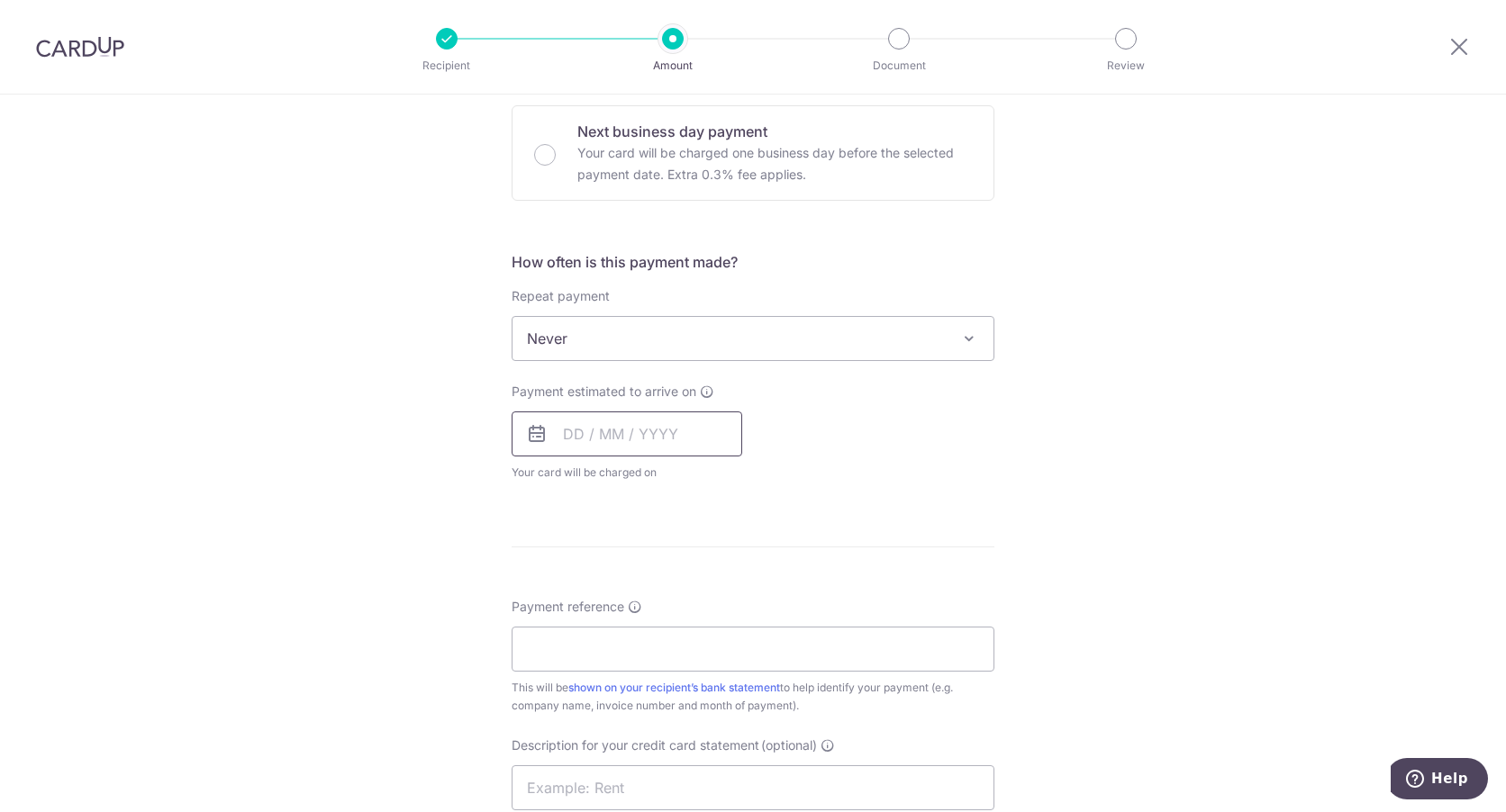
click at [603, 445] on input "text" at bounding box center [628, 435] width 231 height 45
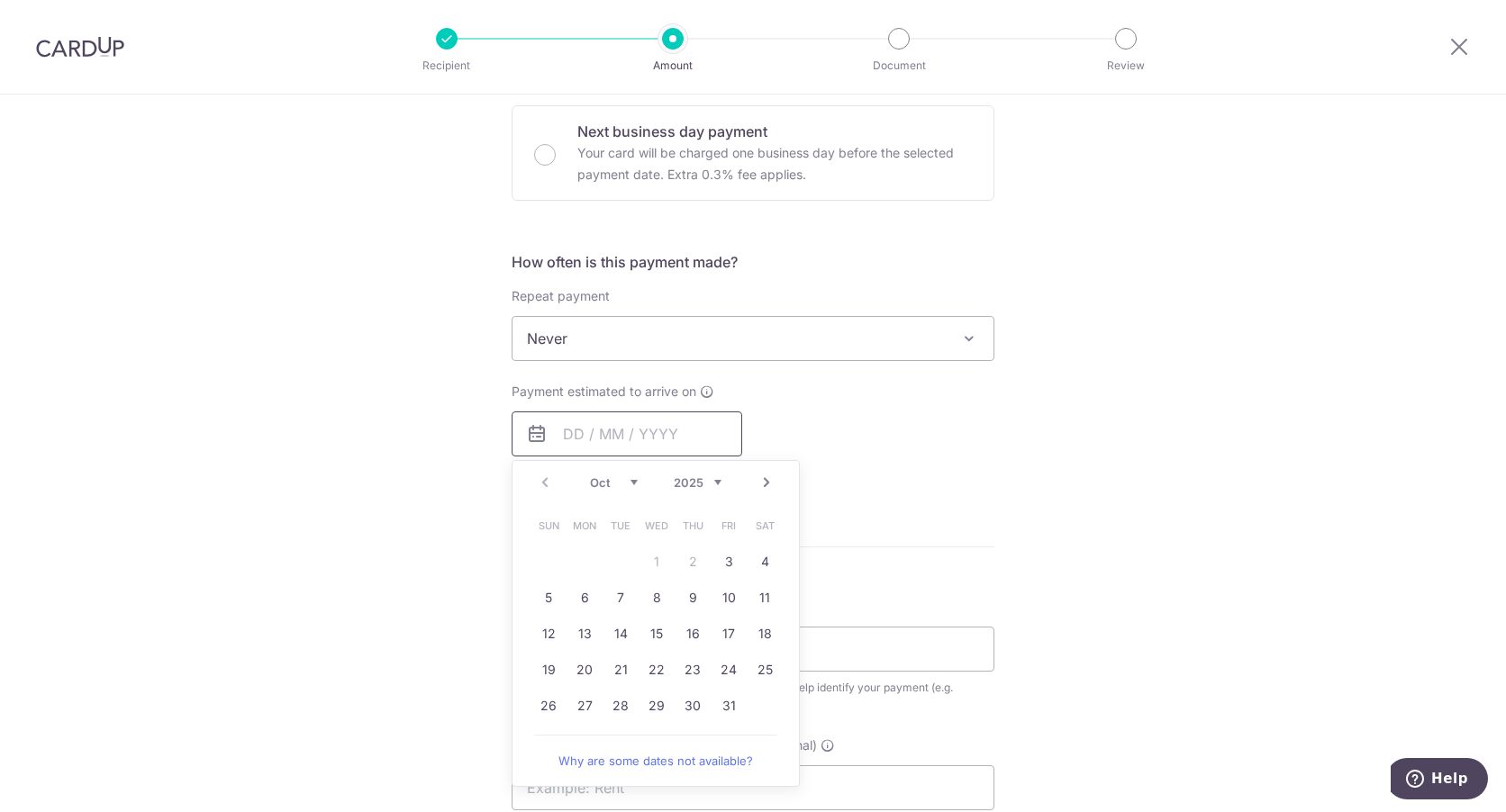
scroll to position [630, 0]
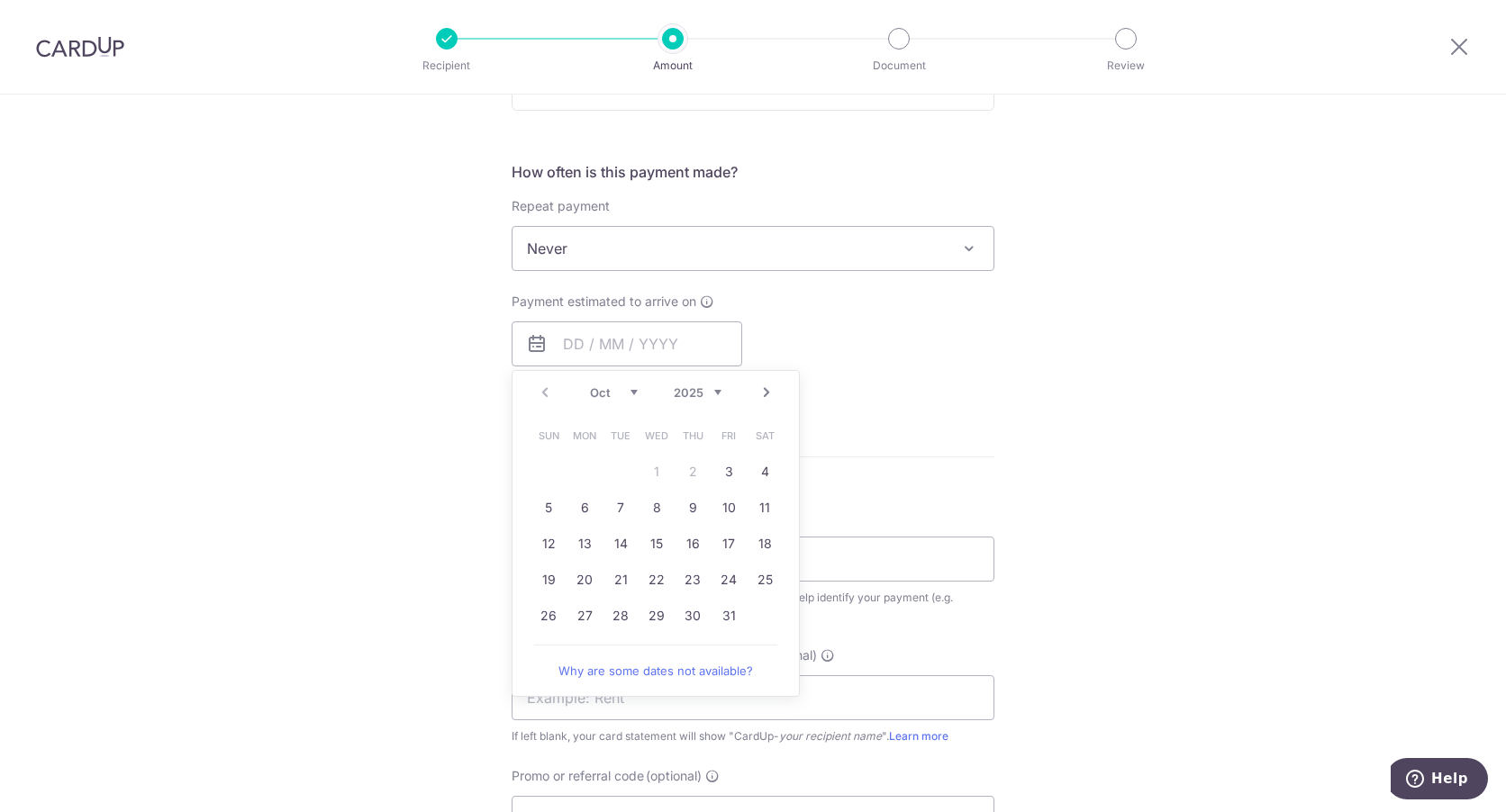
drag, startPoint x: 1072, startPoint y: 530, endPoint x: 1071, endPoint y: 543, distance: 13.0
click at [1078, 530] on div "Tell us more about your payment Enter payment amount SGD 300.00 300.00 GST (opt…" at bounding box center [753, 339] width 1506 height 1749
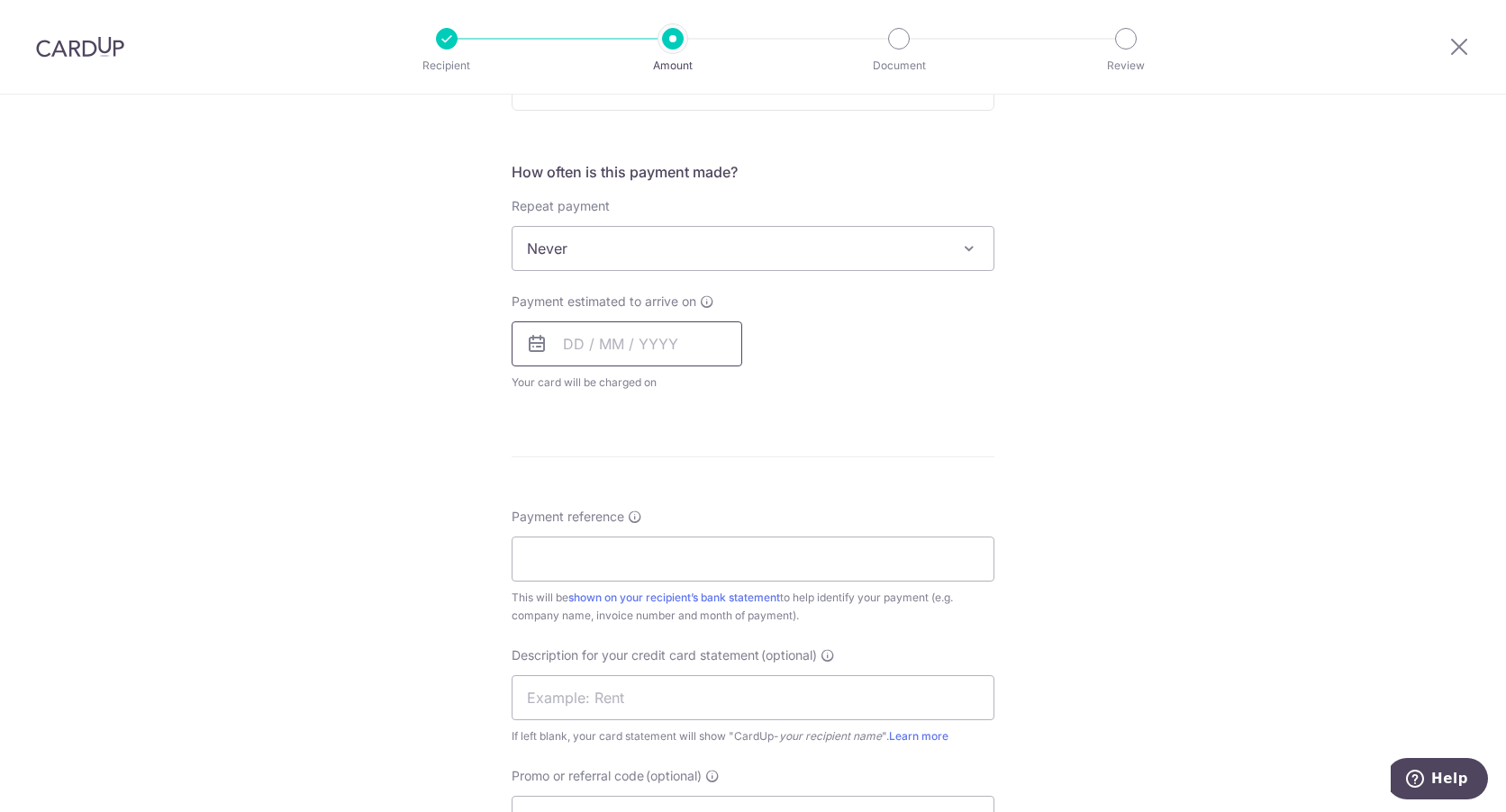
click at [578, 350] on input "text" at bounding box center [628, 345] width 231 height 45
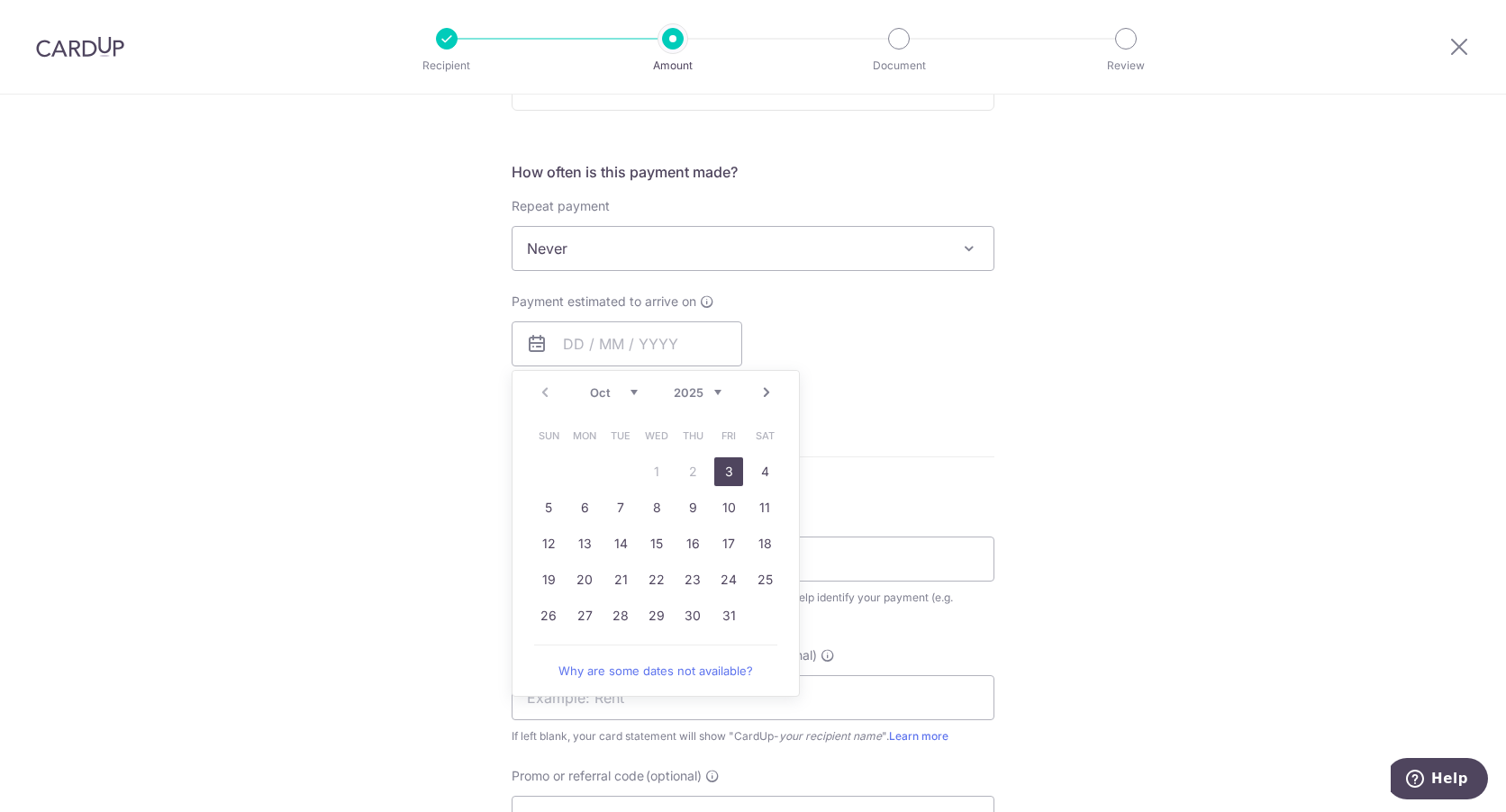
click at [729, 475] on link "3" at bounding box center [728, 472] width 29 height 29
type input "03/10/2025"
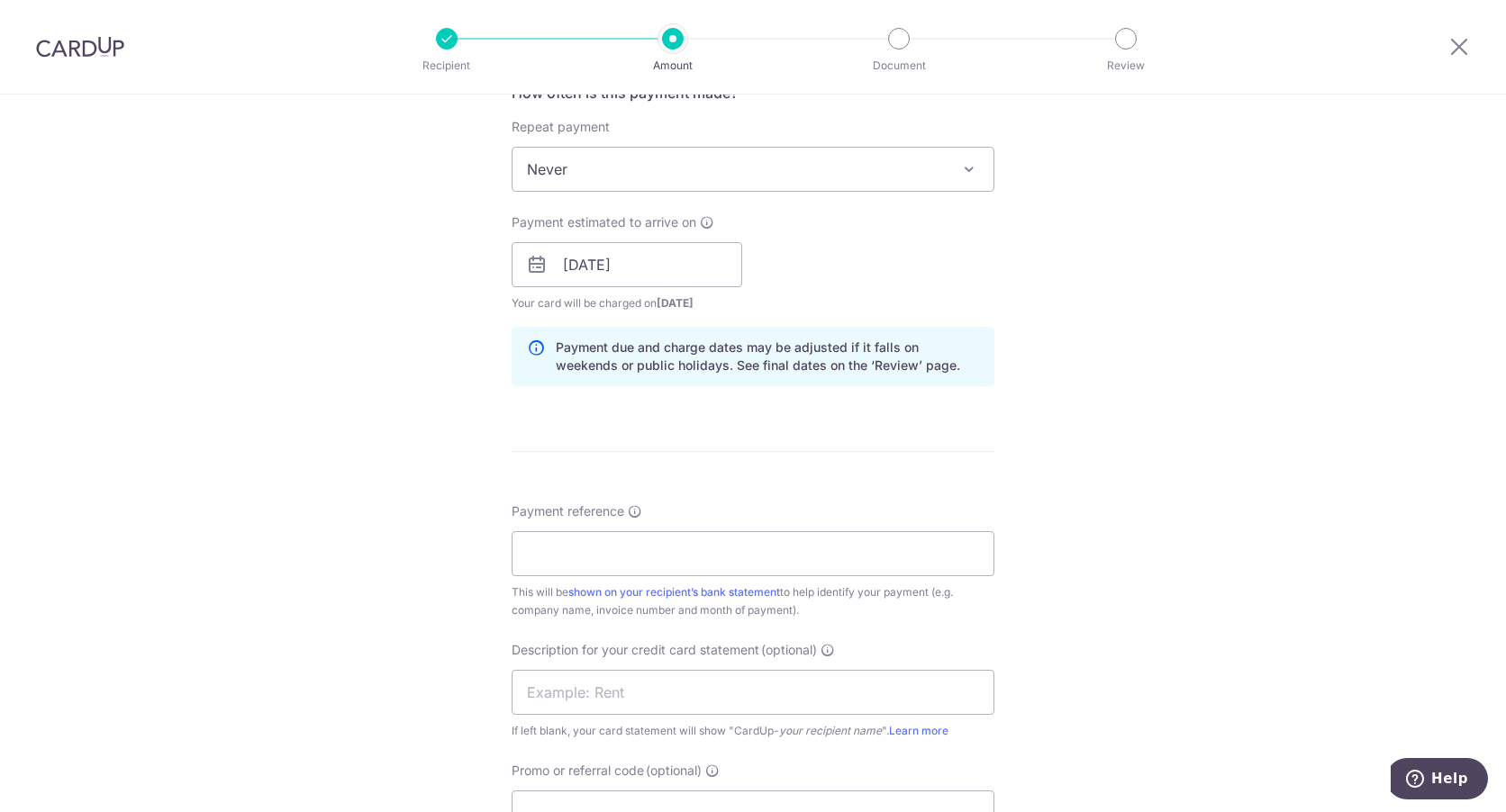
scroll to position [810, 0]
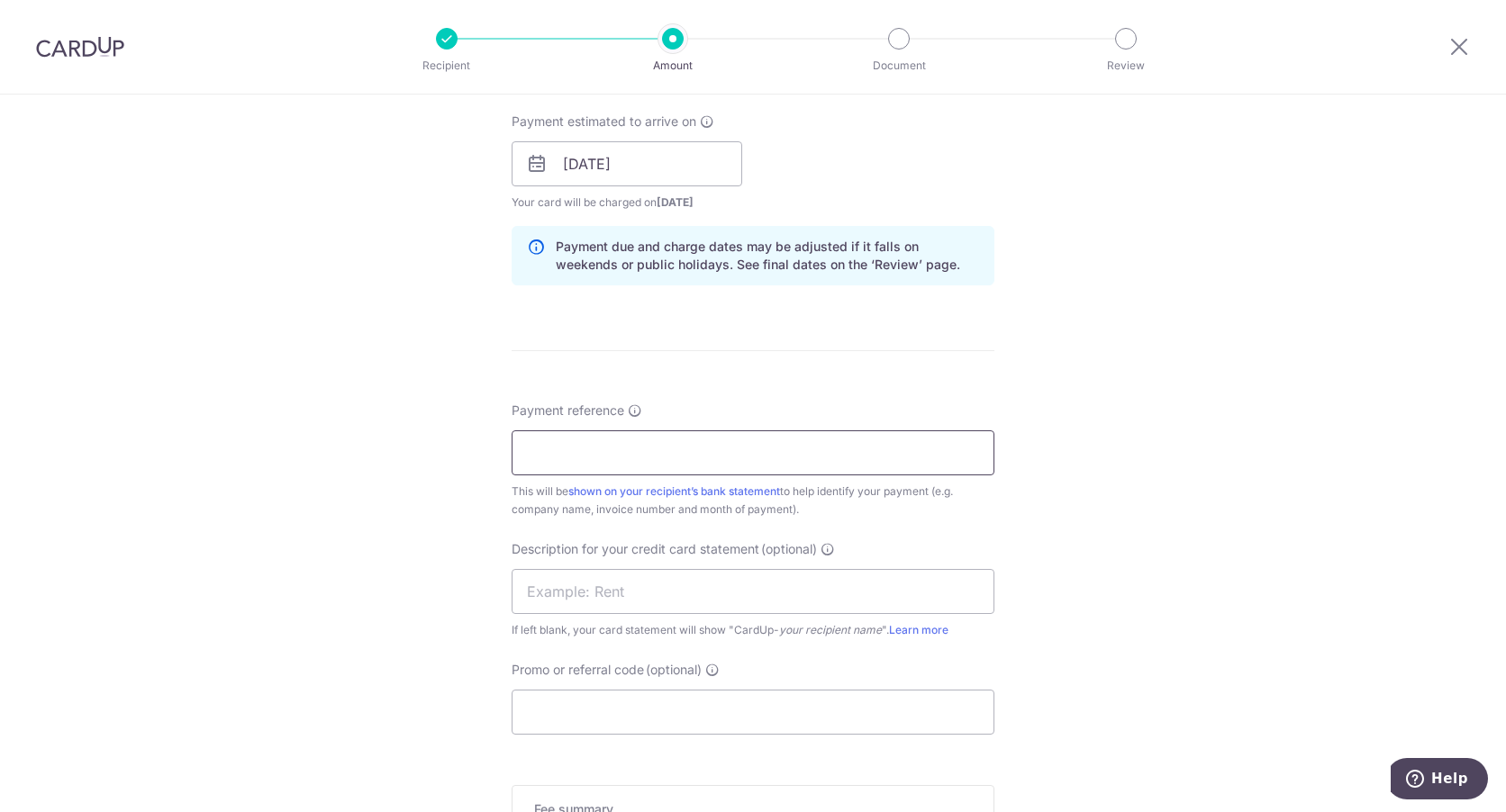
click at [580, 466] on input "Payment reference" at bounding box center [753, 453] width 483 height 45
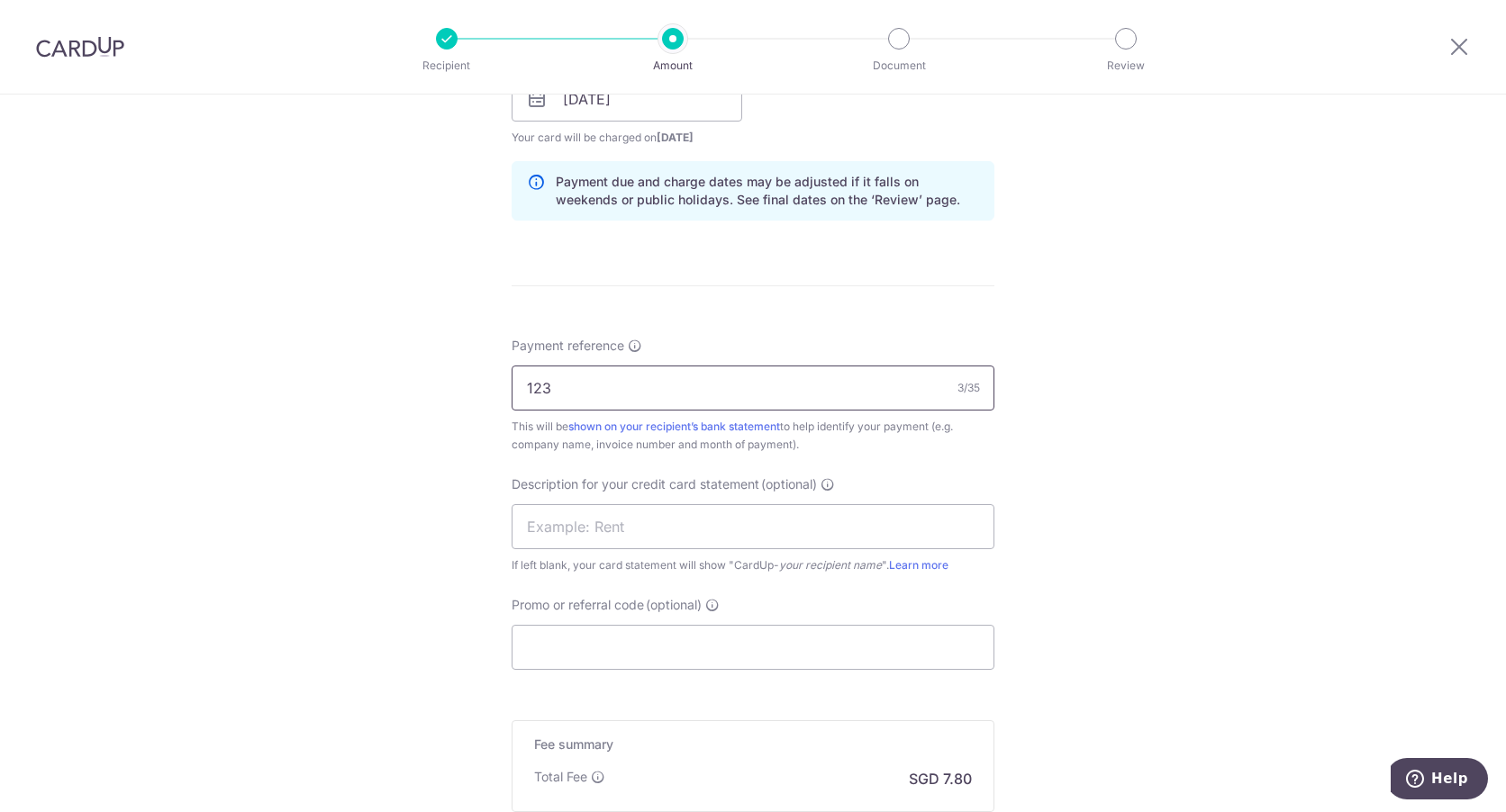
scroll to position [990, 0]
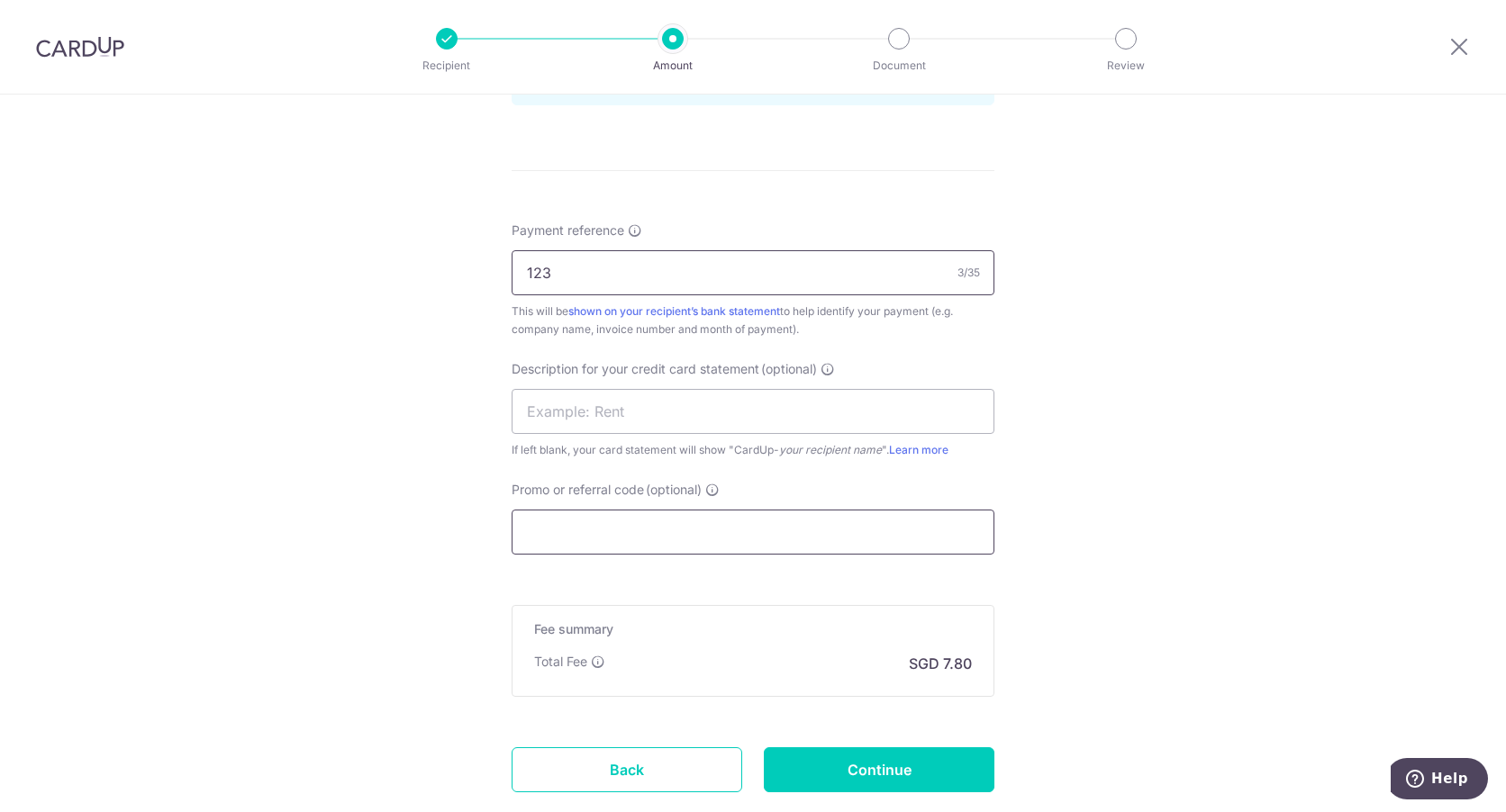
type input "123"
click at [718, 536] on input "Promo or referral code (optional)" at bounding box center [753, 533] width 483 height 45
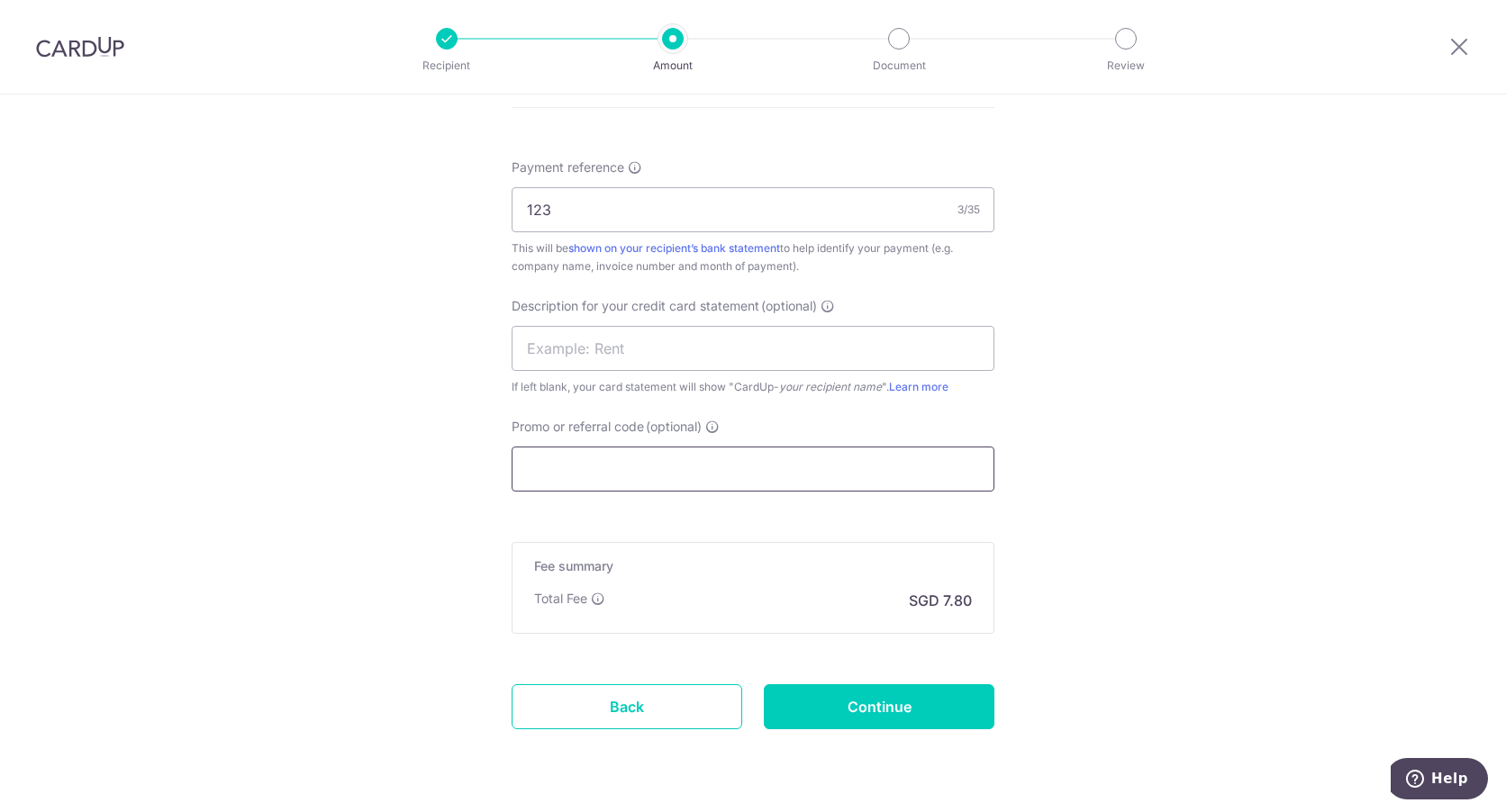
scroll to position [1080, 0]
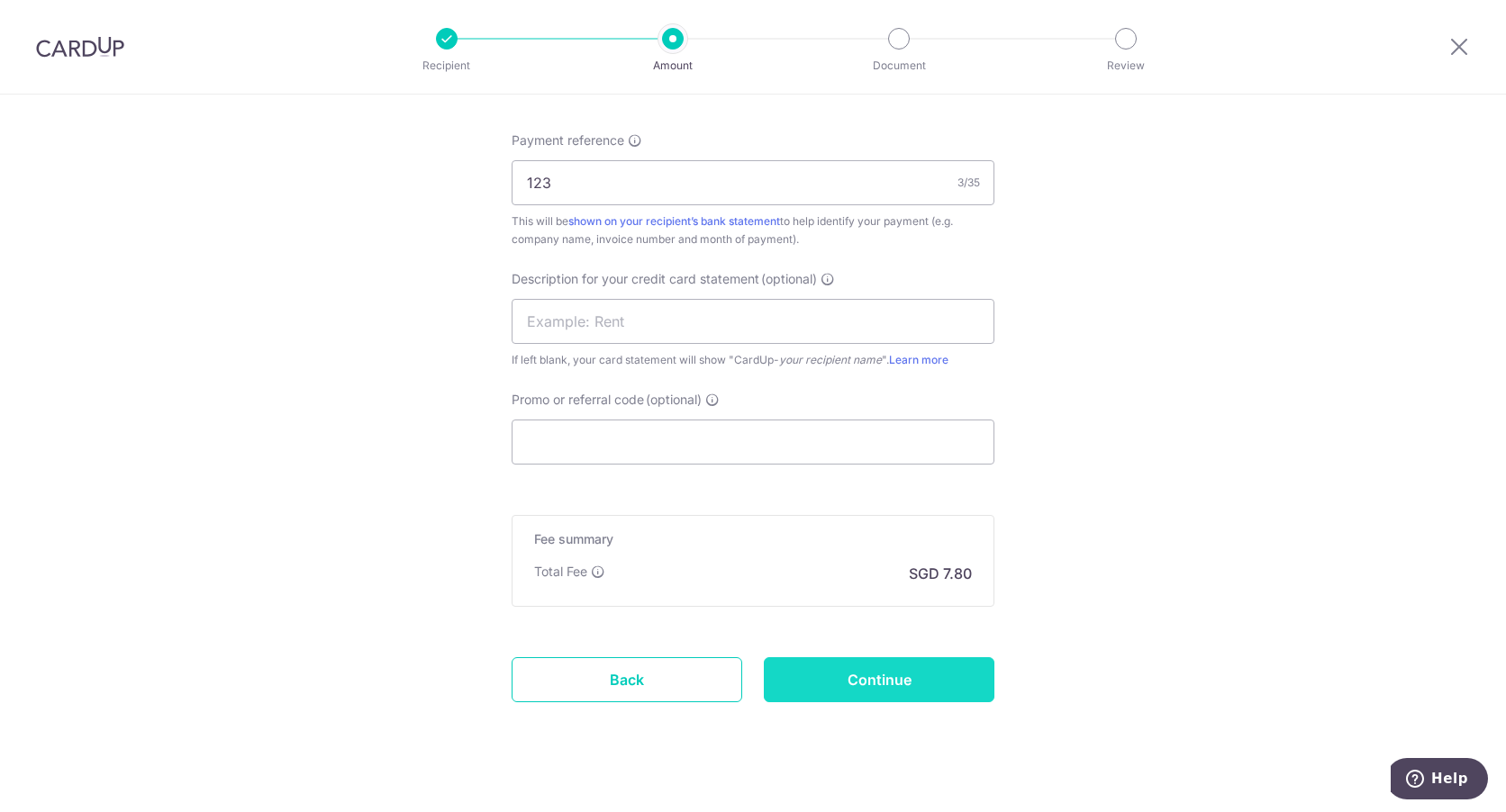
click at [858, 676] on input "Continue" at bounding box center [879, 680] width 231 height 45
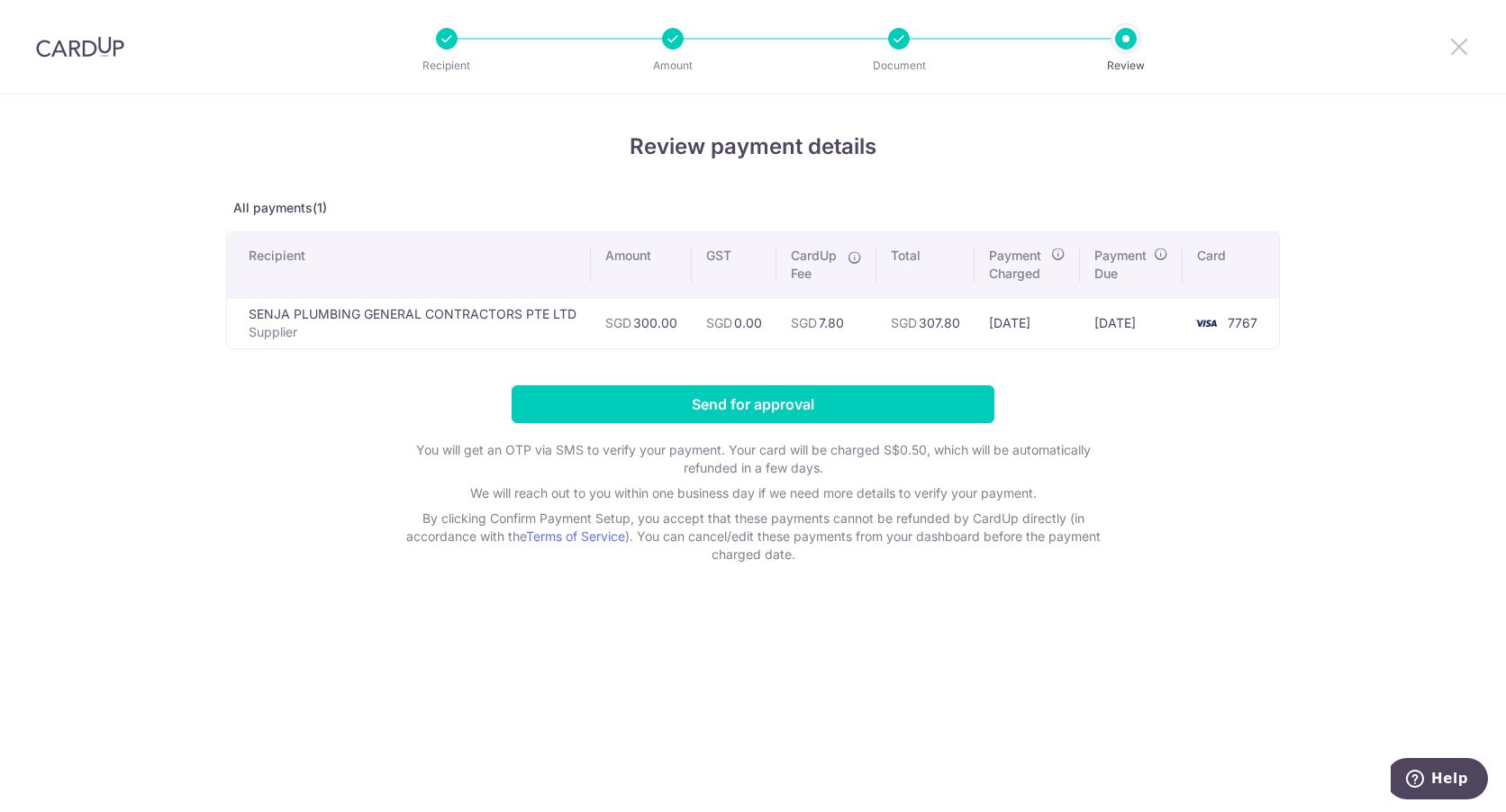
click at [1464, 42] on icon at bounding box center [1460, 46] width 22 height 23
click at [1460, 45] on icon at bounding box center [1460, 46] width 22 height 23
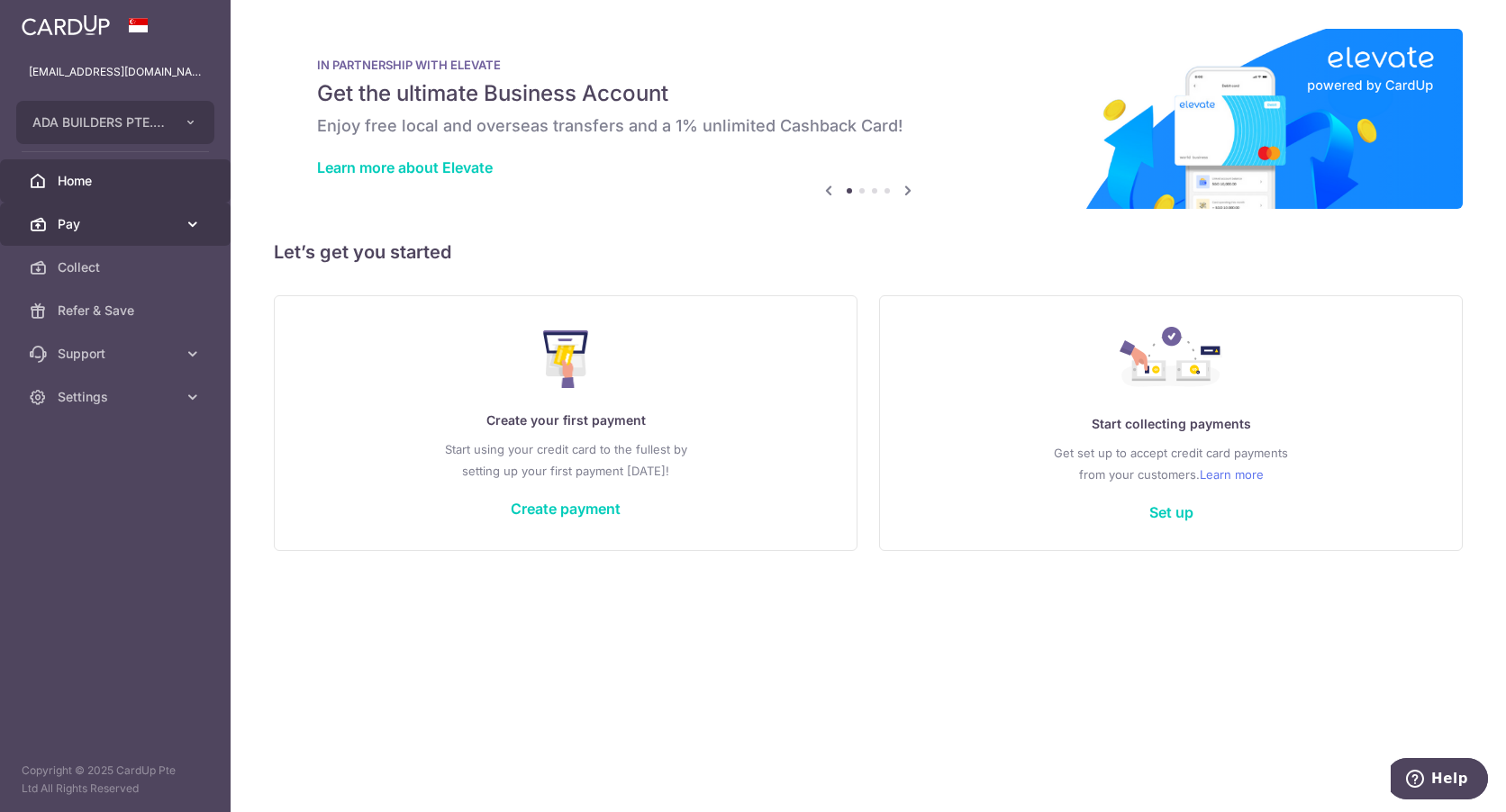
click at [103, 236] on link "Pay" at bounding box center [115, 225] width 231 height 44
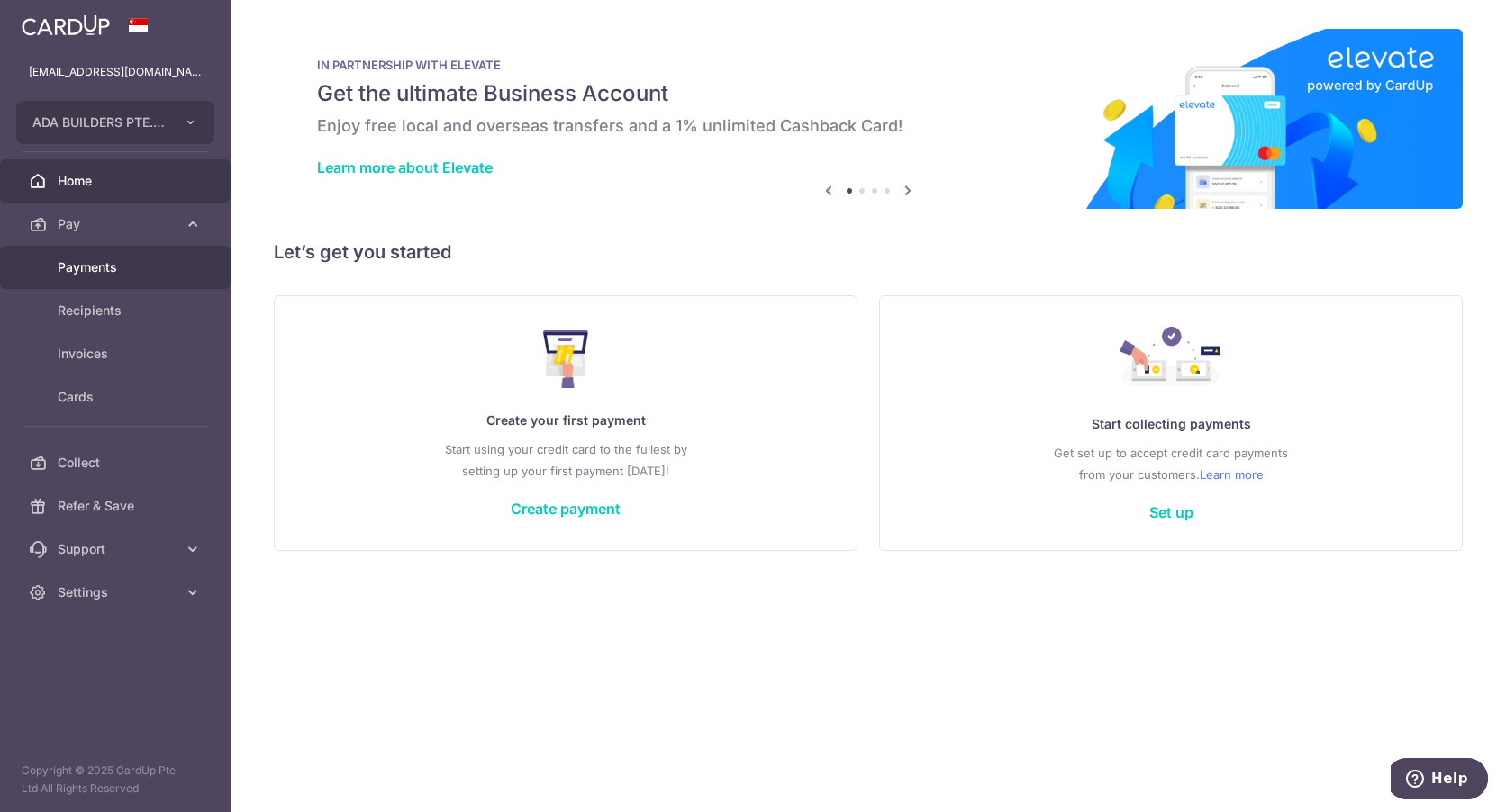
click at [106, 270] on span "Payments" at bounding box center [116, 267] width 119 height 18
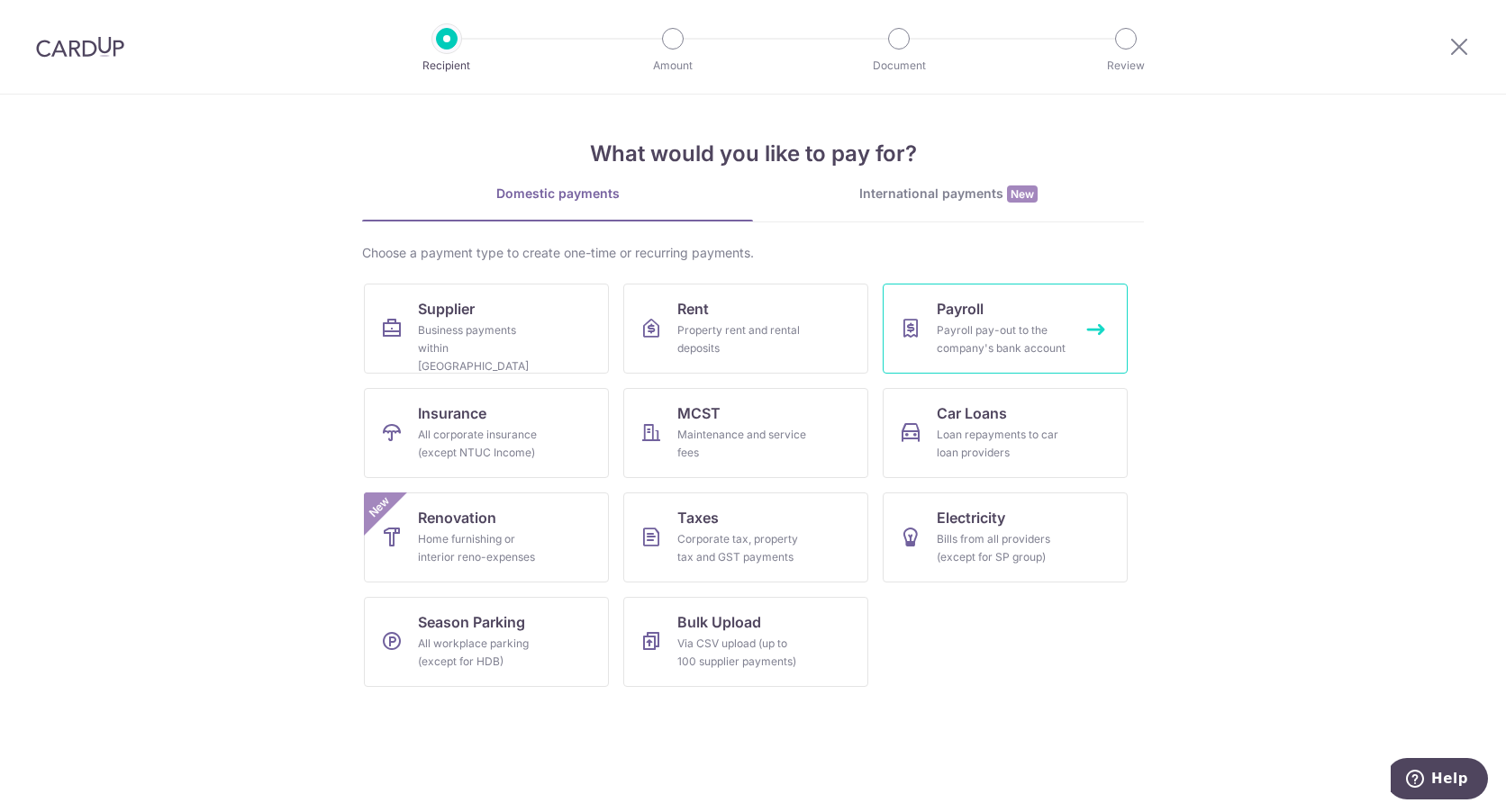
click at [1009, 331] on div "Payroll pay-out to the company's bank account" at bounding box center [1001, 340] width 130 height 36
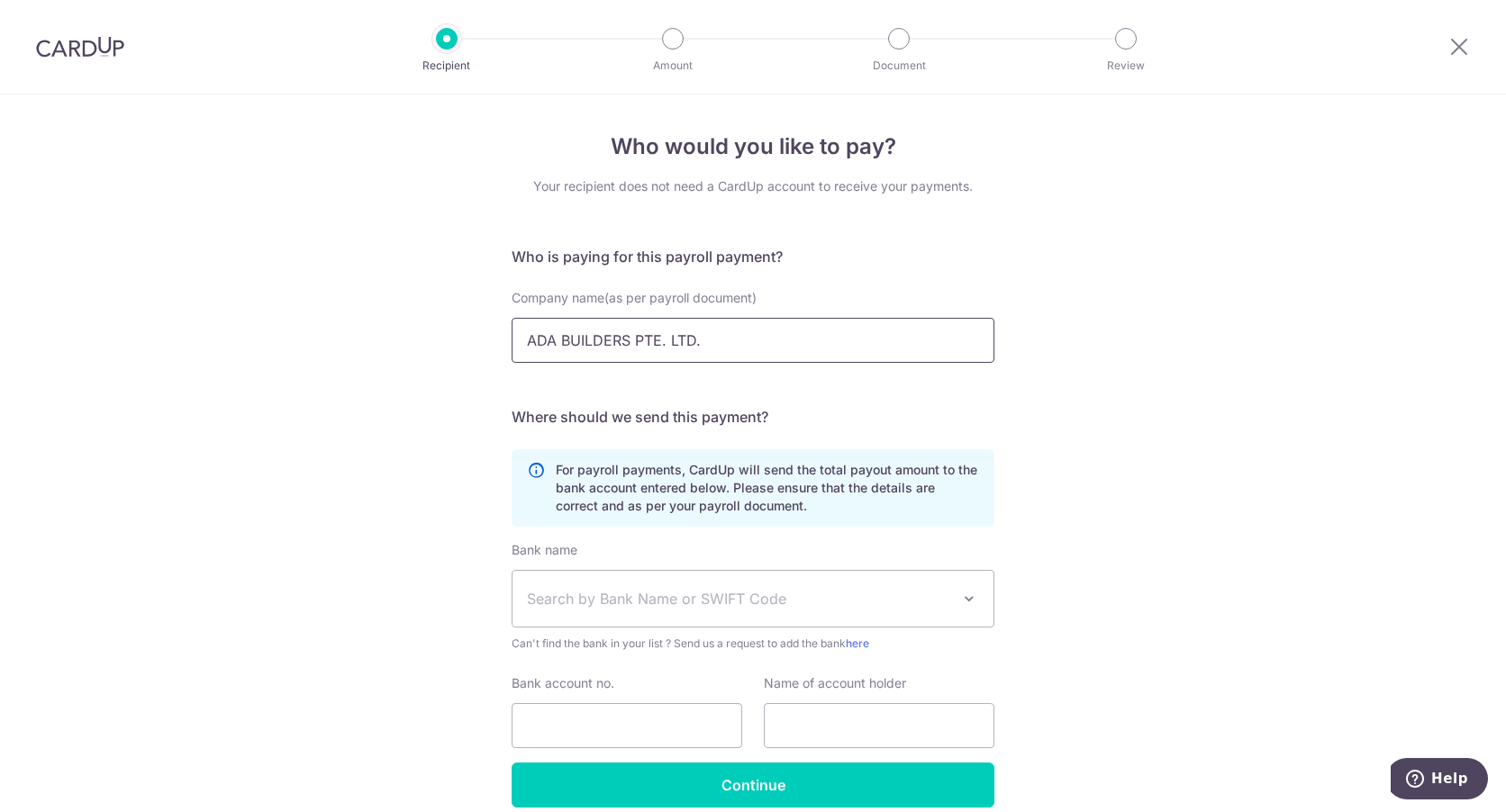
drag, startPoint x: 735, startPoint y: 343, endPoint x: 570, endPoint y: 355, distance: 165.4
click at [559, 331] on input "ADA BUILDERS PTE. LTD." at bounding box center [753, 341] width 483 height 45
click at [645, 650] on span "Can't find the bank in your list ? Send us a request to add the bank here" at bounding box center [753, 644] width 483 height 18
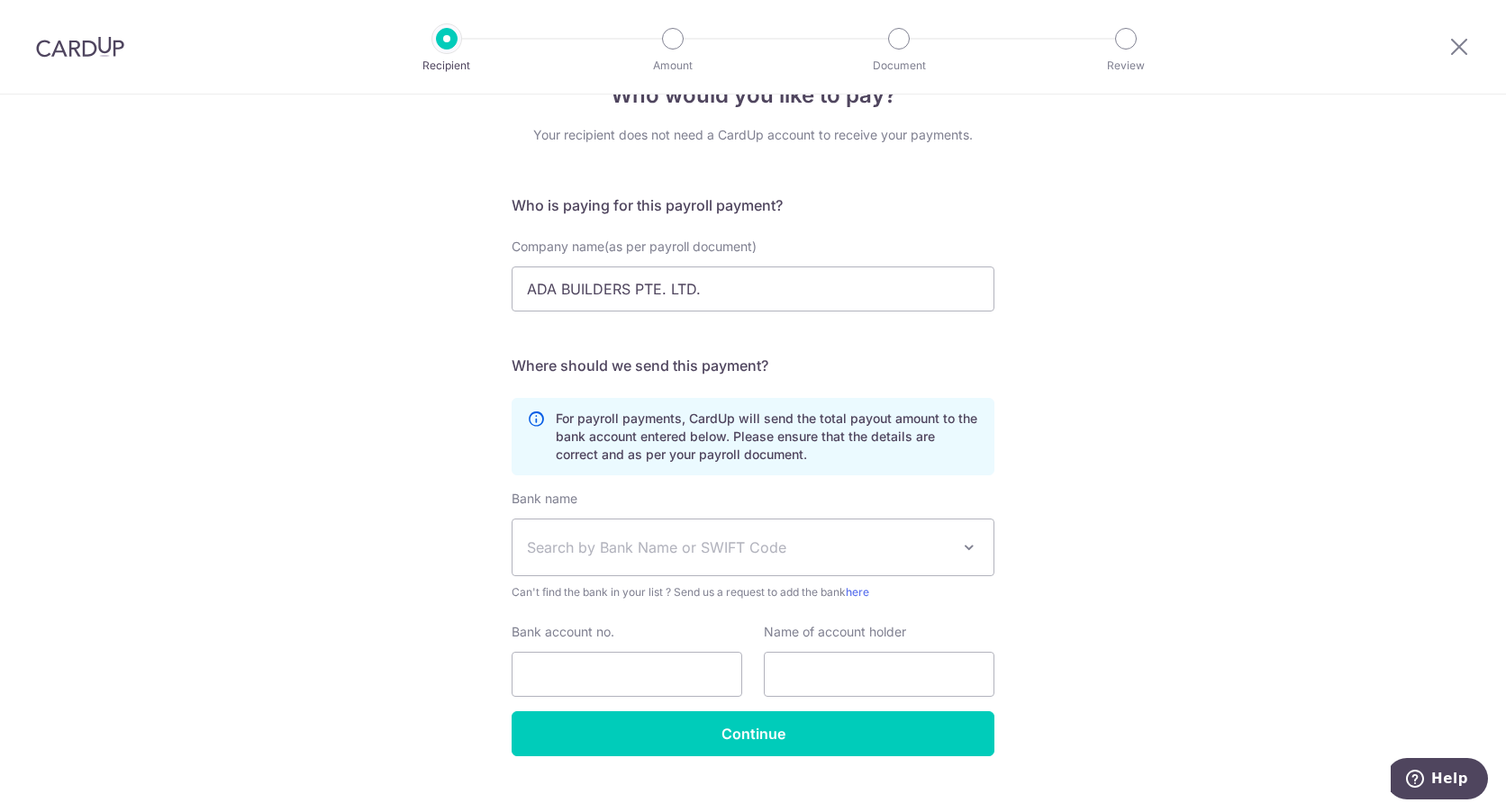
scroll to position [80, 0]
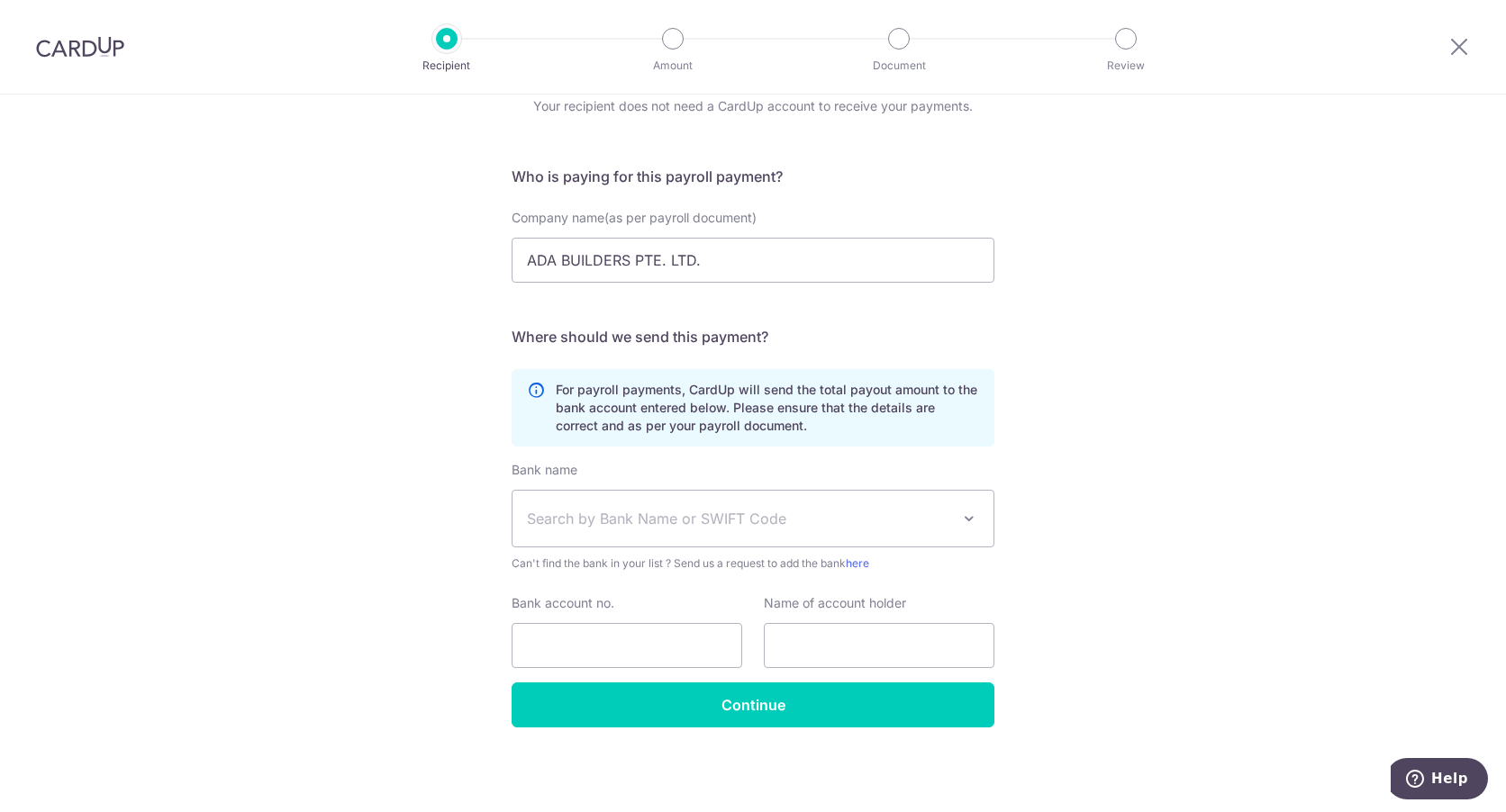
click at [664, 526] on span "Search by Bank Name or SWIFT Code" at bounding box center [738, 519] width 423 height 22
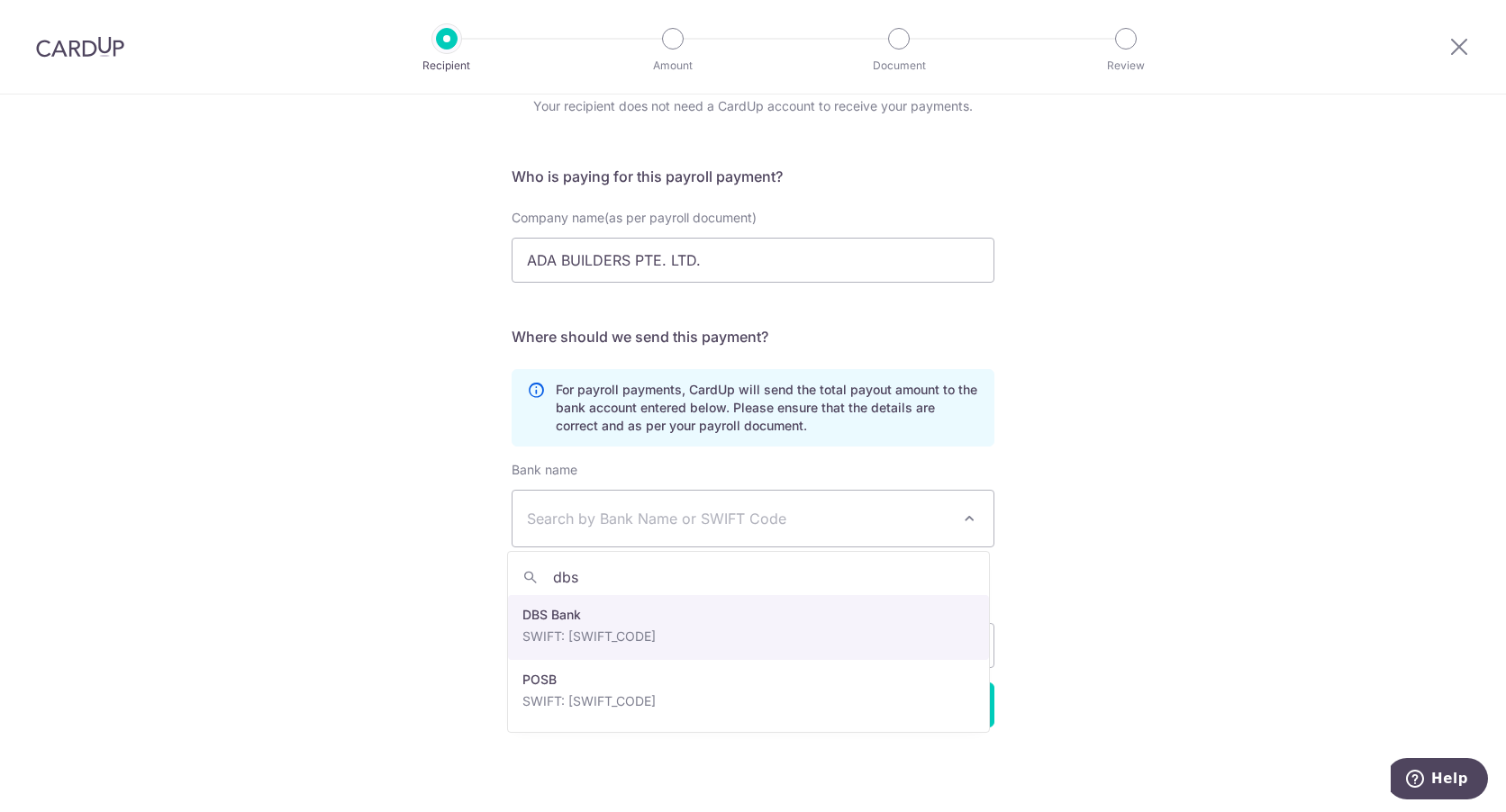
type input "dbs"
select select "6"
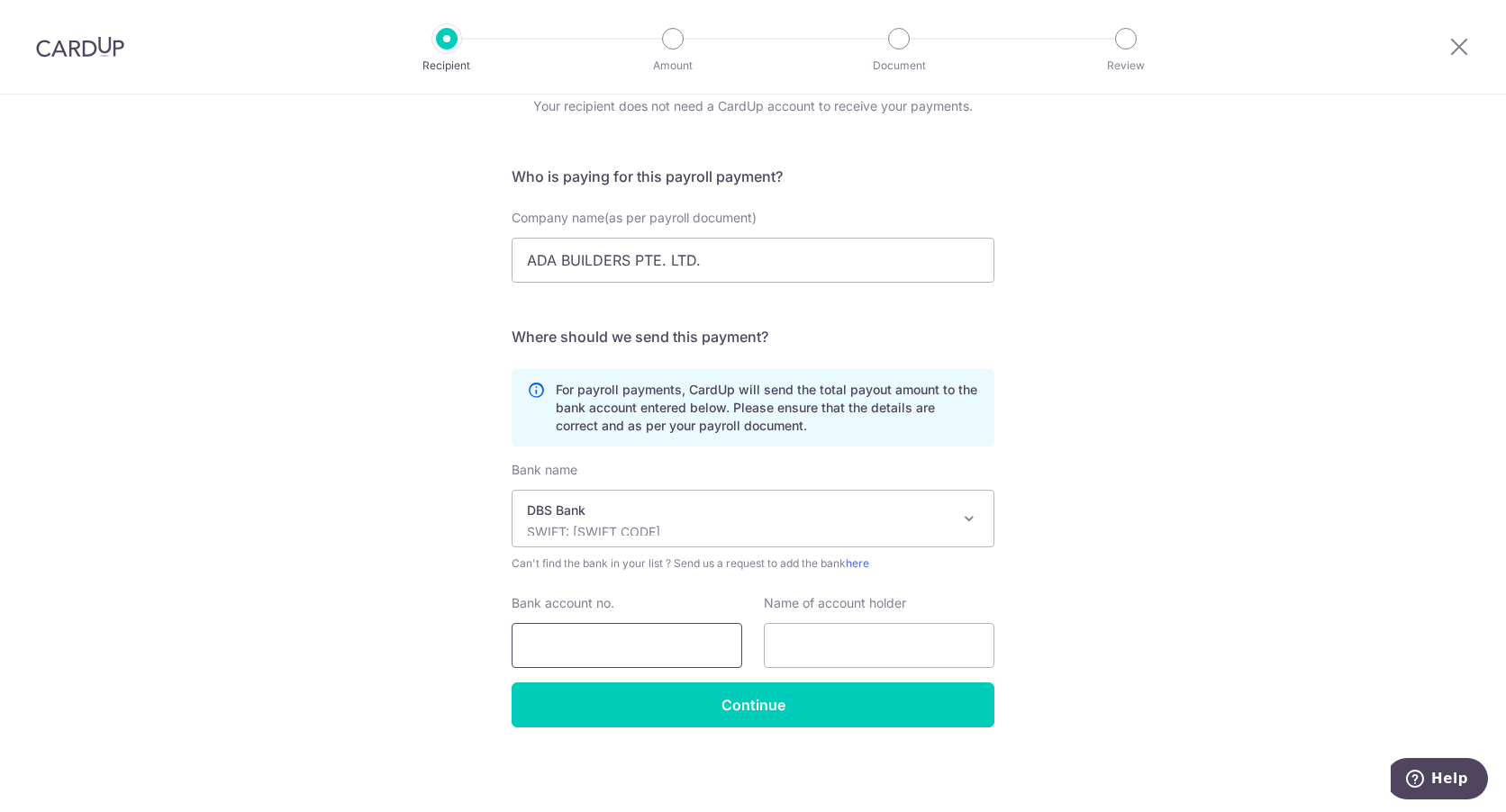
click at [615, 649] on input "Bank account no." at bounding box center [628, 646] width 231 height 45
type input "5"
type input "0039352085"
click at [852, 656] on input "text" at bounding box center [879, 646] width 231 height 45
drag, startPoint x: 742, startPoint y: 266, endPoint x: 334, endPoint y: 213, distance: 411.4
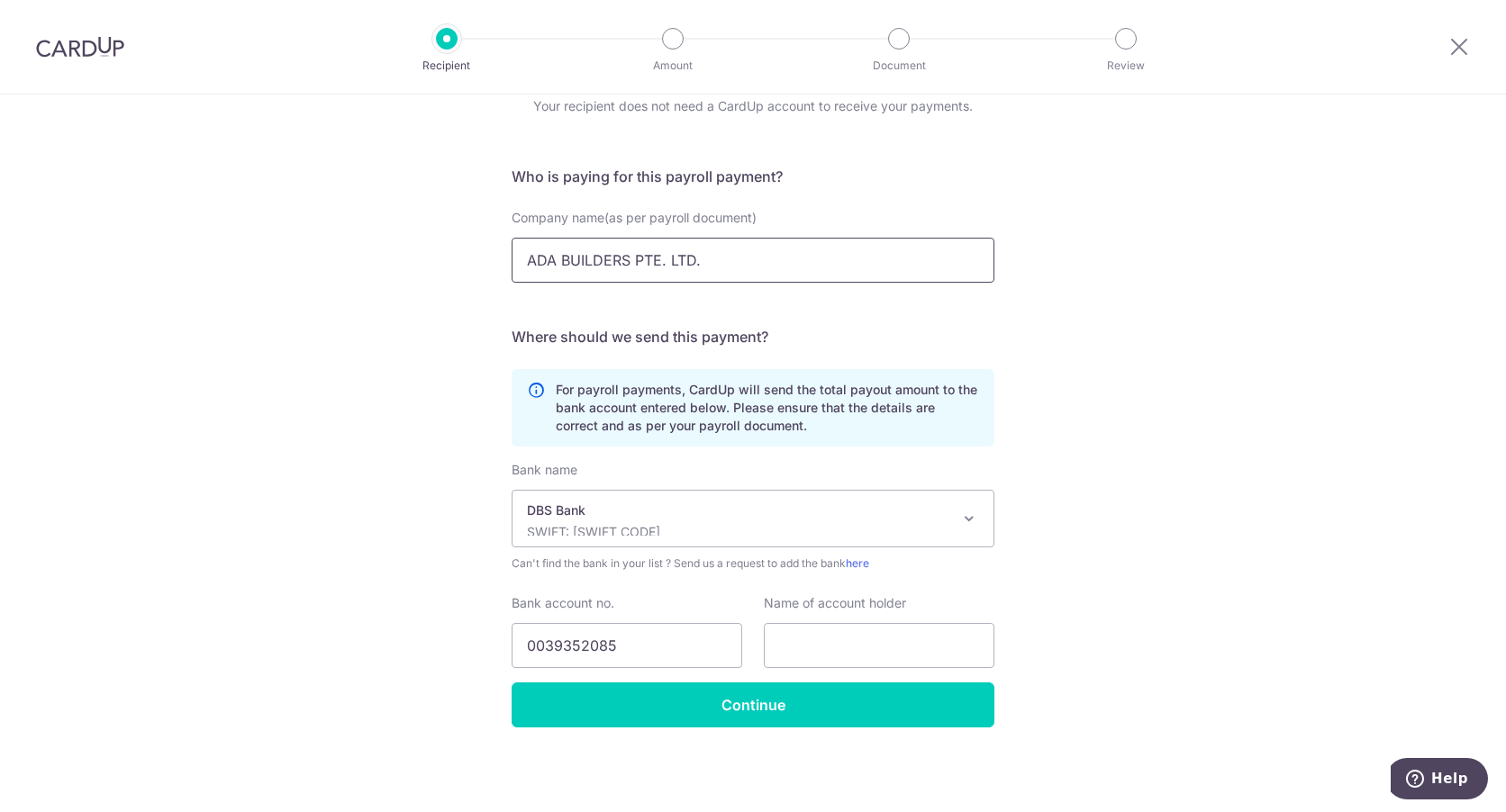
click at [334, 213] on div "Who would you like to pay? Your recipient does not need a CardUp account to rec…" at bounding box center [753, 413] width 1506 height 797
click at [796, 648] on input "text" at bounding box center [879, 646] width 231 height 45
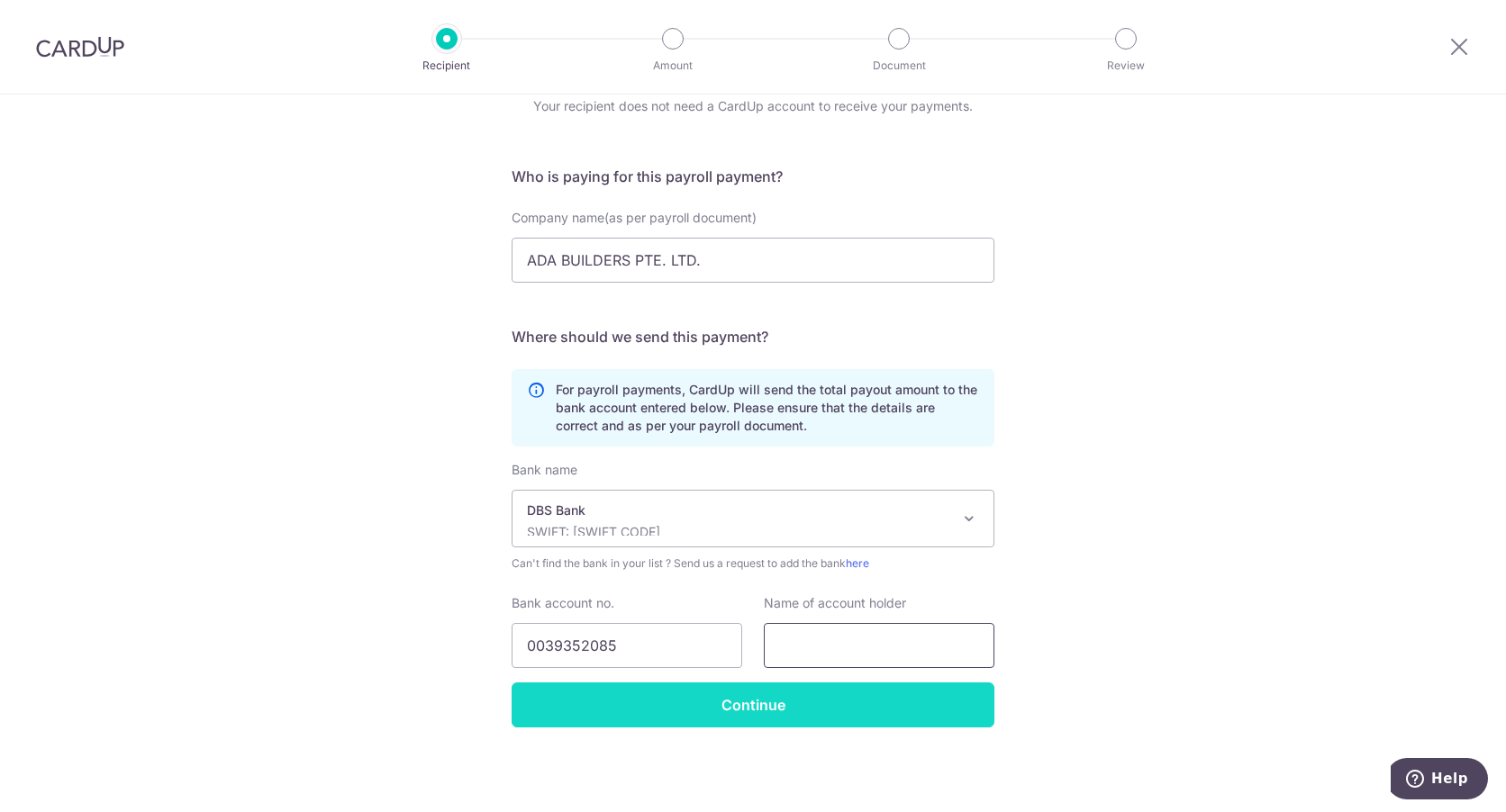
paste input "ADA BUILDERS PTE. LTD."
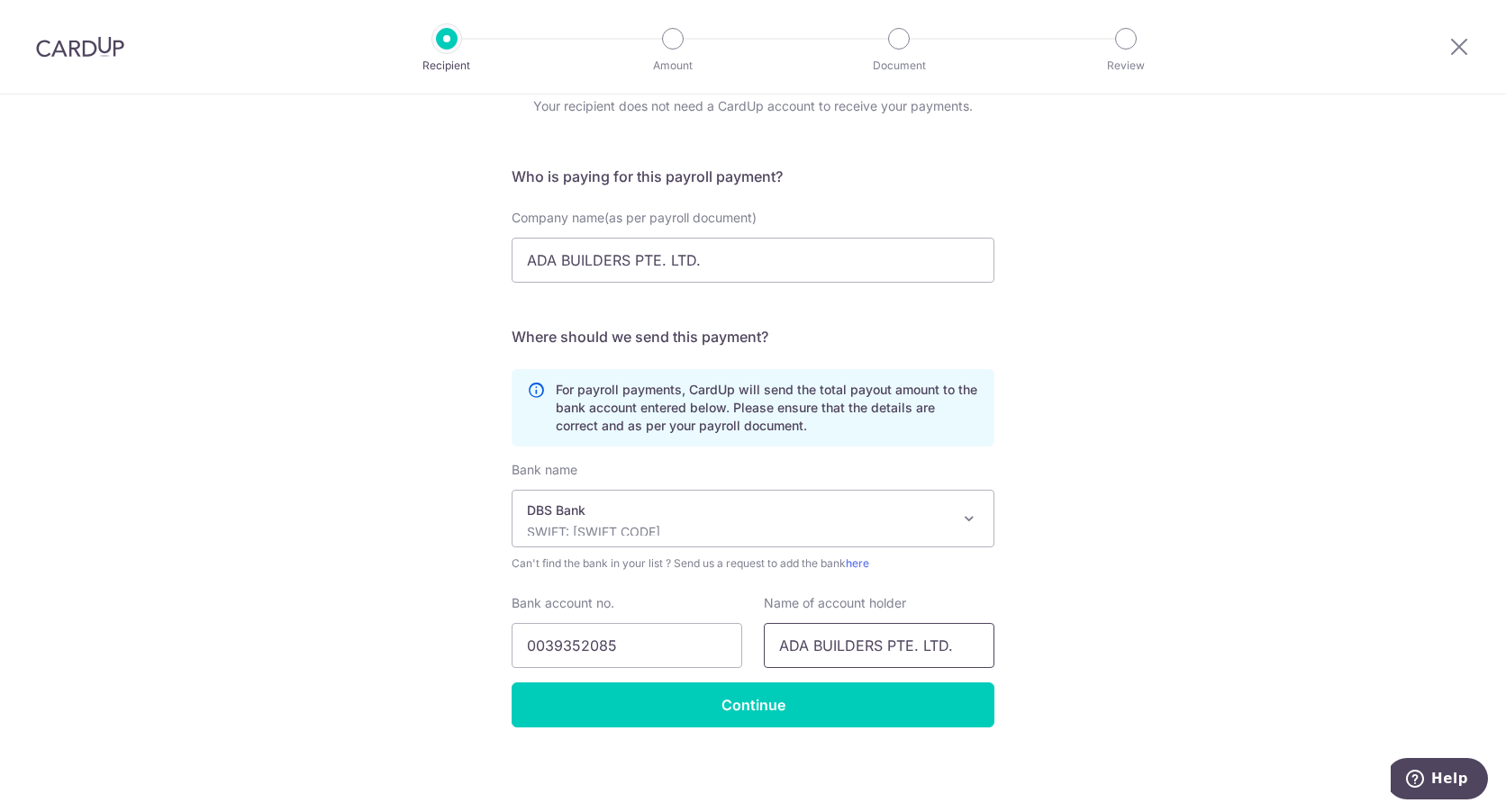
type input "ADA BUILDERS PTE. LTD."
click at [1282, 565] on div "Who would you like to pay? Your recipient does not need a CardUp account to rec…" at bounding box center [753, 413] width 1506 height 797
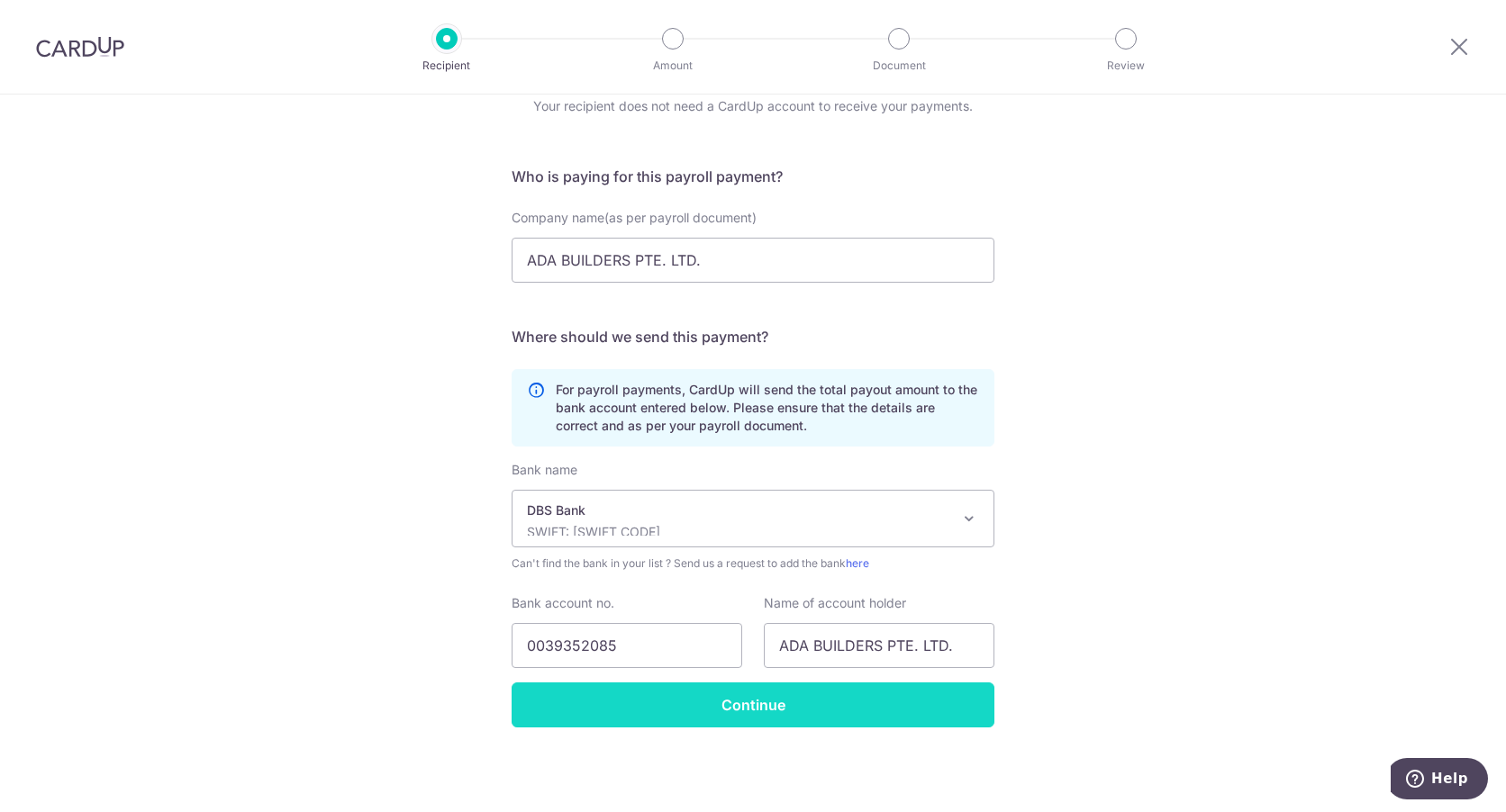
click at [787, 711] on input "Continue" at bounding box center [753, 706] width 483 height 45
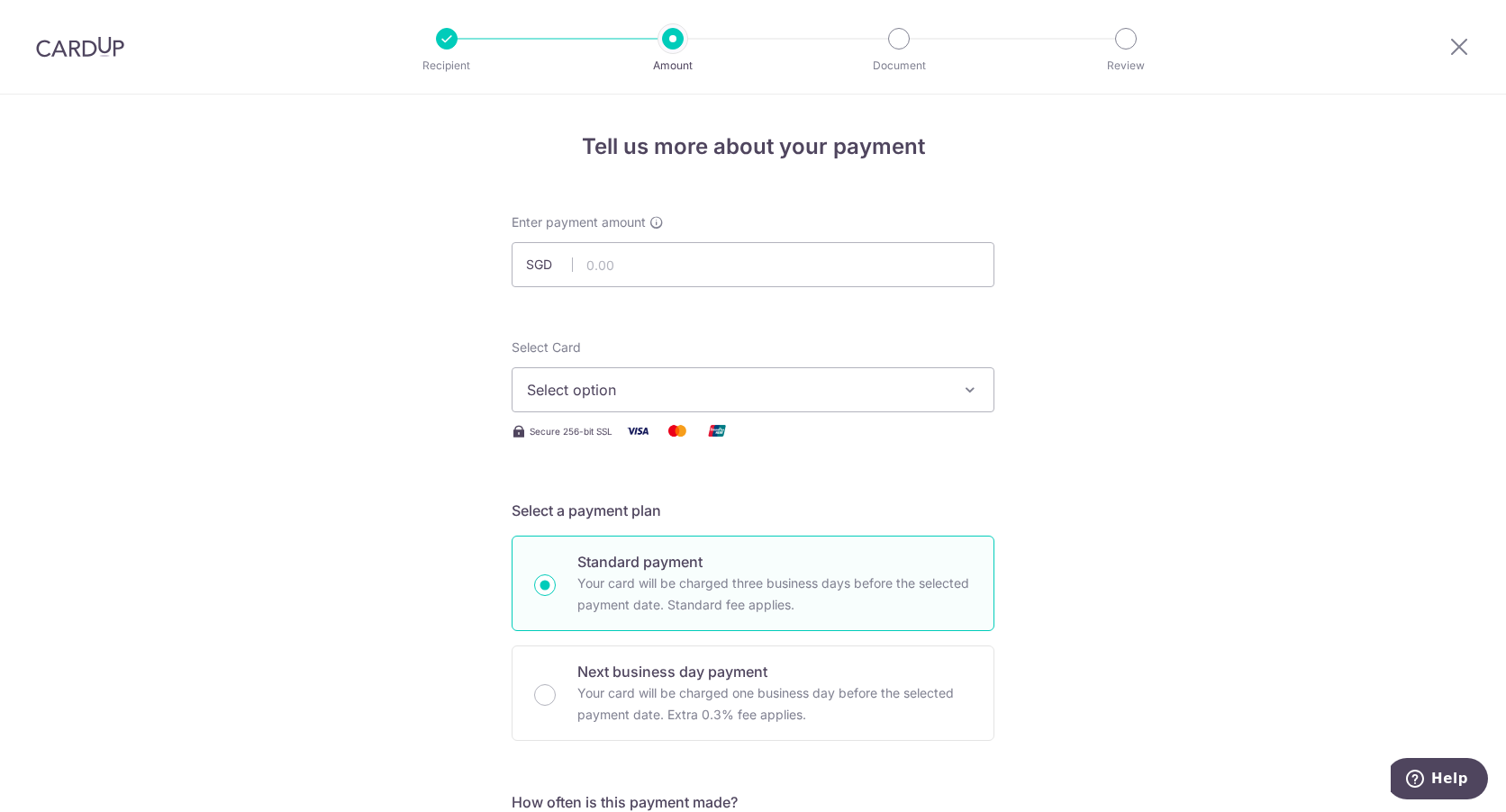
click at [758, 396] on span "Select option" at bounding box center [737, 390] width 420 height 22
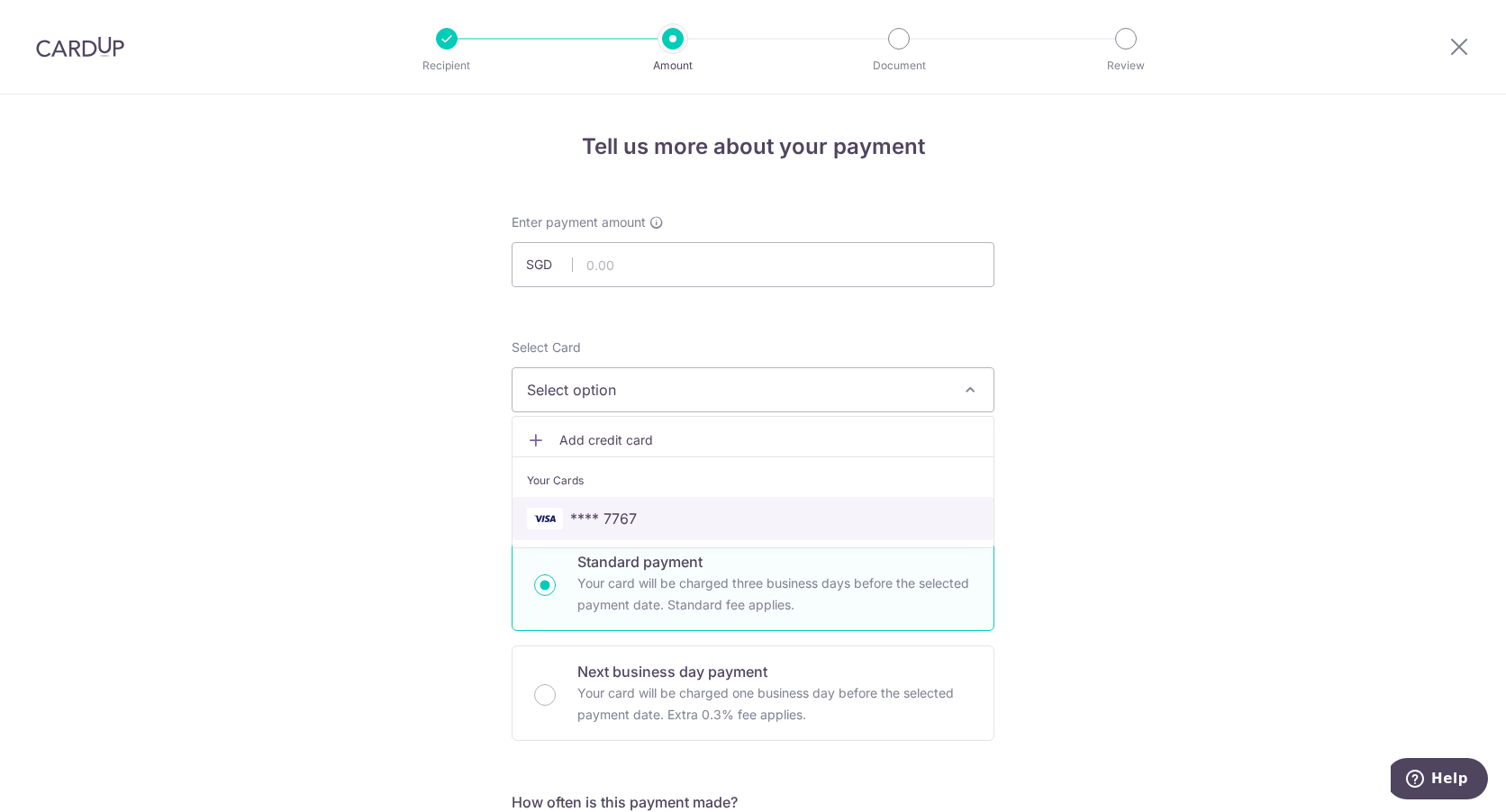
click at [664, 516] on span "**** 7767" at bounding box center [752, 519] width 452 height 22
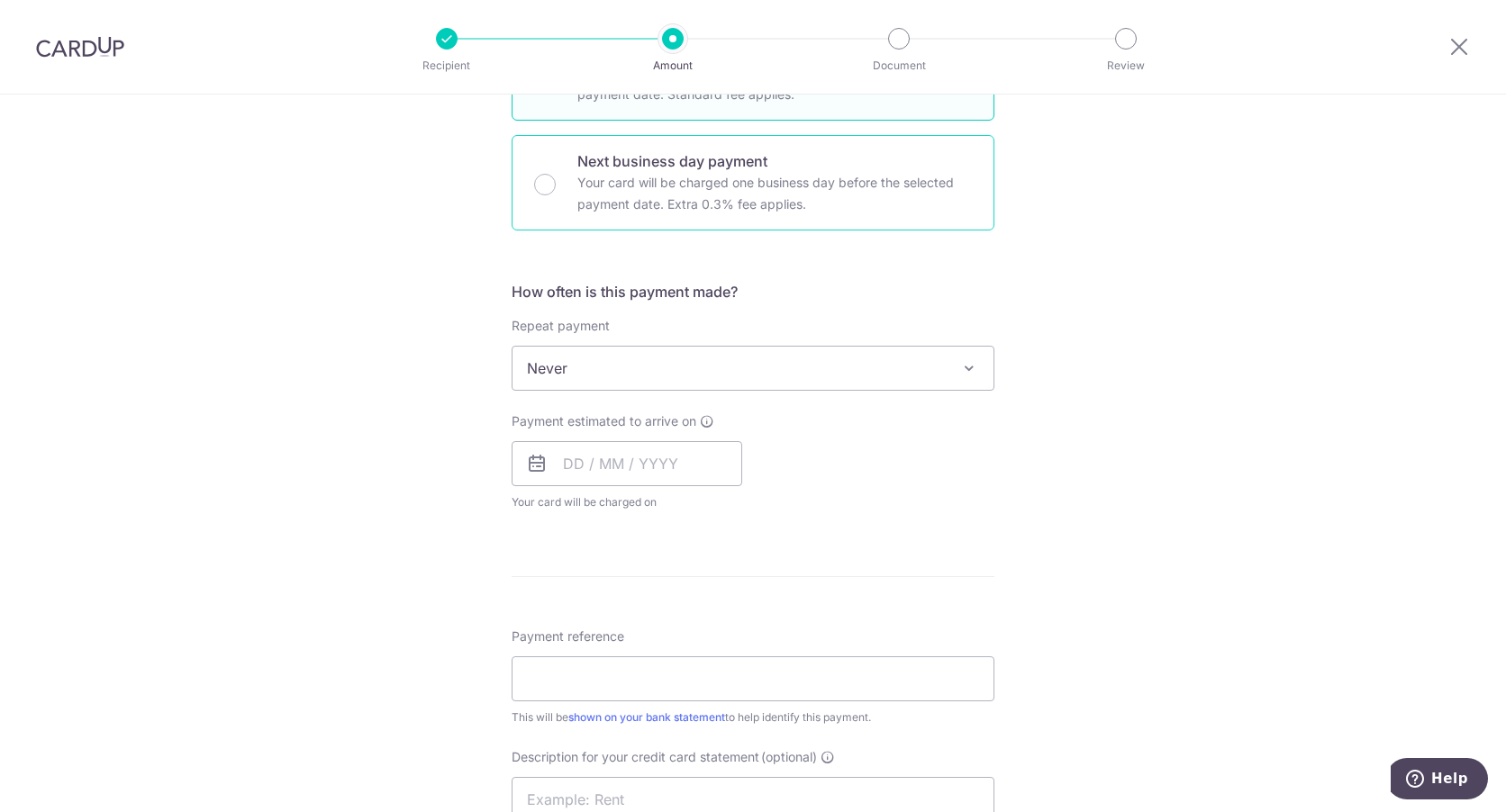
scroll to position [630, 0]
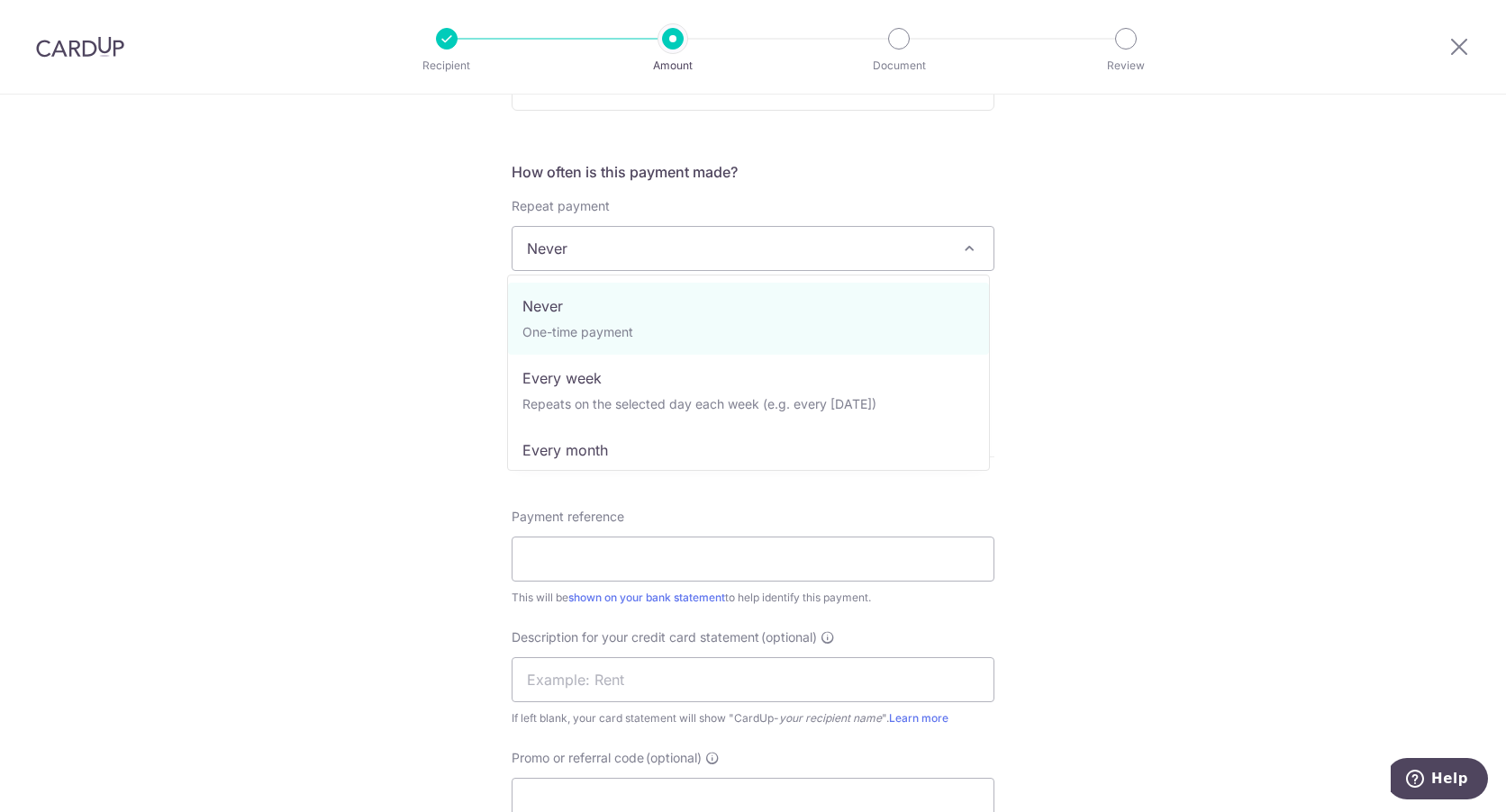
click at [750, 246] on span "Never" at bounding box center [753, 249] width 481 height 44
select select "3"
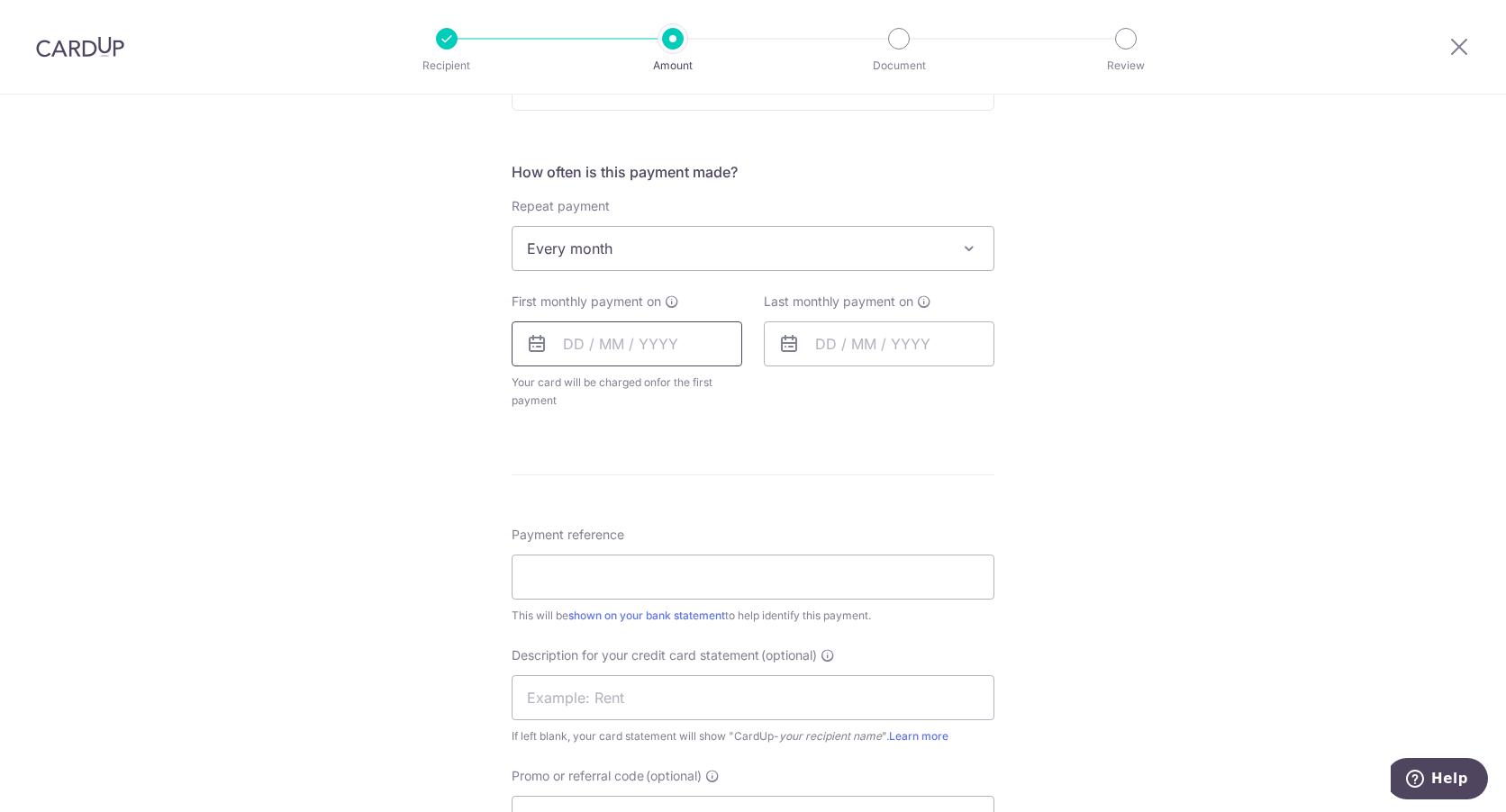
click at [573, 339] on input "text" at bounding box center [628, 345] width 231 height 45
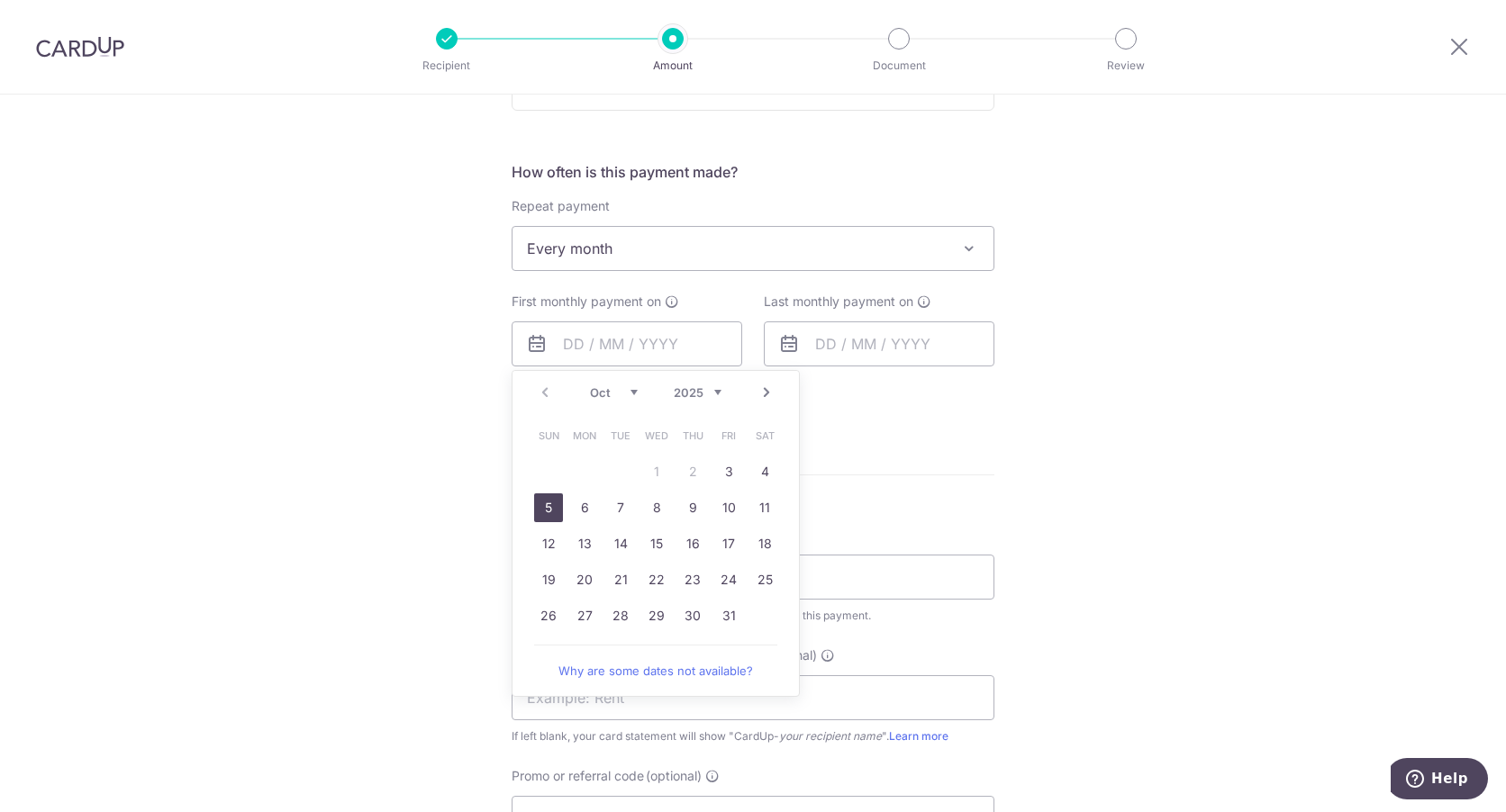
click at [547, 510] on link "5" at bounding box center [548, 508] width 29 height 29
type input "[DATE]"
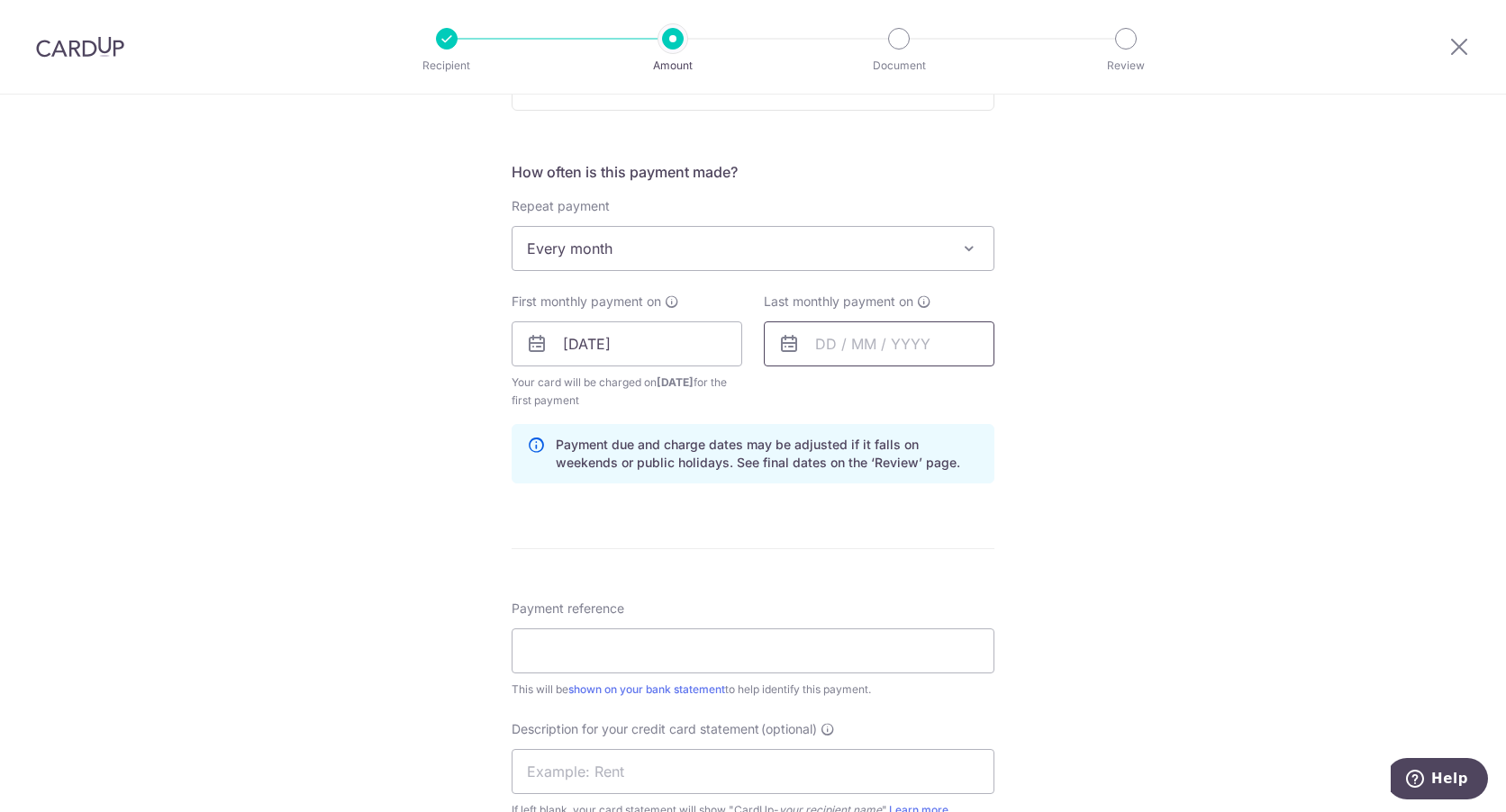
click at [888, 349] on input "text" at bounding box center [879, 345] width 231 height 45
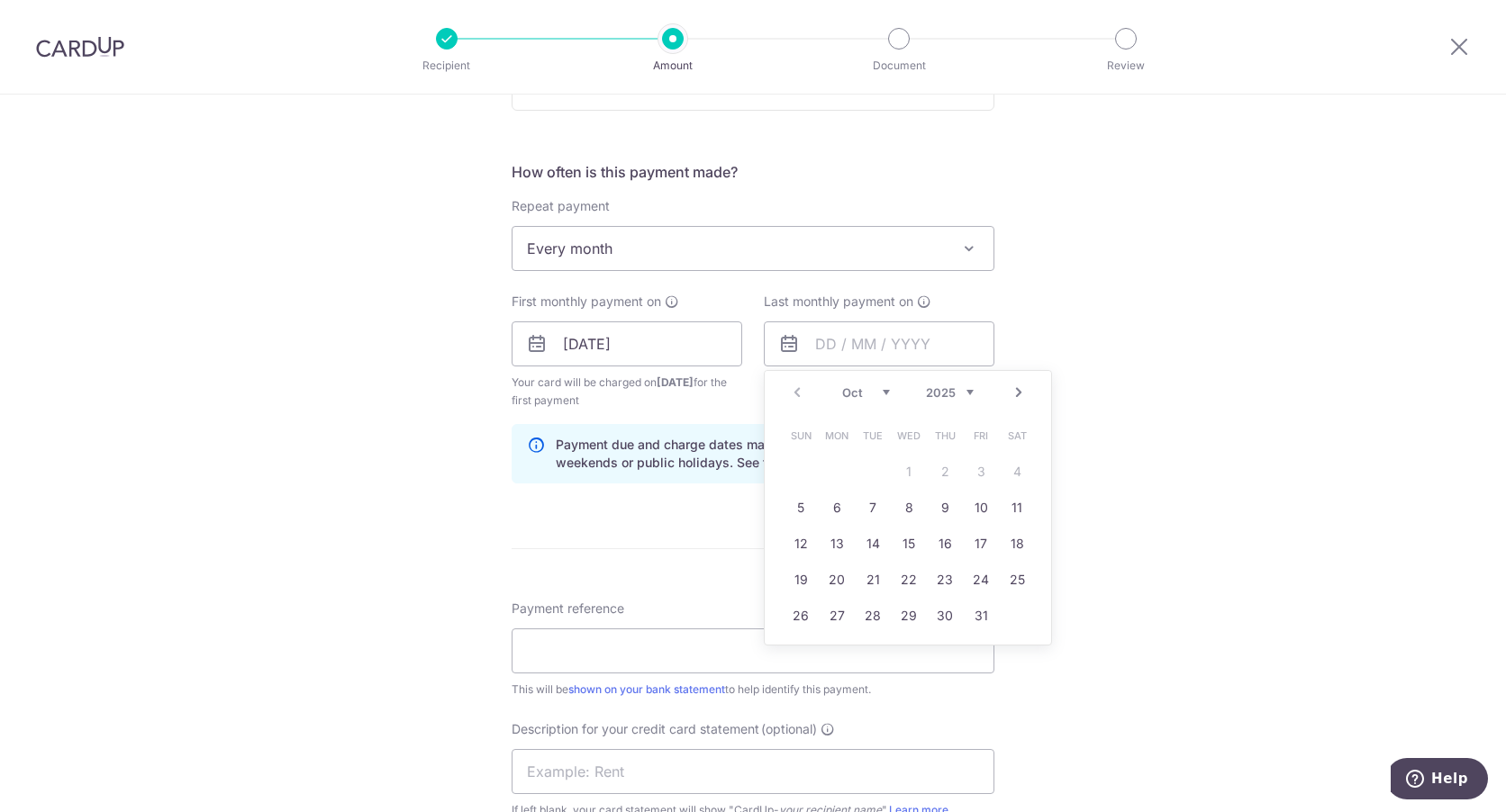
click at [960, 390] on select "2025 2026 2027 2028 2029 2030 2031 2032 2033 2034 2035" at bounding box center [949, 393] width 47 height 15
click at [888, 390] on div "Jan Feb Mar Apr May Jun [DATE] Aug Sep Oct Nov [DATE] 2026 2027 2028 2029 2030 …" at bounding box center [908, 393] width 132 height 15
click at [879, 388] on select "Jan Feb Mar Apr May Jun [DATE] Aug Sep Oct Nov Dec" at bounding box center [866, 393] width 47 height 15
click at [875, 504] on link "5" at bounding box center [873, 508] width 29 height 29
type input "[DATE]"
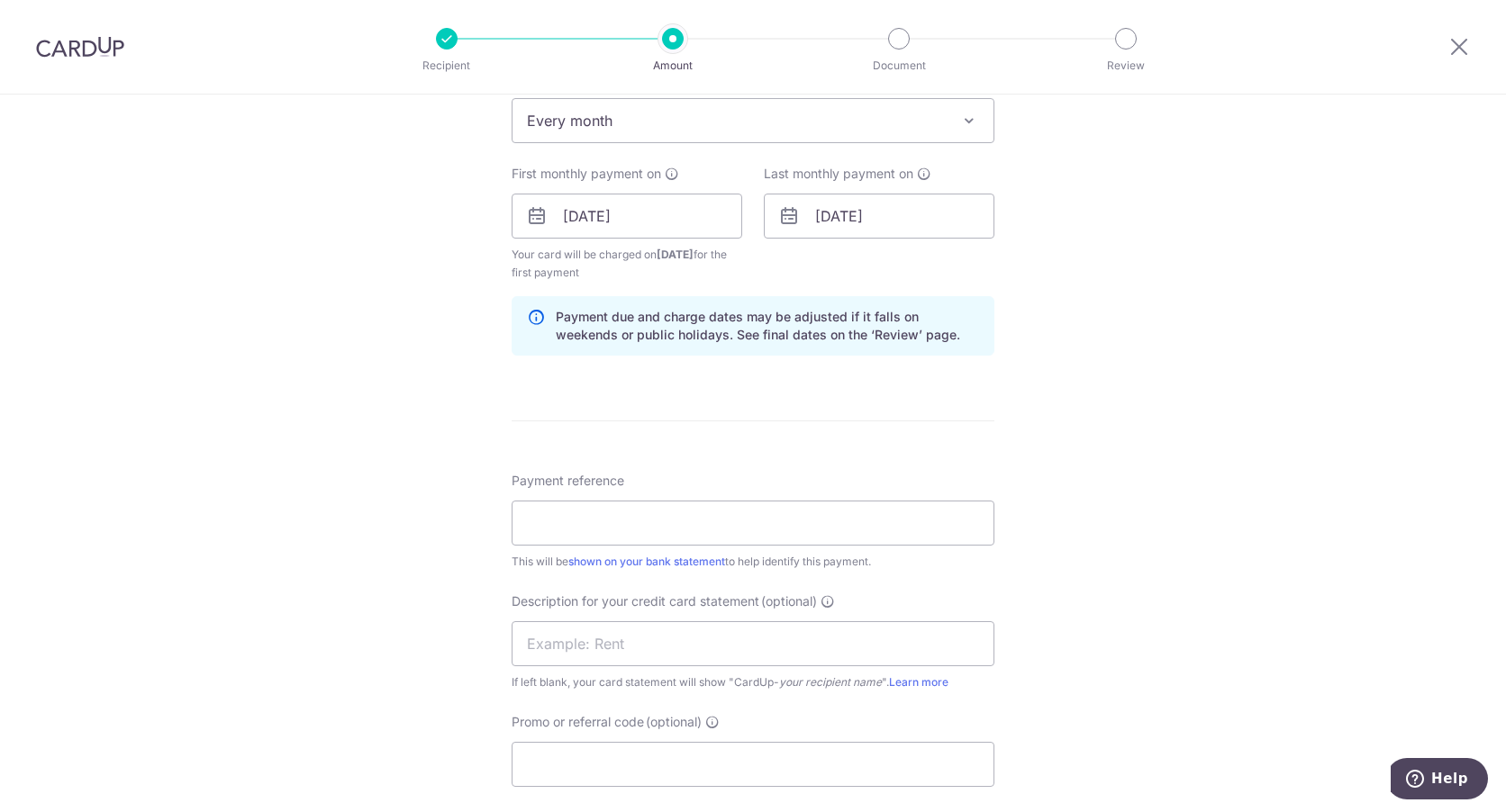
scroll to position [810, 0]
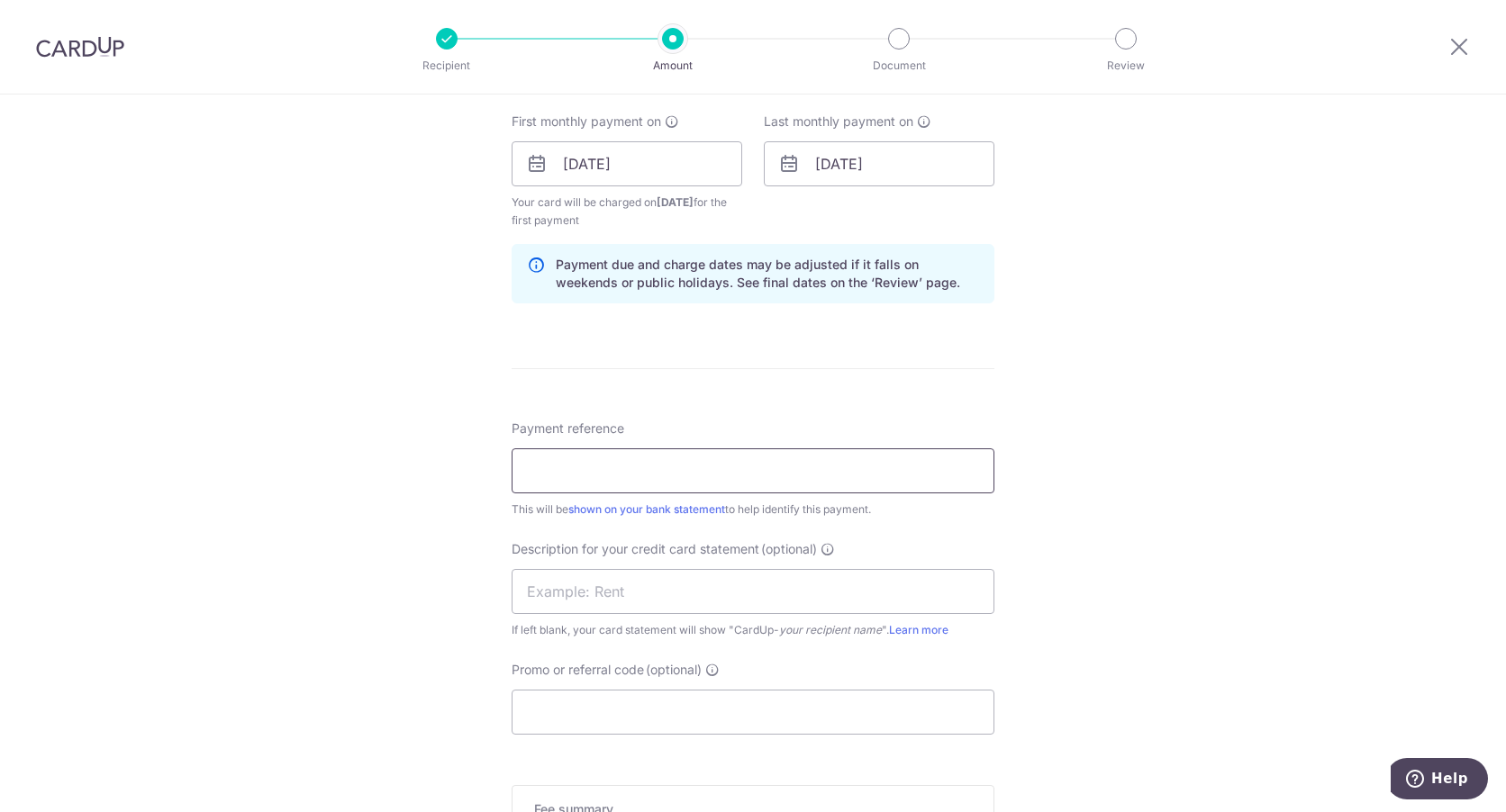
click at [648, 472] on input "Payment reference" at bounding box center [753, 471] width 483 height 45
type input "P"
type input "CARDUP PAYMENT"
click at [619, 709] on input "Promo or referral code (optional)" at bounding box center [753, 713] width 483 height 45
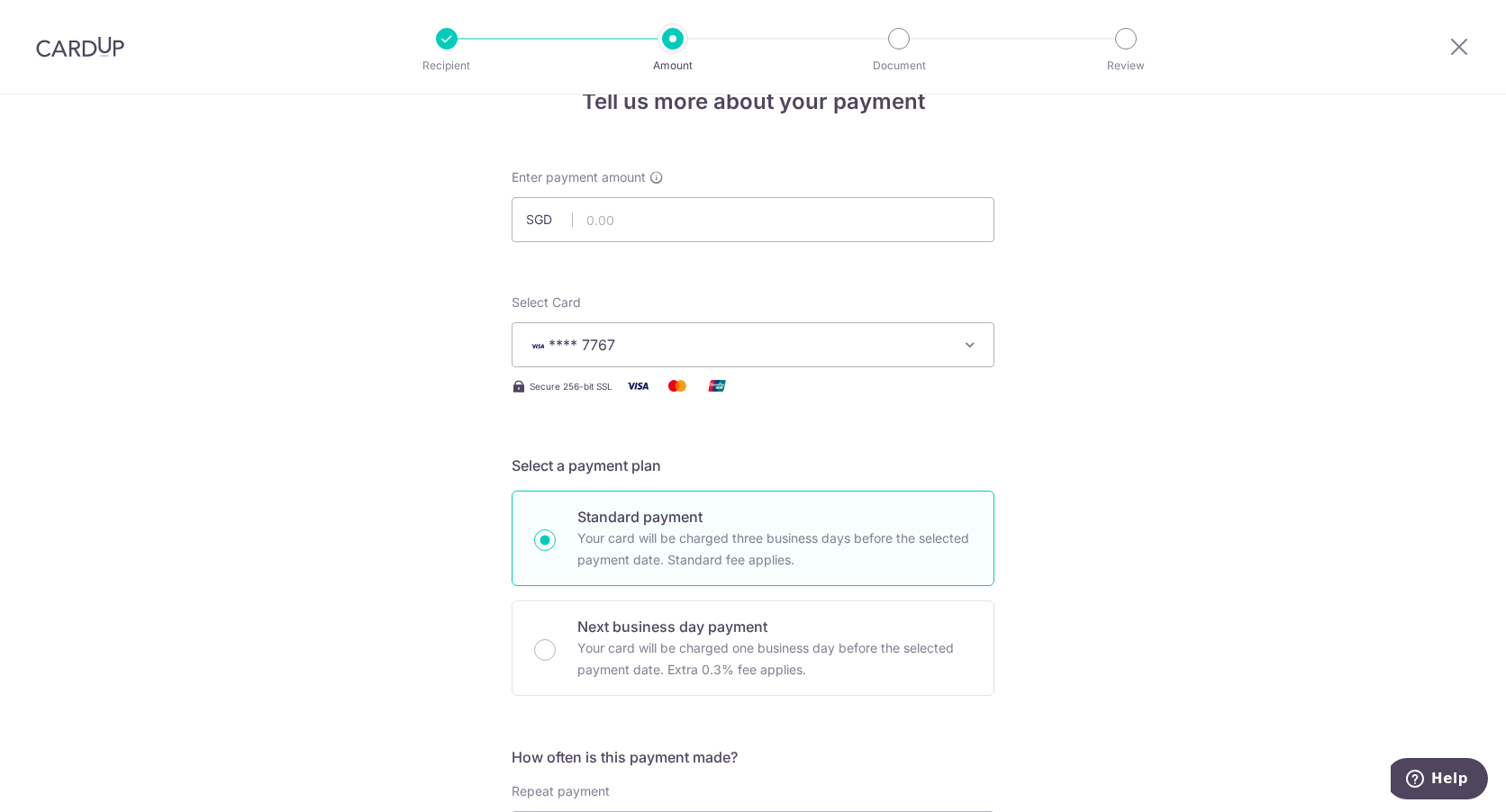
scroll to position [0, 0]
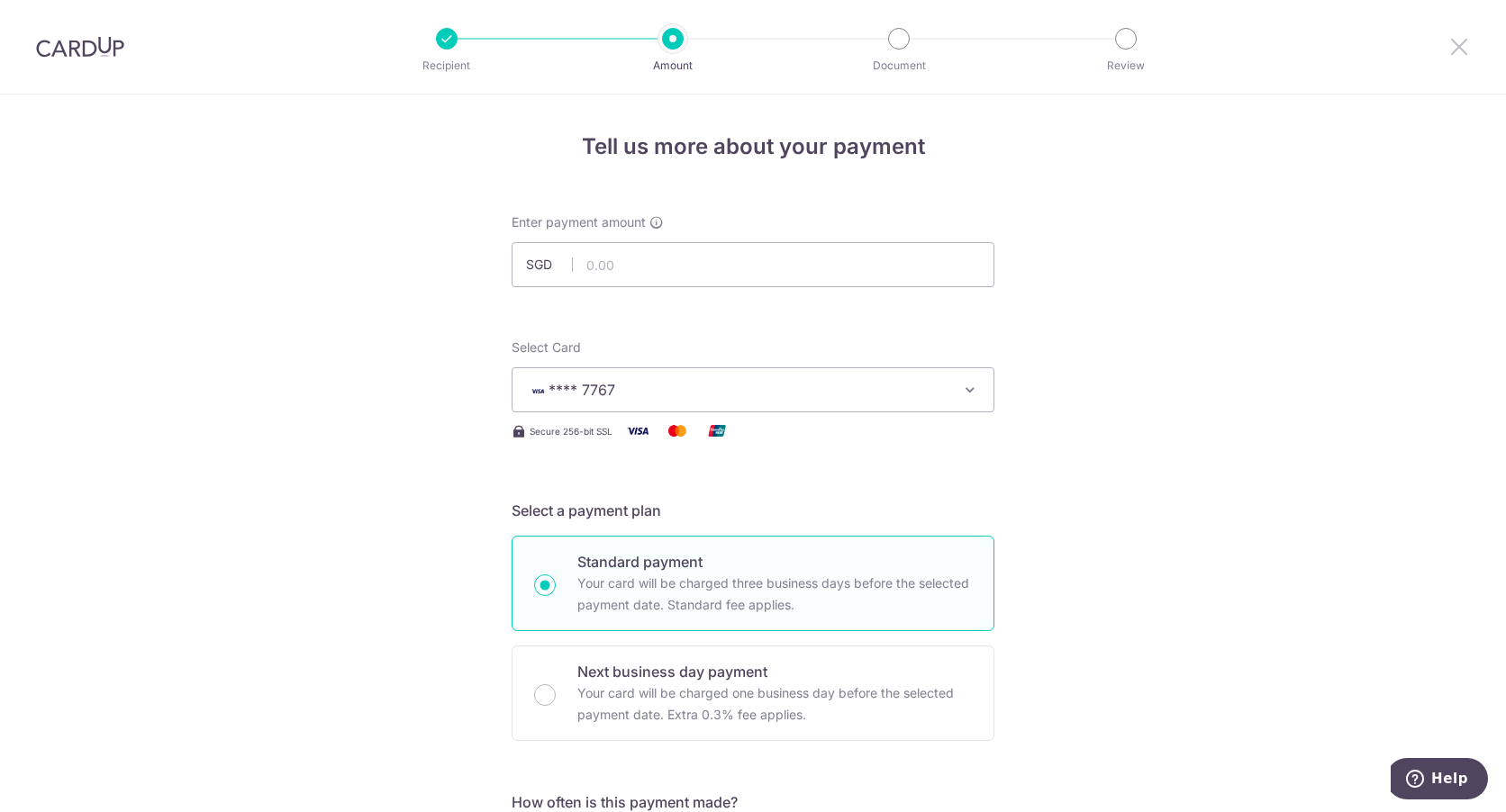
click at [1461, 55] on icon at bounding box center [1460, 46] width 22 height 23
